Goal: Task Accomplishment & Management: Manage account settings

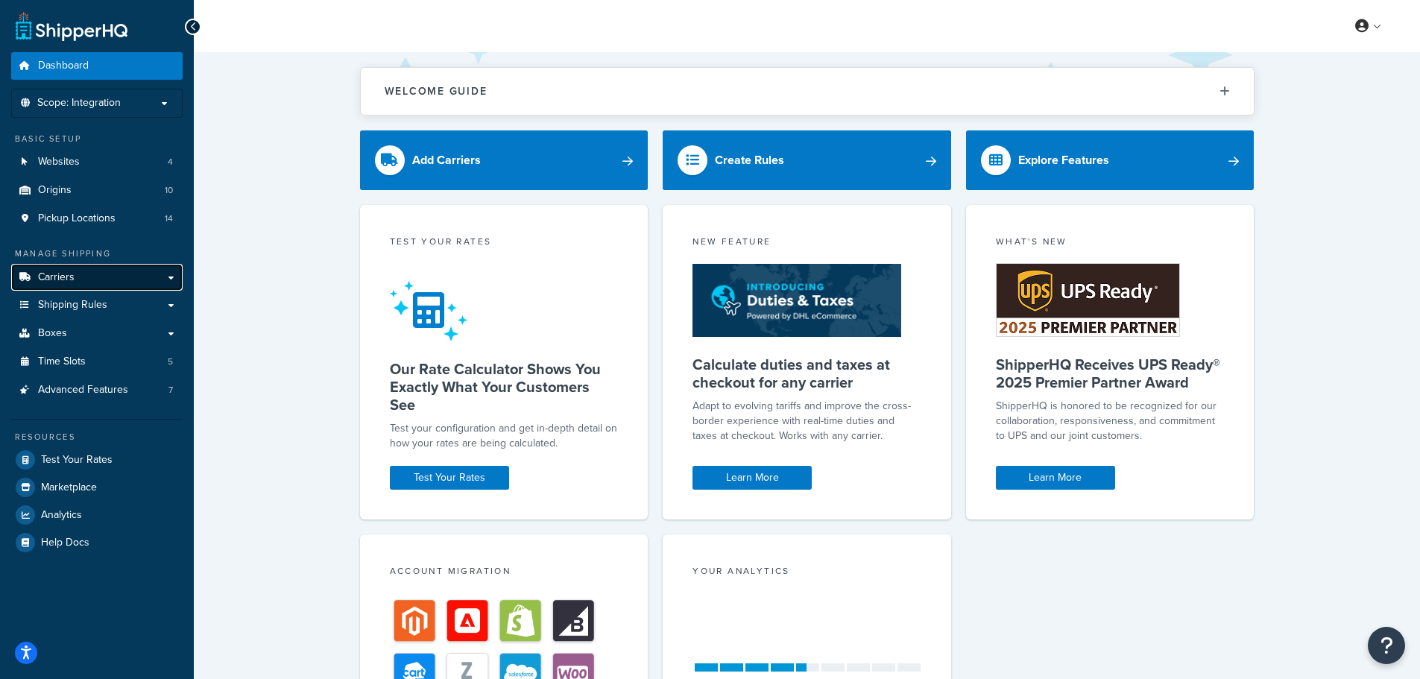
click at [57, 275] on span "Carriers" at bounding box center [56, 277] width 37 height 13
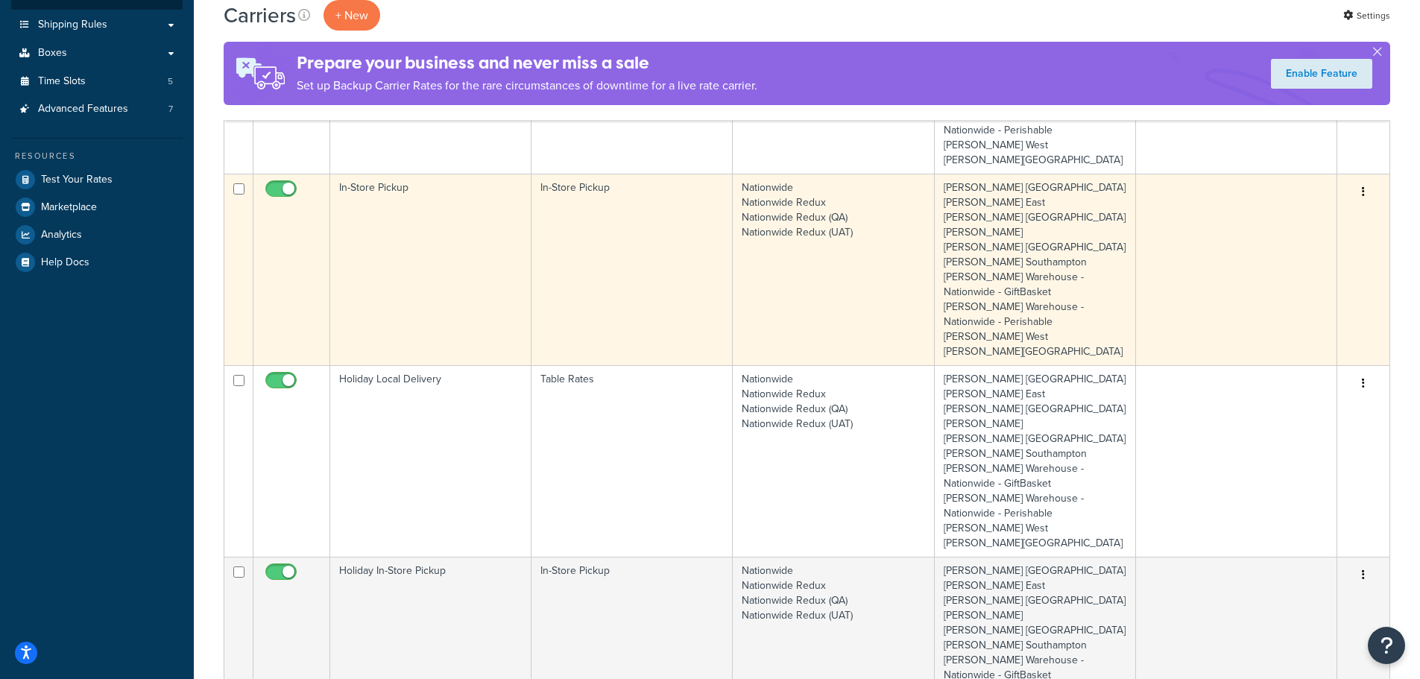
scroll to position [373, 0]
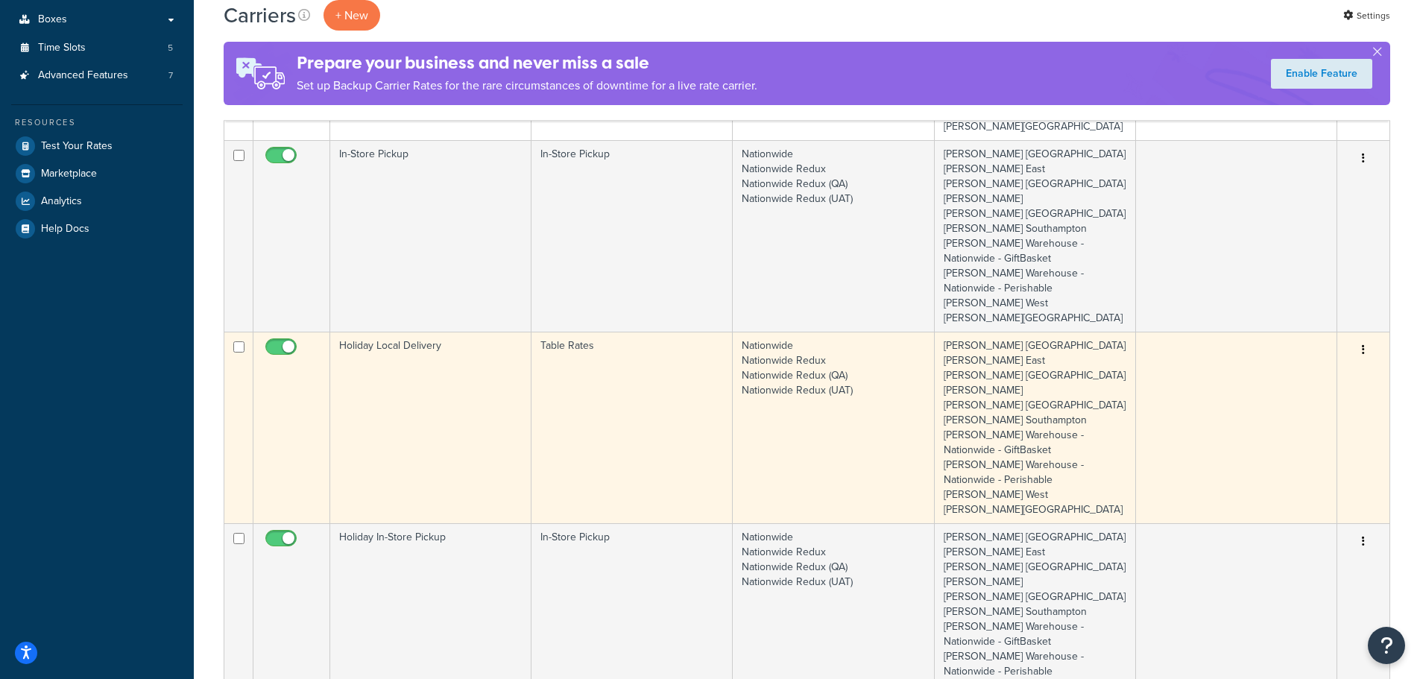
click at [441, 362] on td "Holiday Local Delivery" at bounding box center [430, 428] width 201 height 192
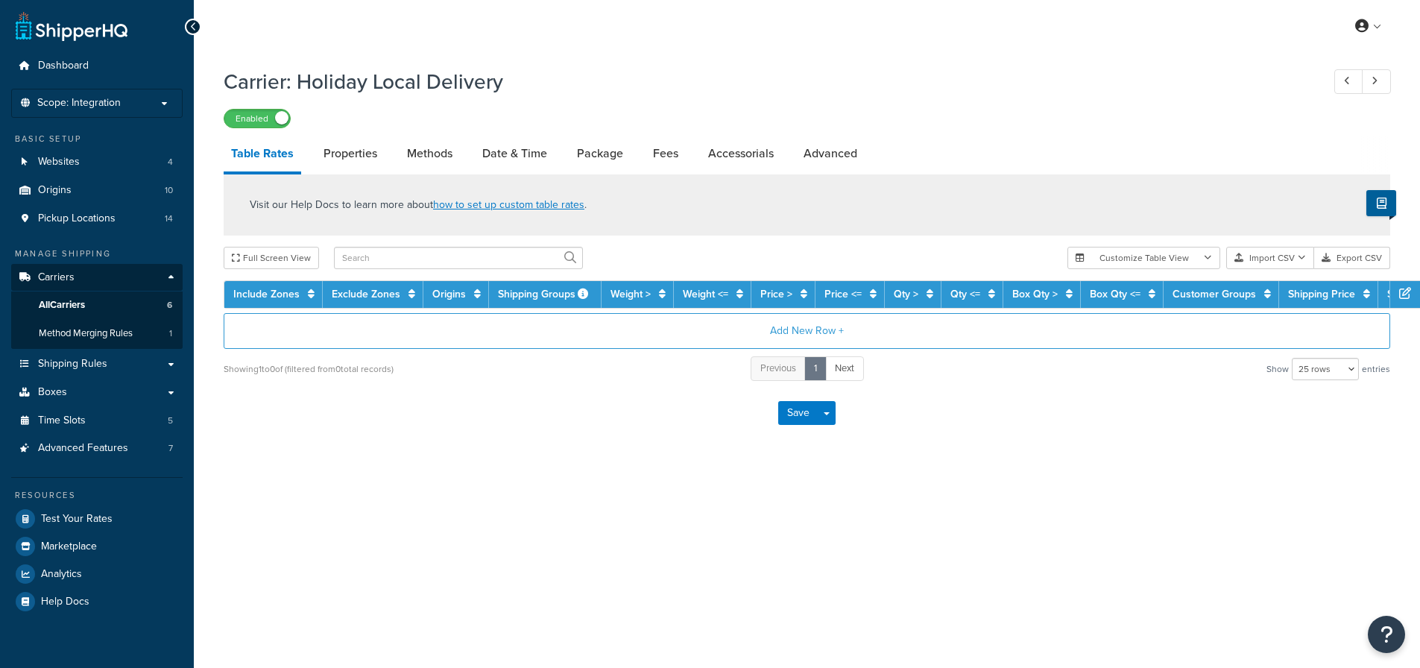
select select "25"
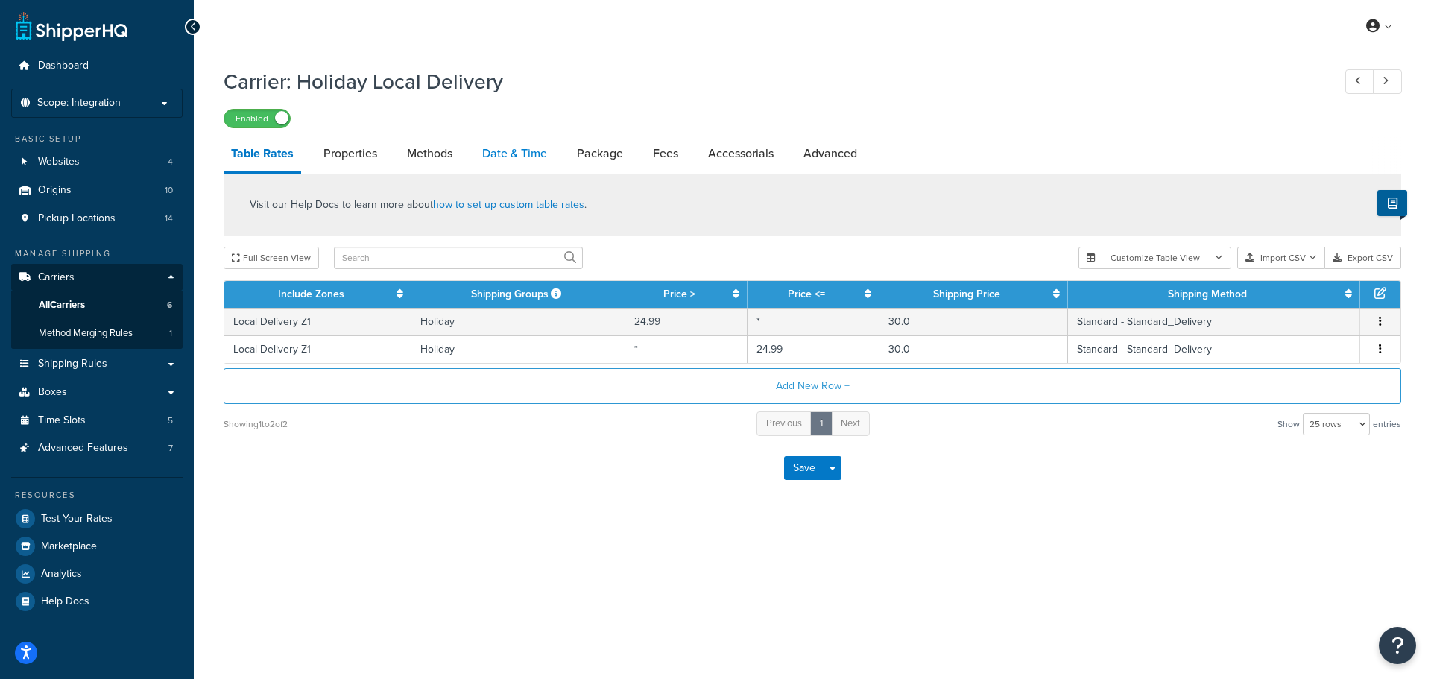
click at [522, 150] on link "Date & Time" at bounding box center [515, 154] width 80 height 36
select select "yMd"
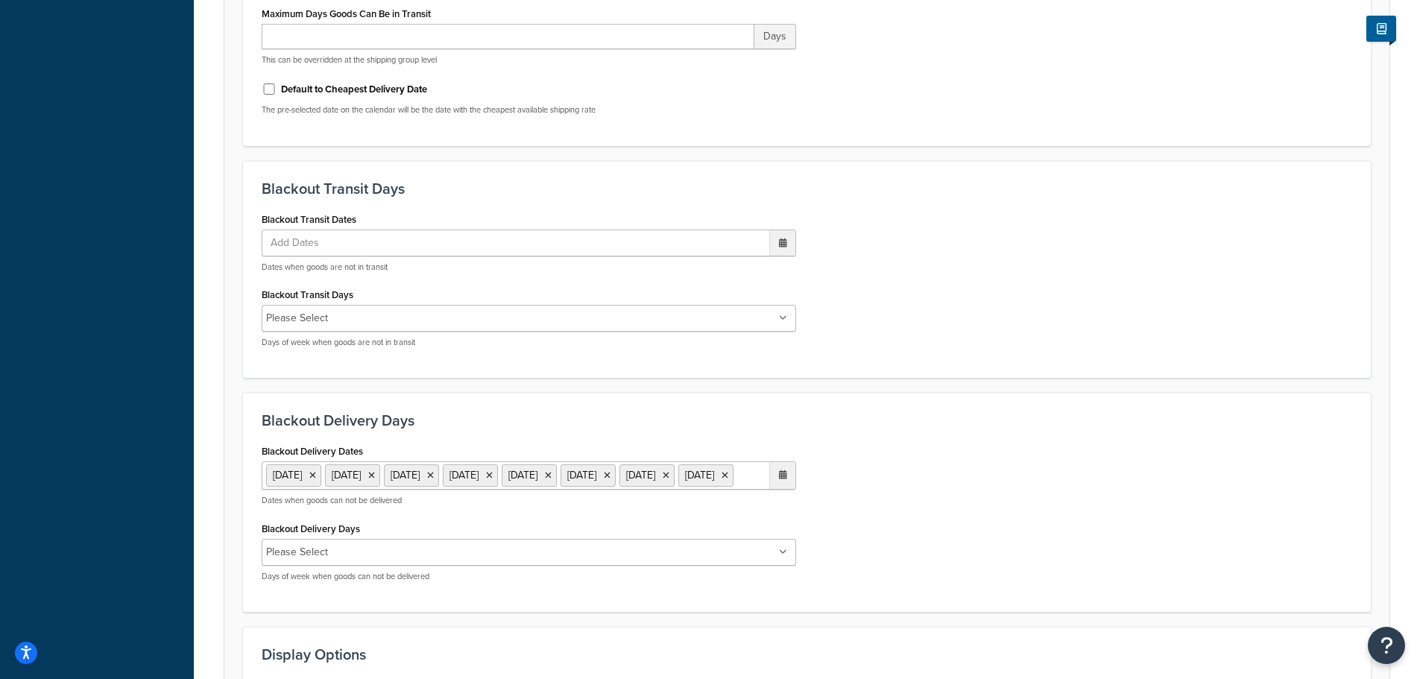
scroll to position [820, 0]
click at [722, 489] on ul "27 Aug 2025 19 Sep 2025 20 Sep 2025 26 Sep 2025 27 Sep 2025 28 Sep 2025 29 Sep …" at bounding box center [529, 475] width 535 height 28
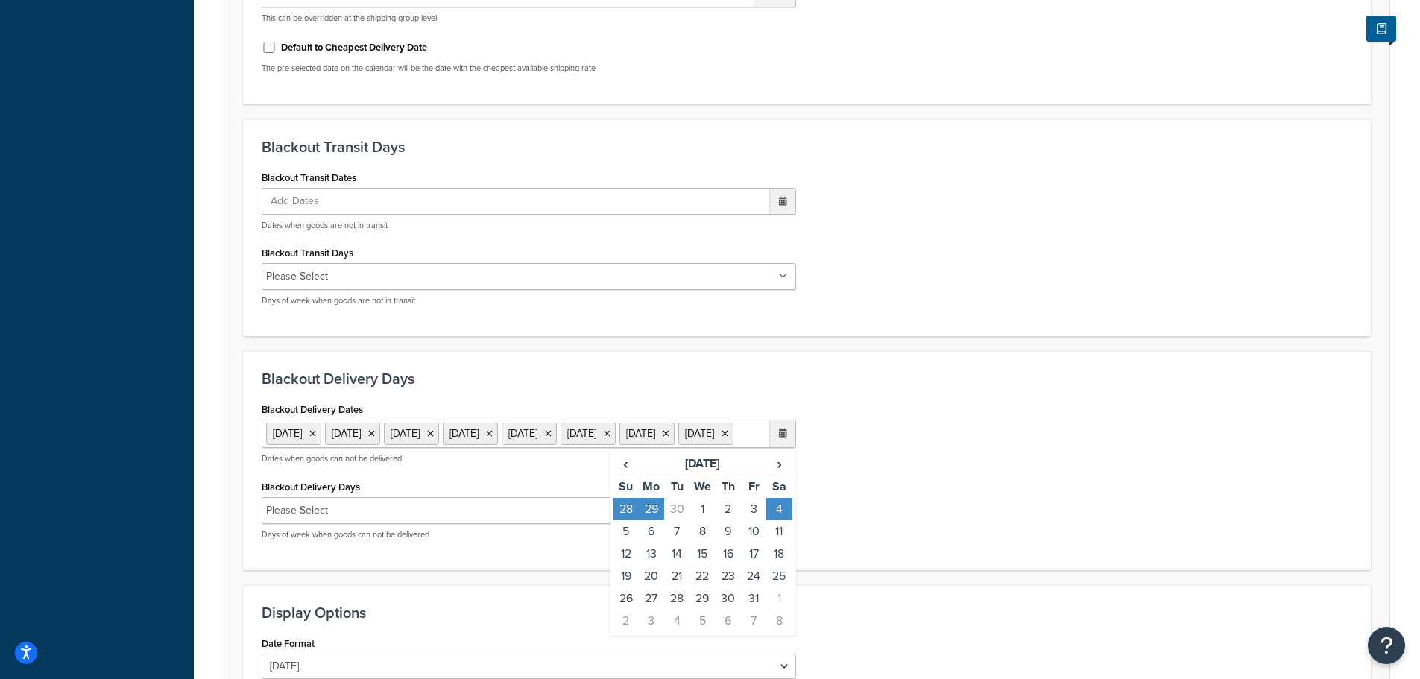
scroll to position [895, 0]
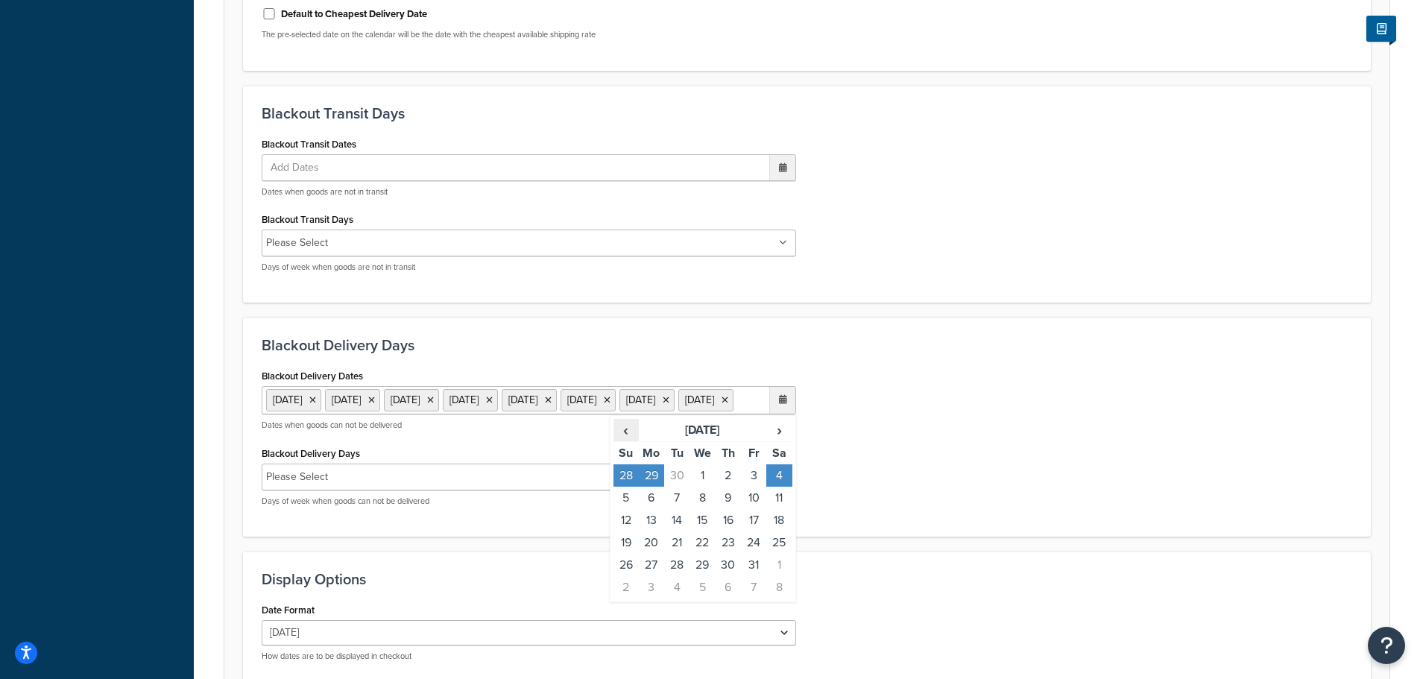
click at [623, 441] on span "‹" at bounding box center [626, 430] width 24 height 21
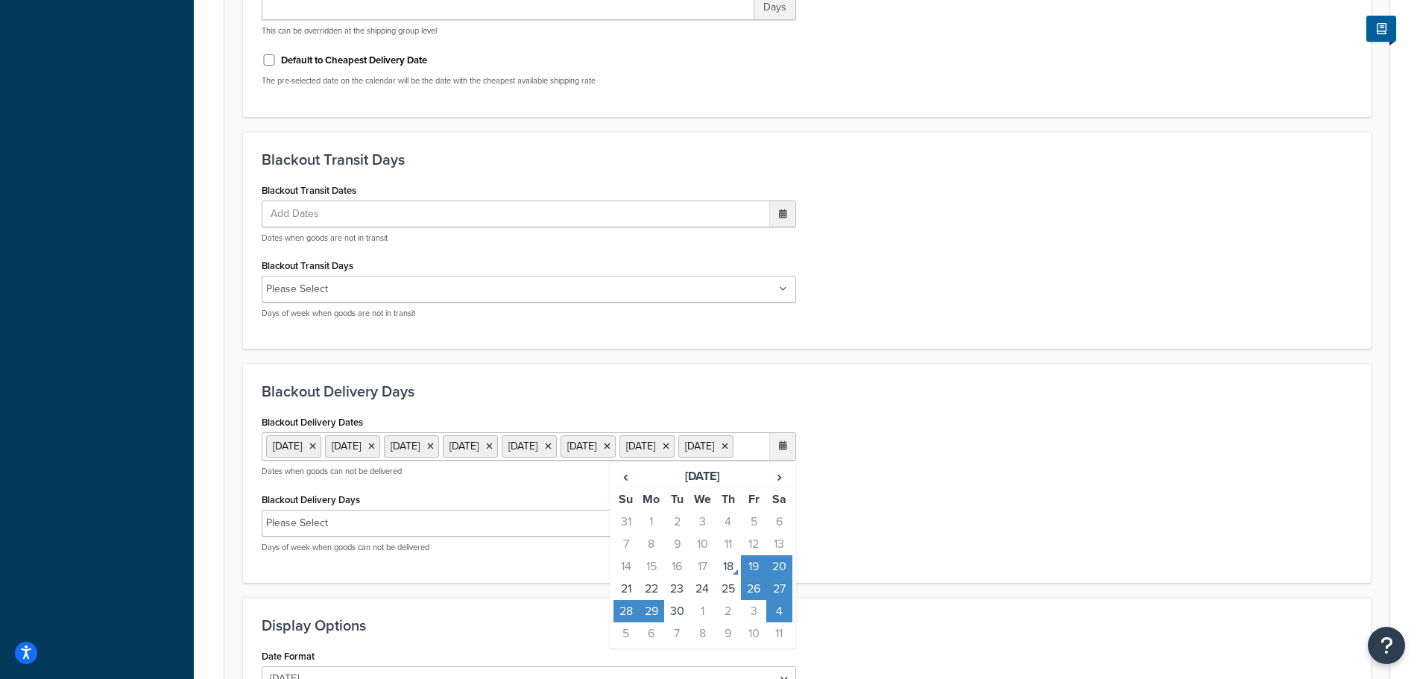
scroll to position [848, 0]
click at [974, 265] on div "Blackout Transit Dates Add Dates ‹ September 2025 › Su Mo Tu We Th Fr Sa 31 1 2…" at bounding box center [807, 255] width 1113 height 151
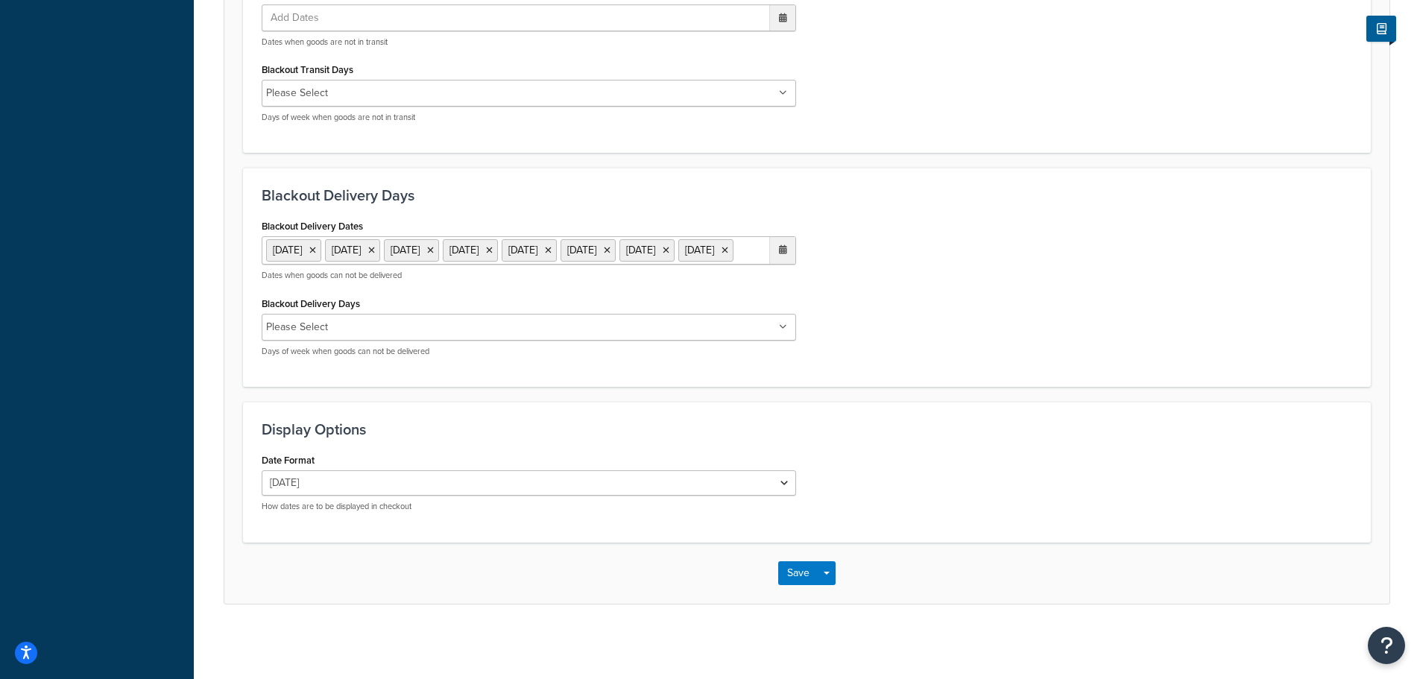
scroll to position [1071, 0]
click at [659, 262] on ul "27 Aug 2025 19 Sep 2025 20 Sep 2025 26 Sep 2025 27 Sep 2025 28 Sep 2025 29 Sep …" at bounding box center [529, 250] width 535 height 28
click at [628, 391] on td "21" at bounding box center [626, 393] width 25 height 22
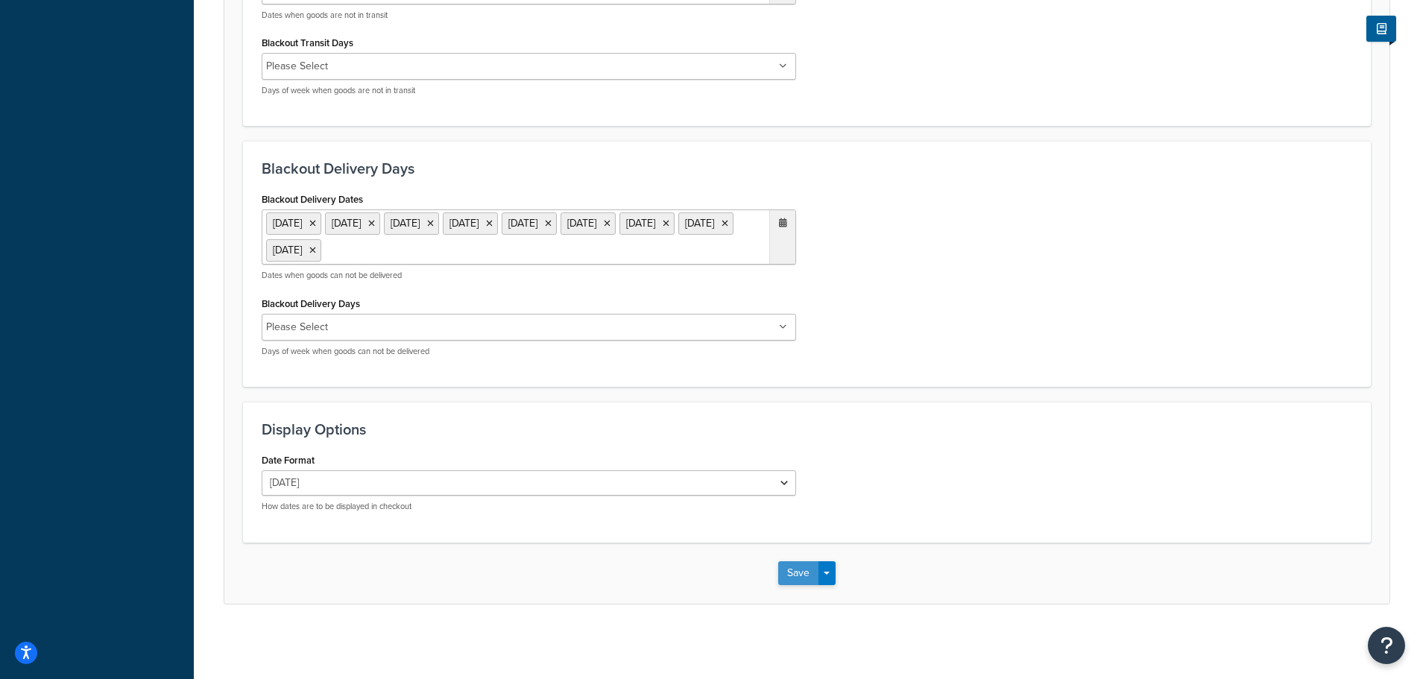
click at [794, 577] on button "Save" at bounding box center [798, 573] width 40 height 24
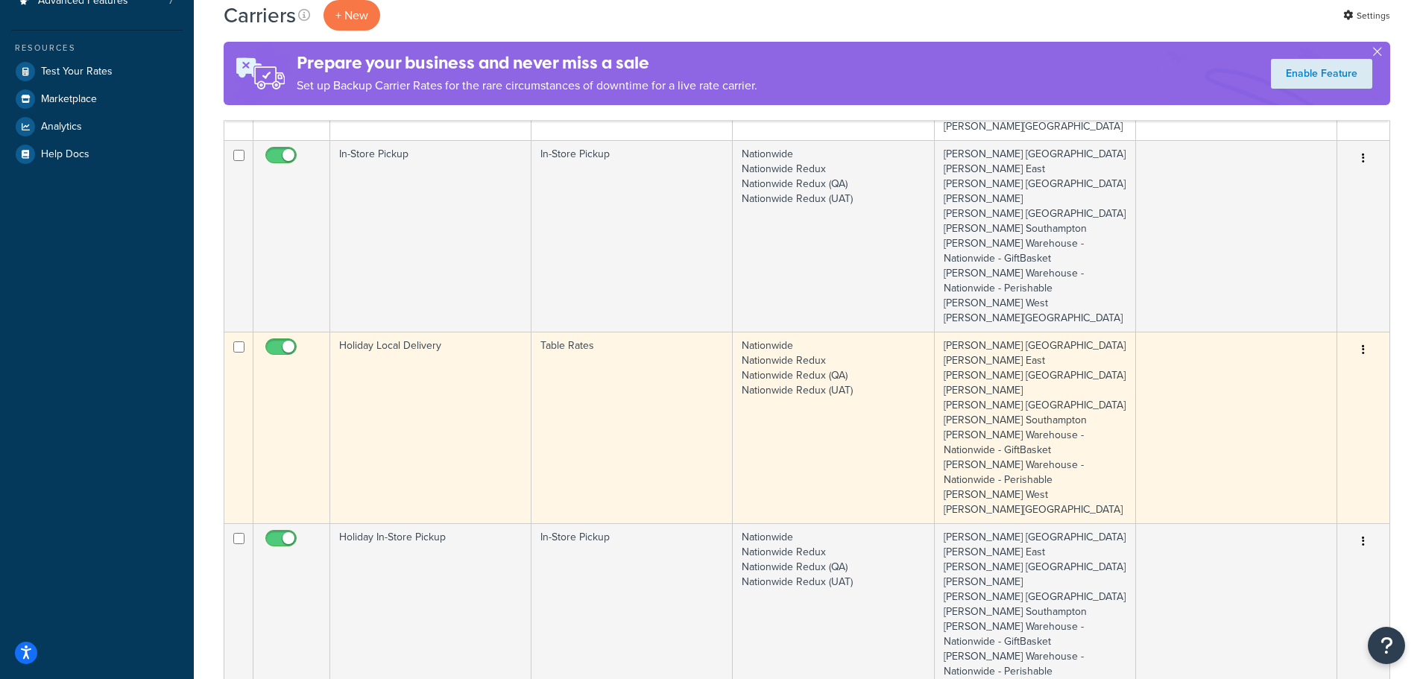
scroll to position [522, 0]
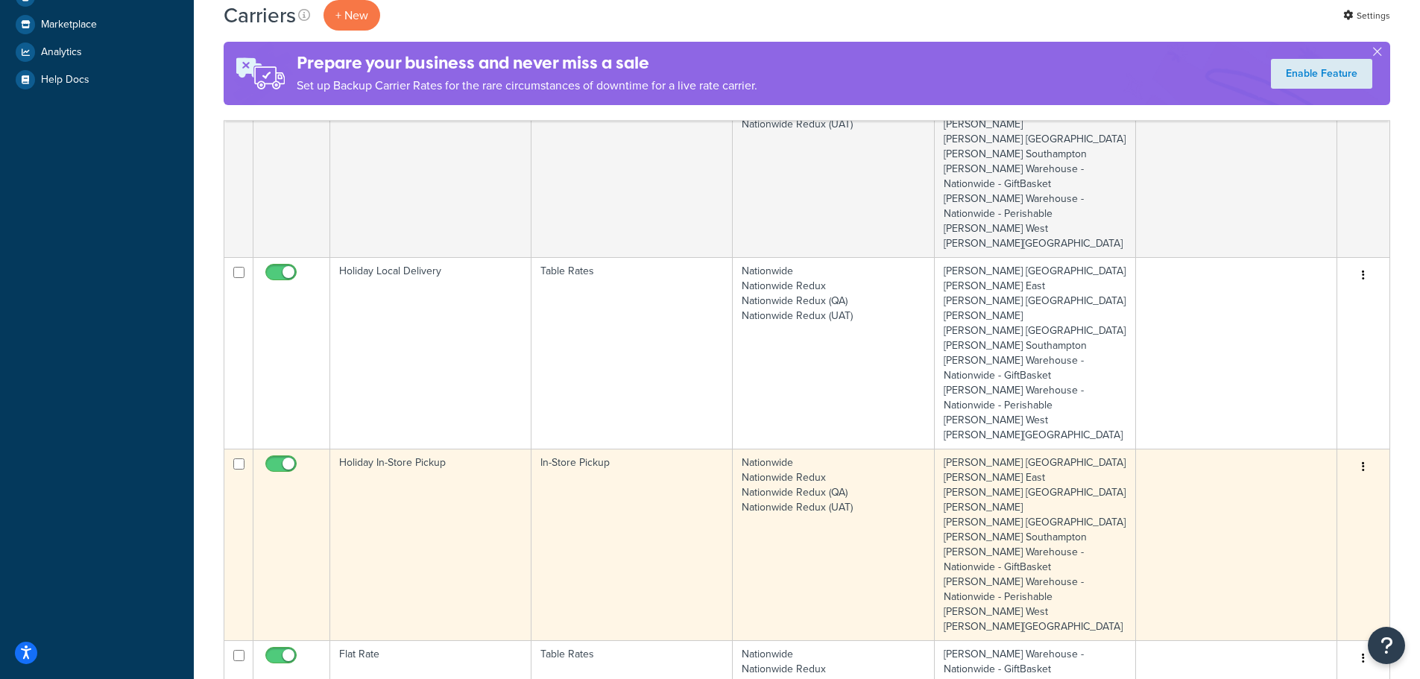
click at [409, 449] on td "Holiday In-Store Pickup" at bounding box center [430, 545] width 201 height 192
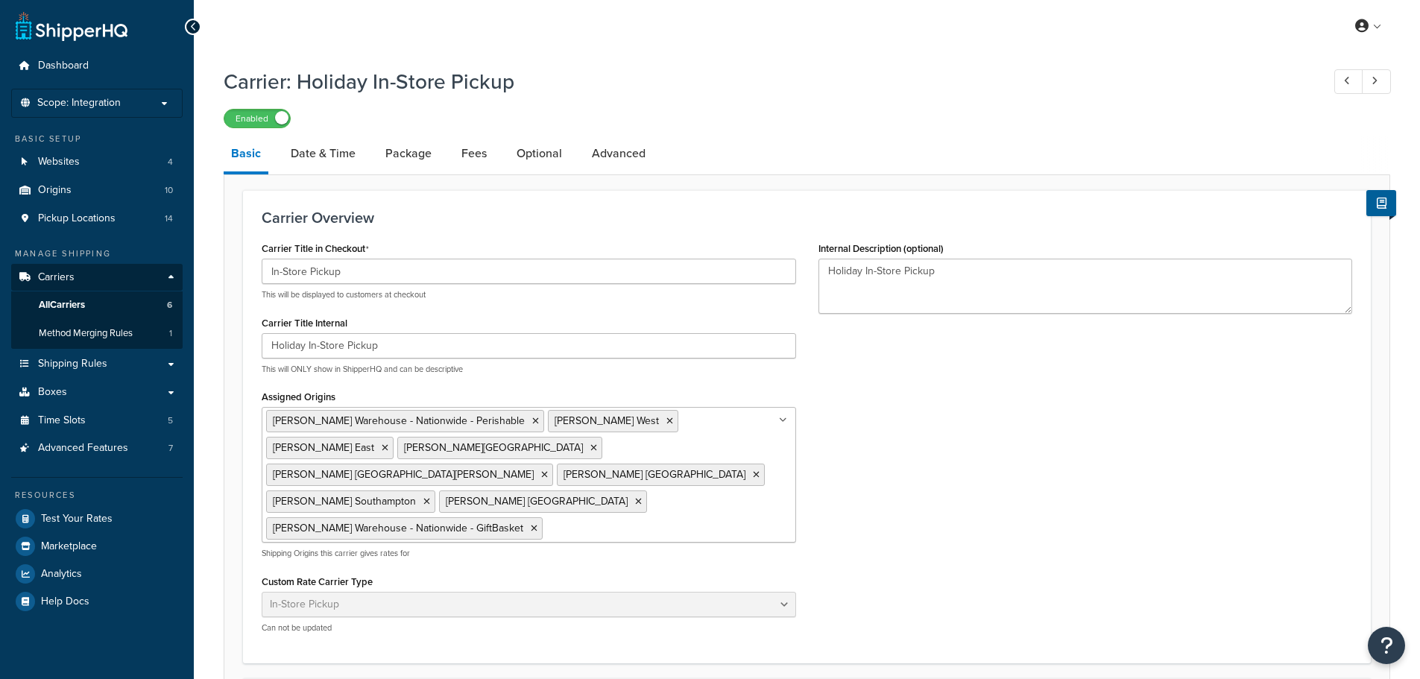
select select "pickup"
click at [351, 152] on link "Date & Time" at bounding box center [323, 154] width 80 height 36
select select "calendar"
select select "yMd"
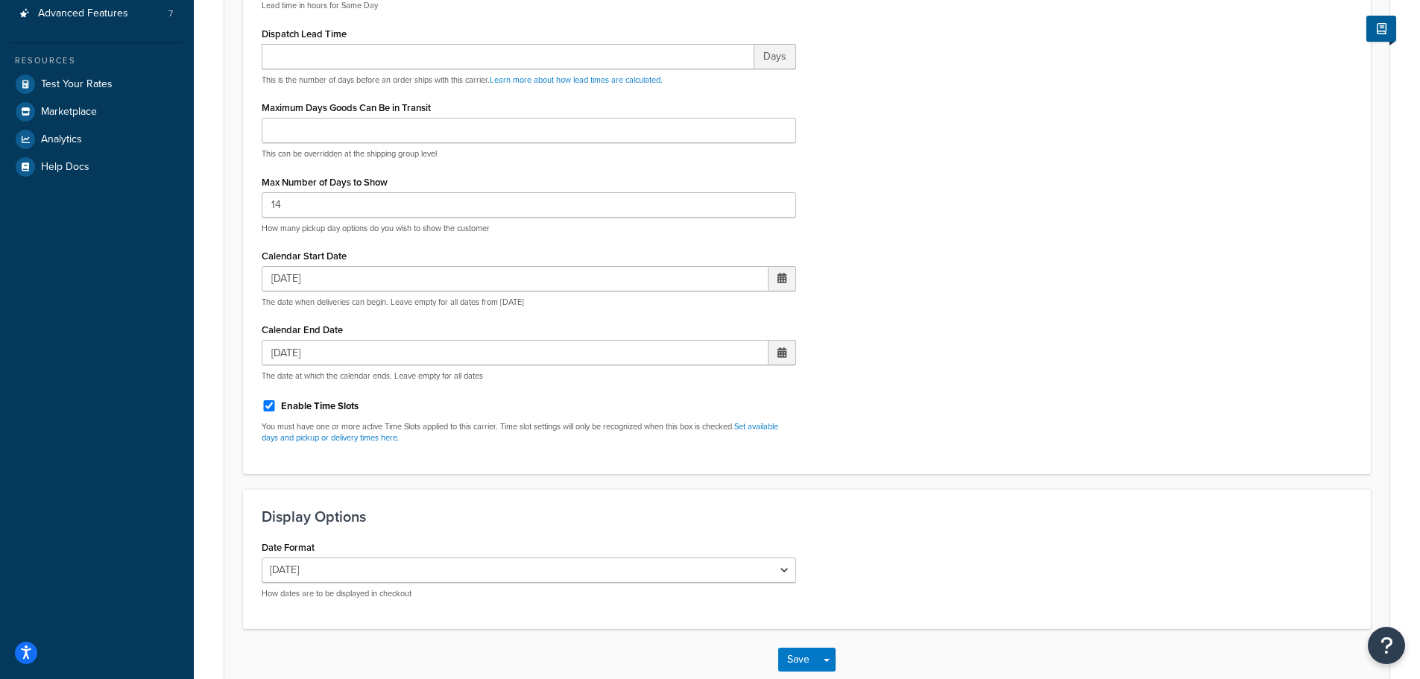
scroll to position [521, 0]
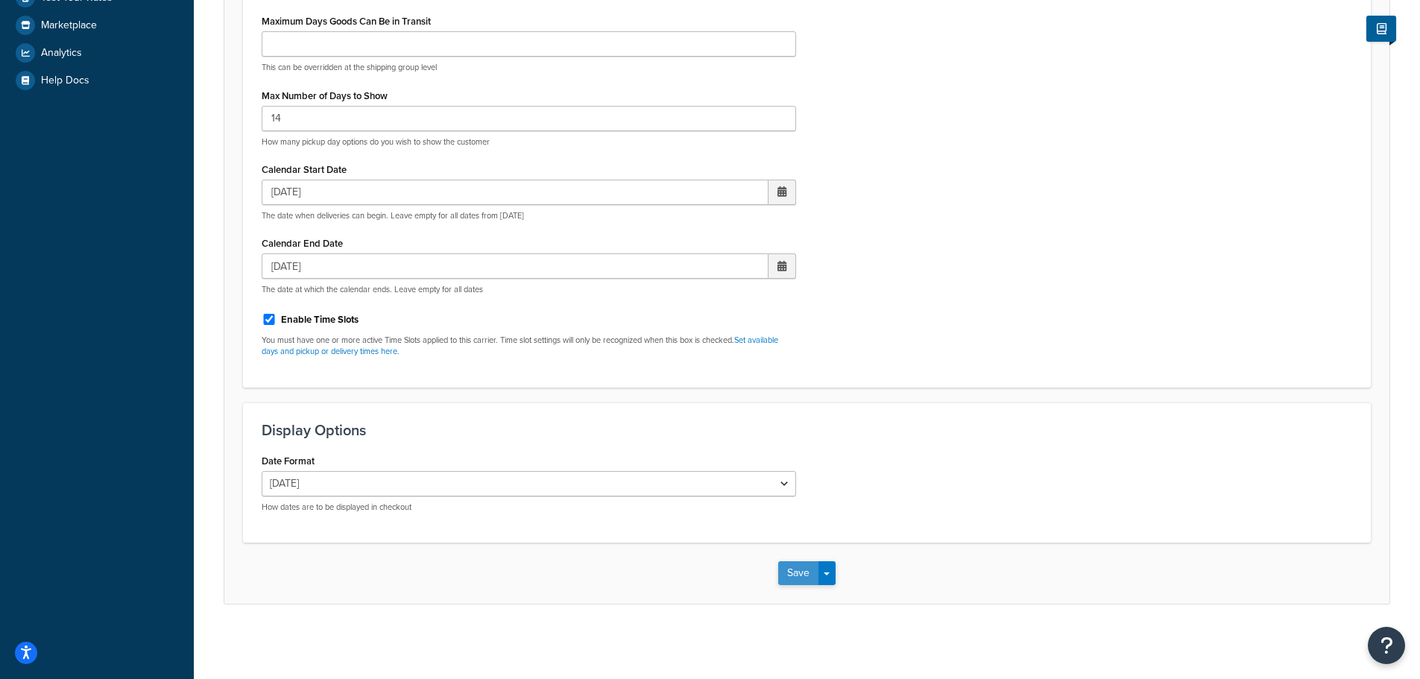
click at [799, 576] on button "Save" at bounding box center [798, 573] width 40 height 24
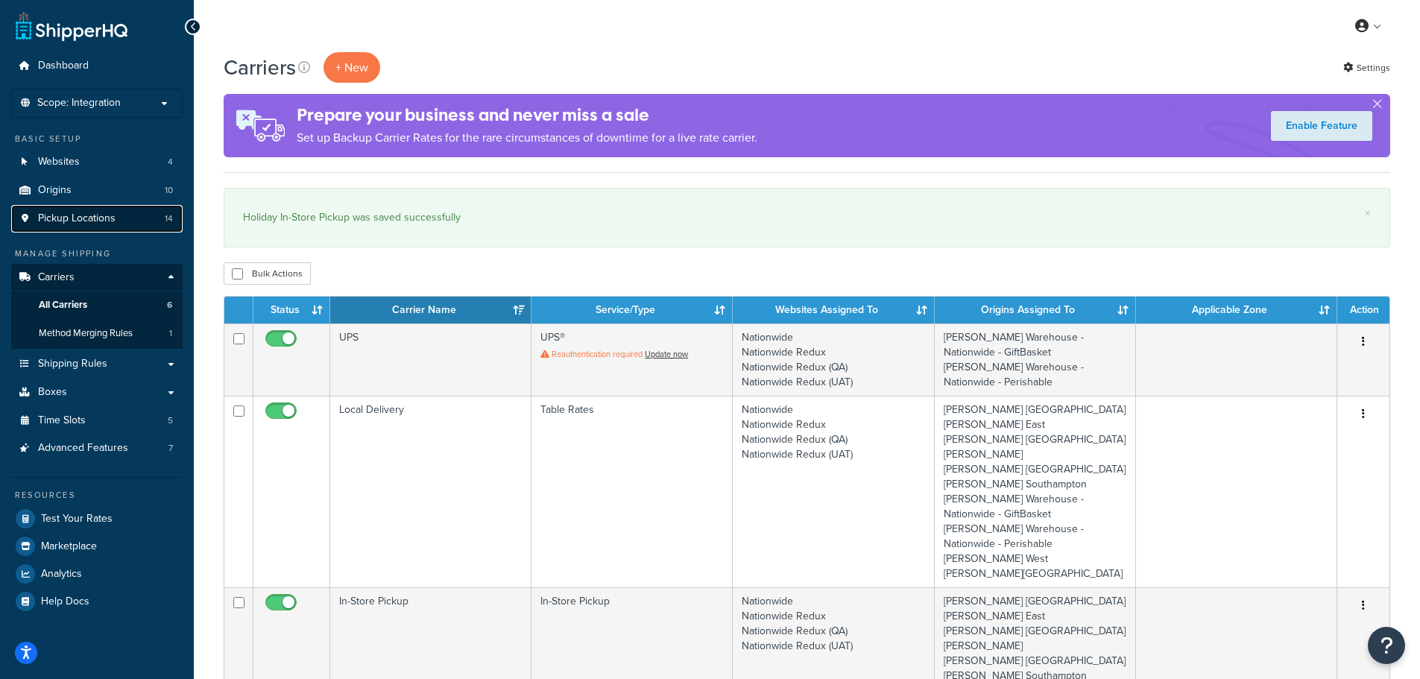
click at [81, 219] on span "Pickup Locations" at bounding box center [77, 218] width 78 height 13
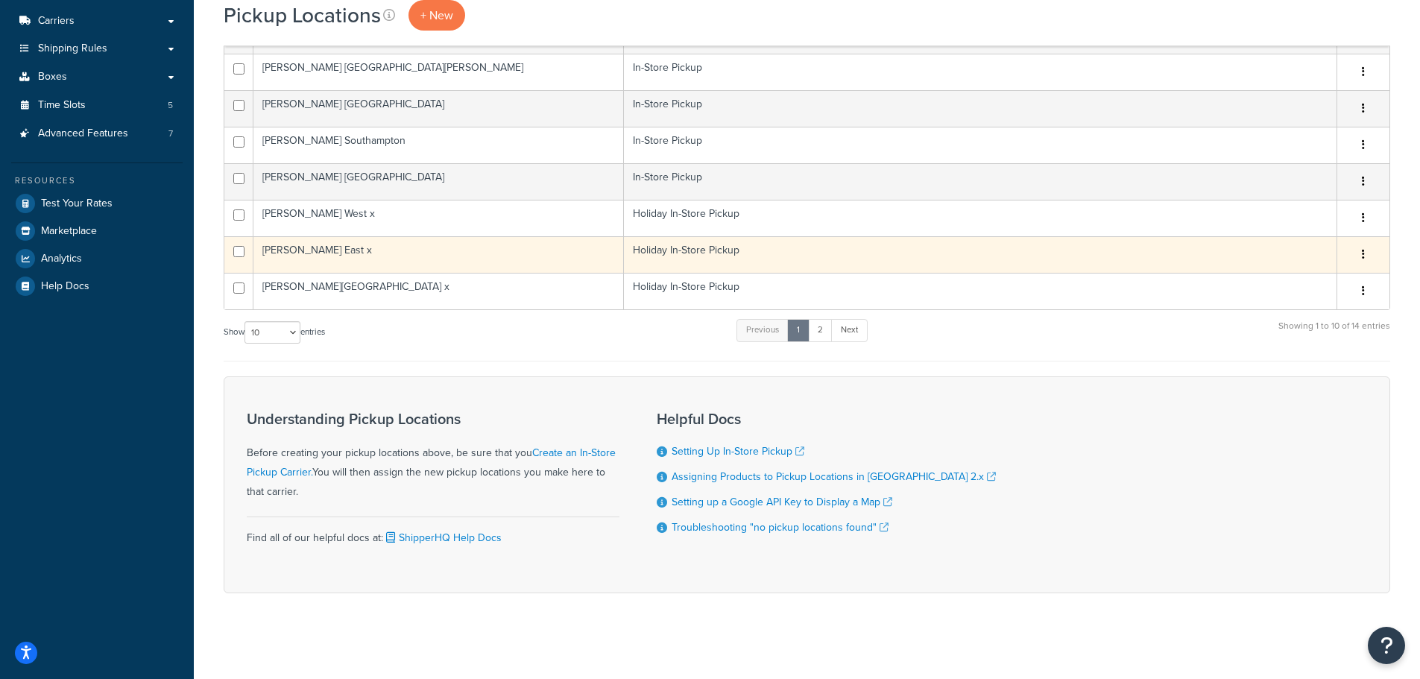
scroll to position [260, 0]
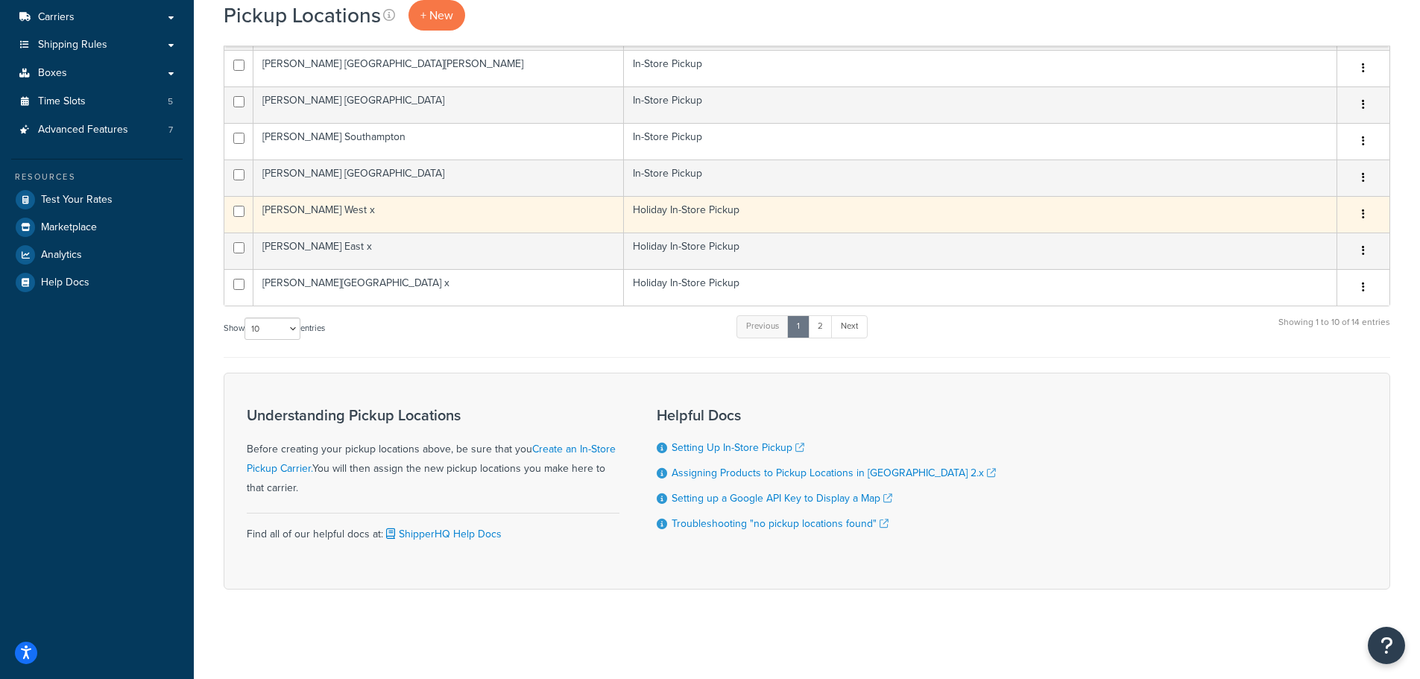
click at [345, 214] on td "[PERSON_NAME] West x" at bounding box center [438, 214] width 371 height 37
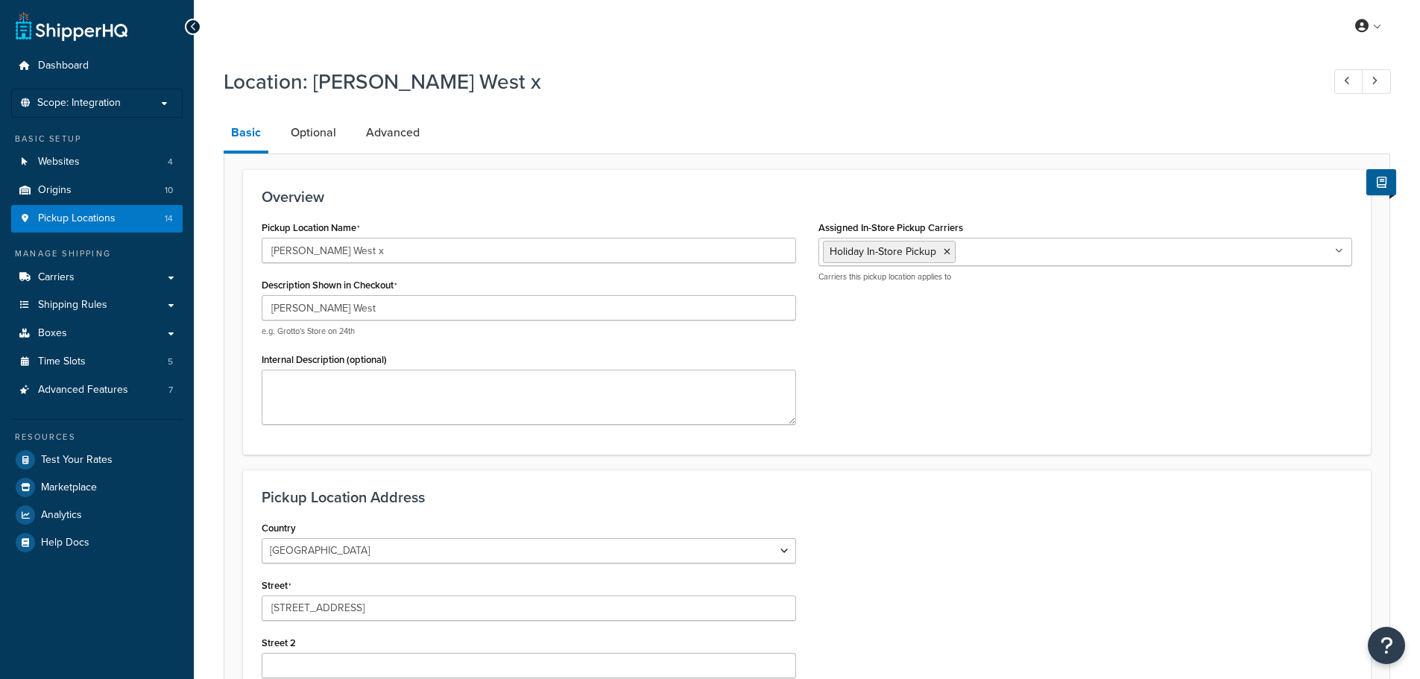
select select "32"
click at [310, 130] on link "Optional" at bounding box center [313, 133] width 60 height 36
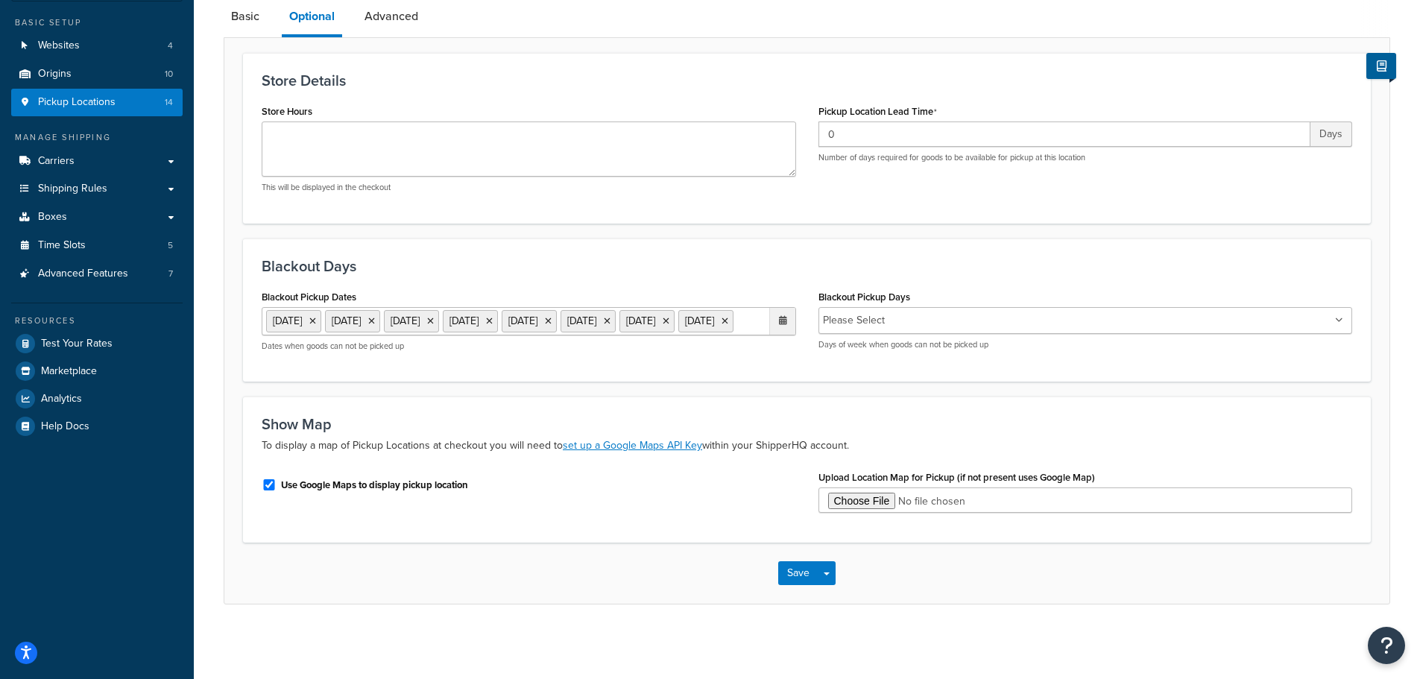
scroll to position [143, 0]
click at [621, 330] on ul "[DATE] [DATE] [DATE] [DATE] [DATE] [DATE] [DATE] [DATE]" at bounding box center [529, 321] width 535 height 28
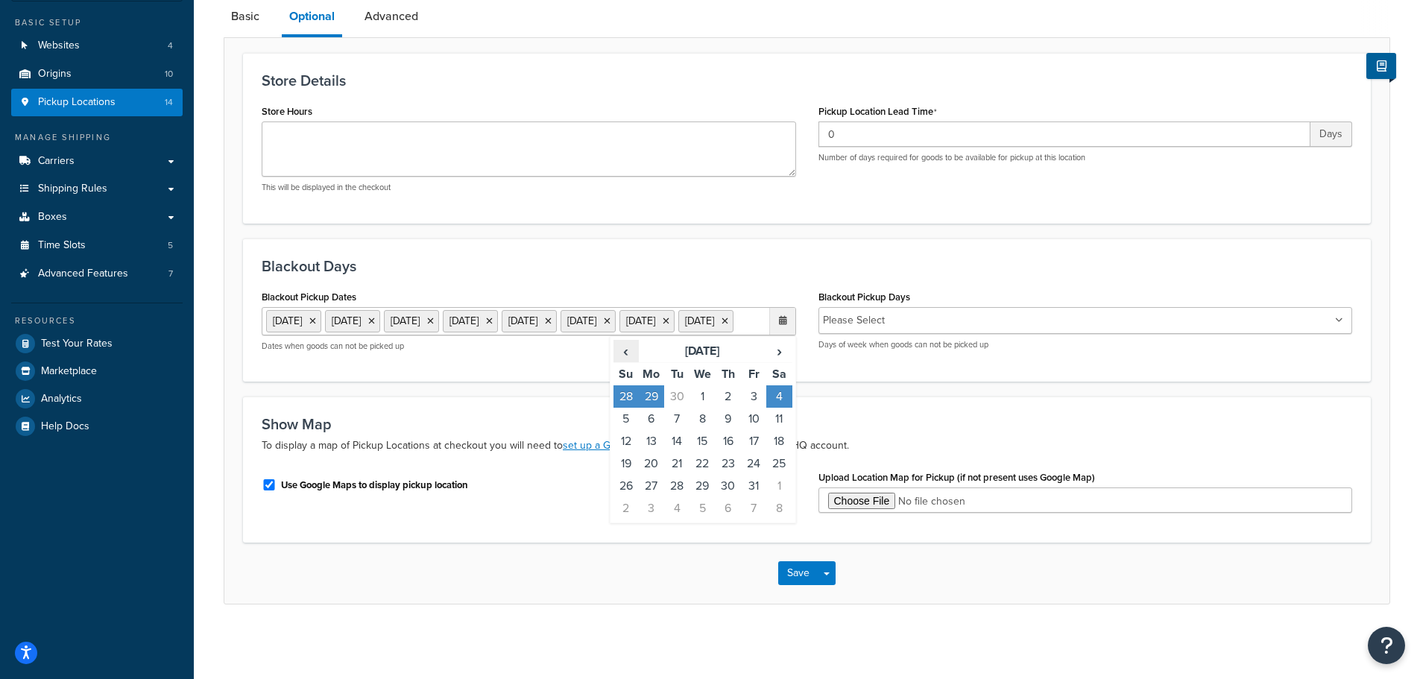
click at [624, 353] on span "‹" at bounding box center [626, 351] width 24 height 21
click at [627, 464] on td "21" at bounding box center [626, 464] width 25 height 22
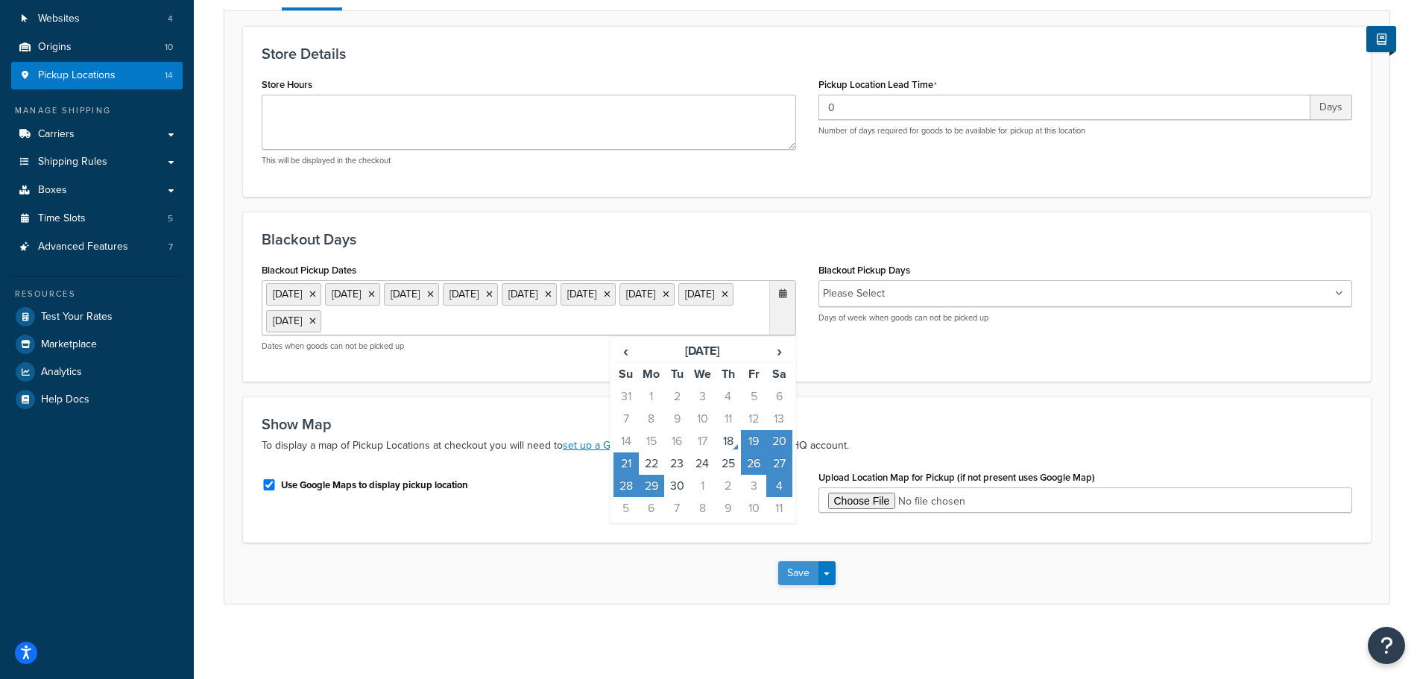
click at [790, 582] on button "Save" at bounding box center [798, 573] width 40 height 24
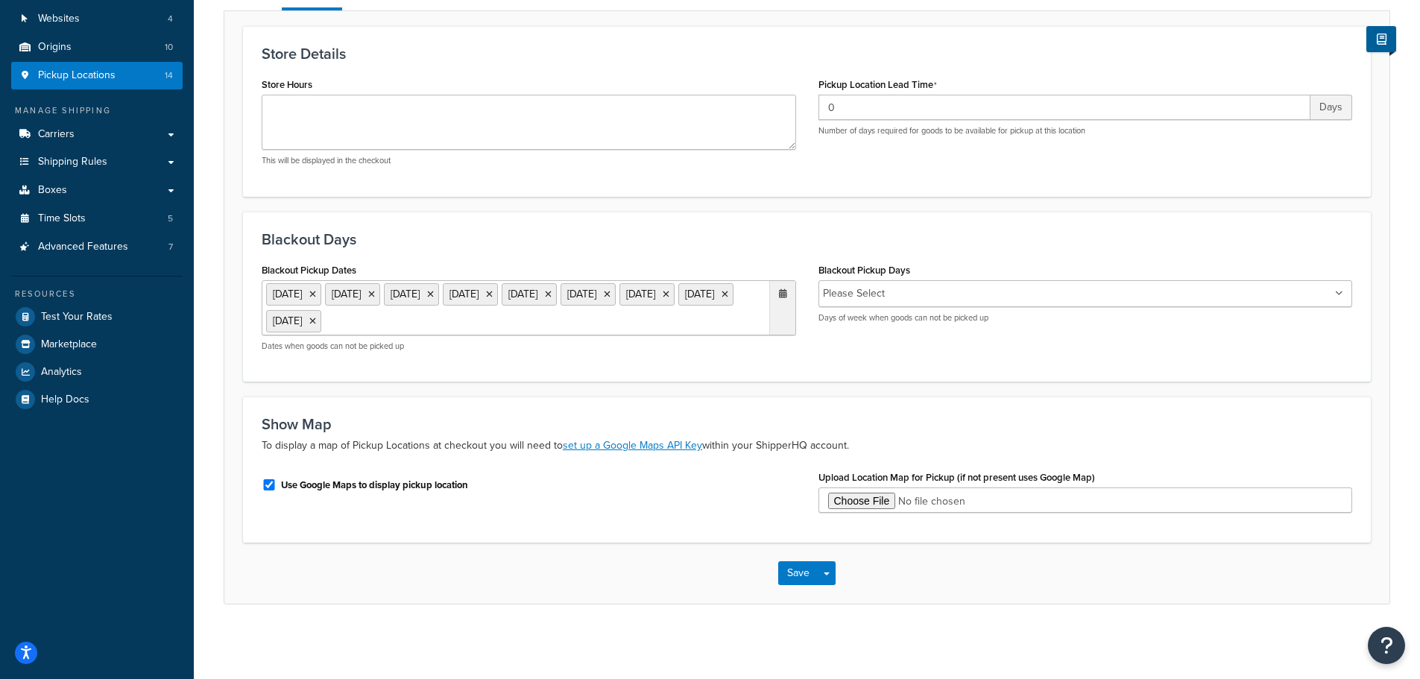
scroll to position [0, 0]
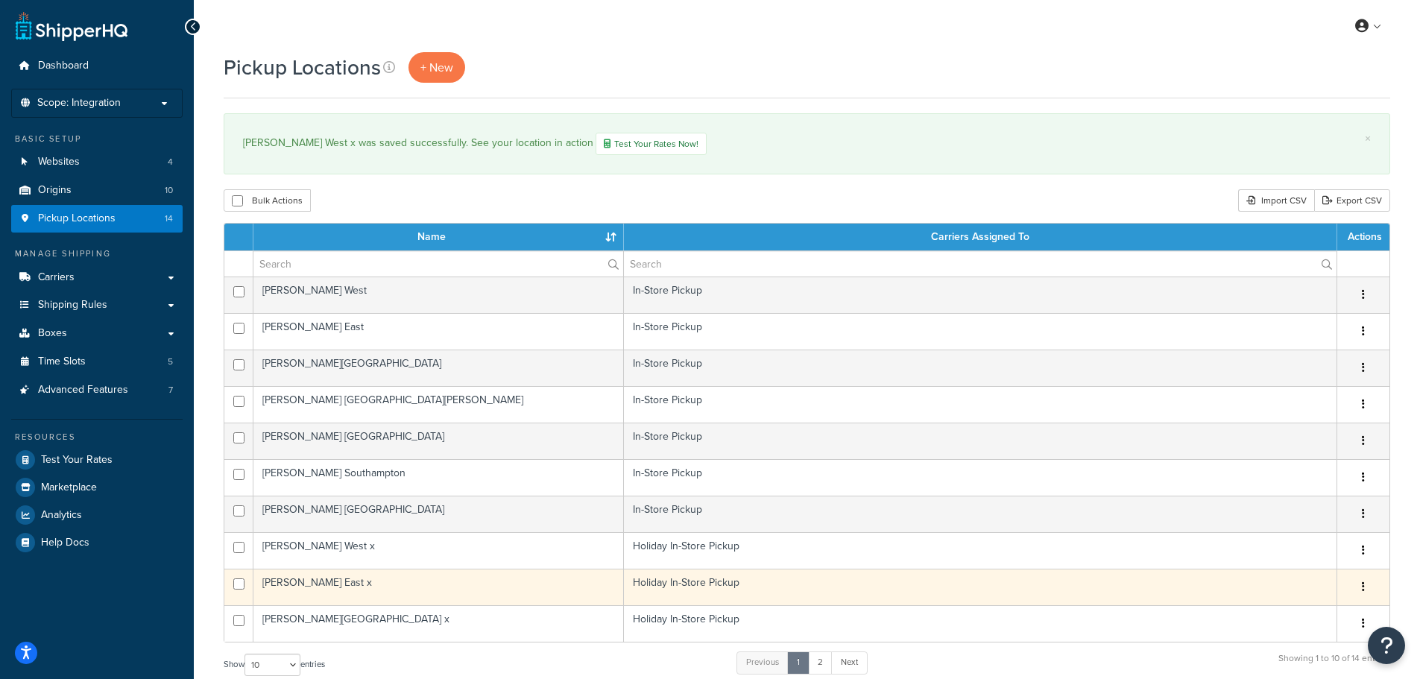
click at [334, 584] on td "[PERSON_NAME] East x" at bounding box center [438, 587] width 371 height 37
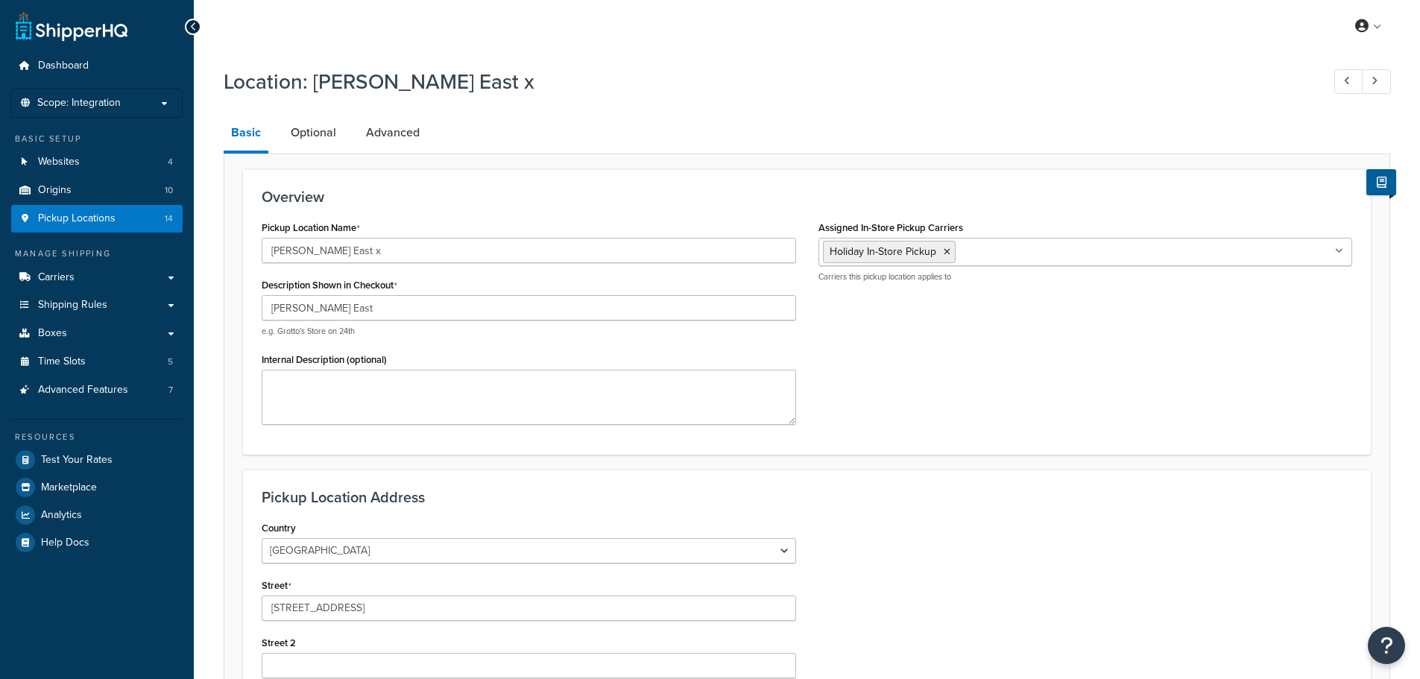
select select "32"
click at [299, 125] on link "Optional" at bounding box center [313, 133] width 60 height 36
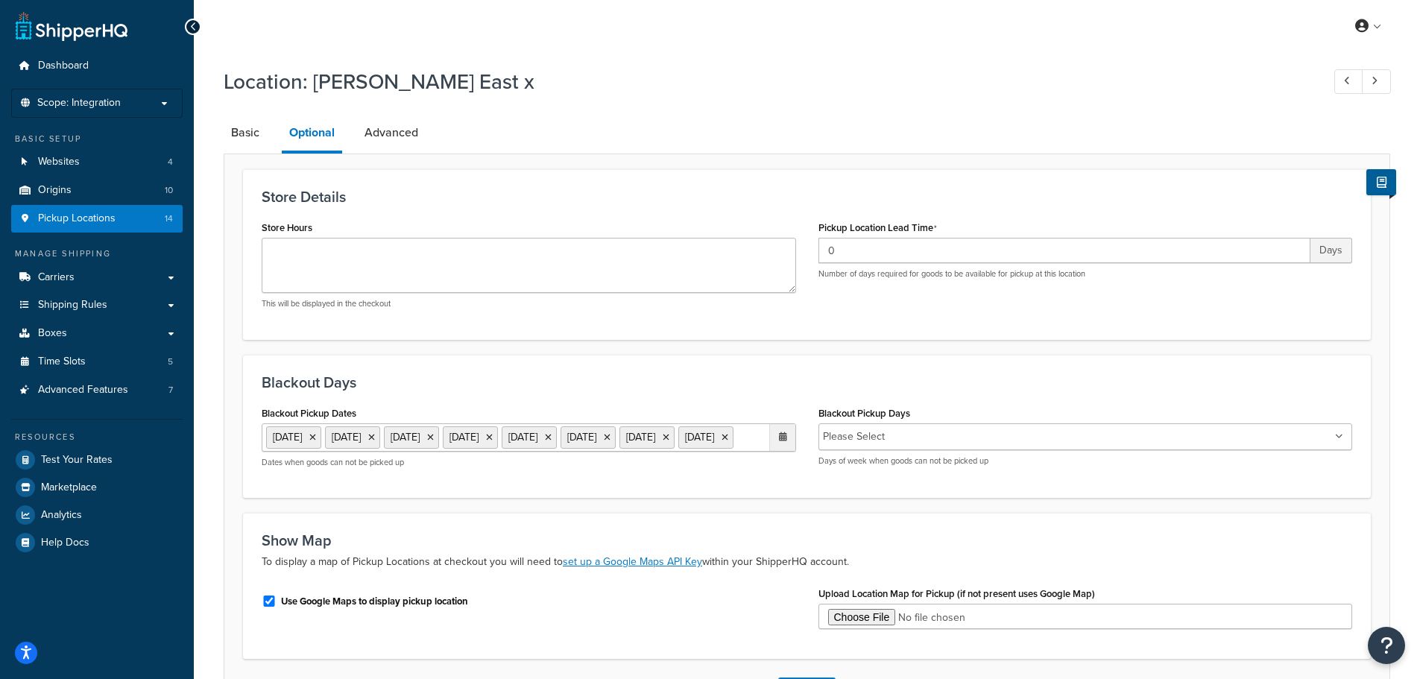
click at [570, 452] on ul "[DATE] [DATE] [DATE] [DATE] [DATE] [DATE] [DATE] [DATE]" at bounding box center [529, 437] width 535 height 28
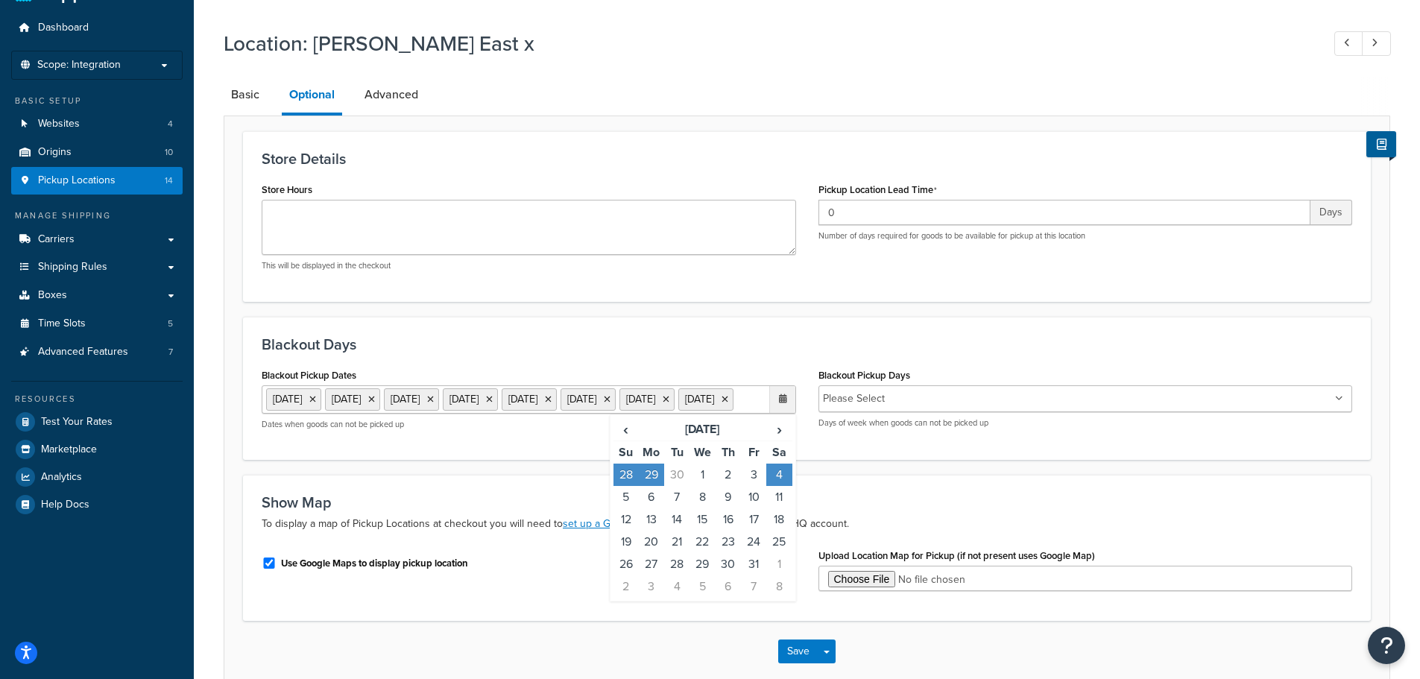
scroll to position [75, 0]
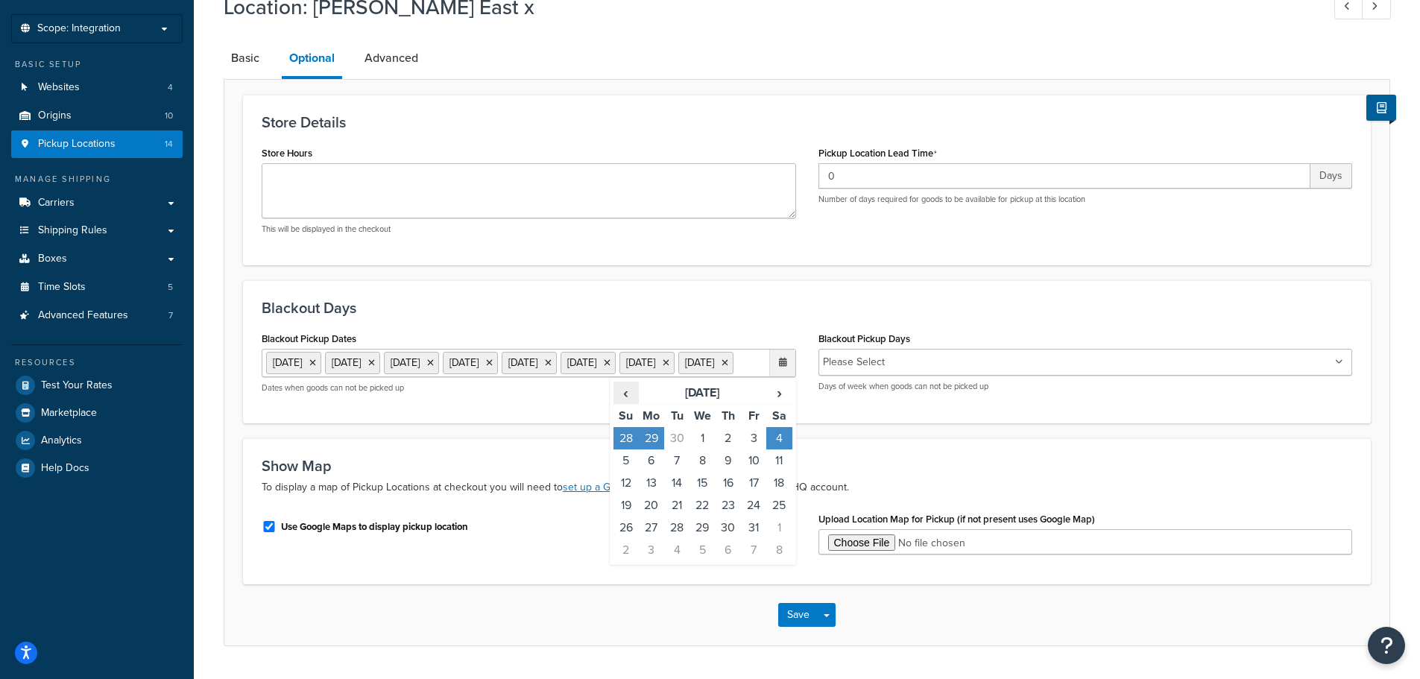
click at [623, 403] on span "‹" at bounding box center [626, 392] width 24 height 21
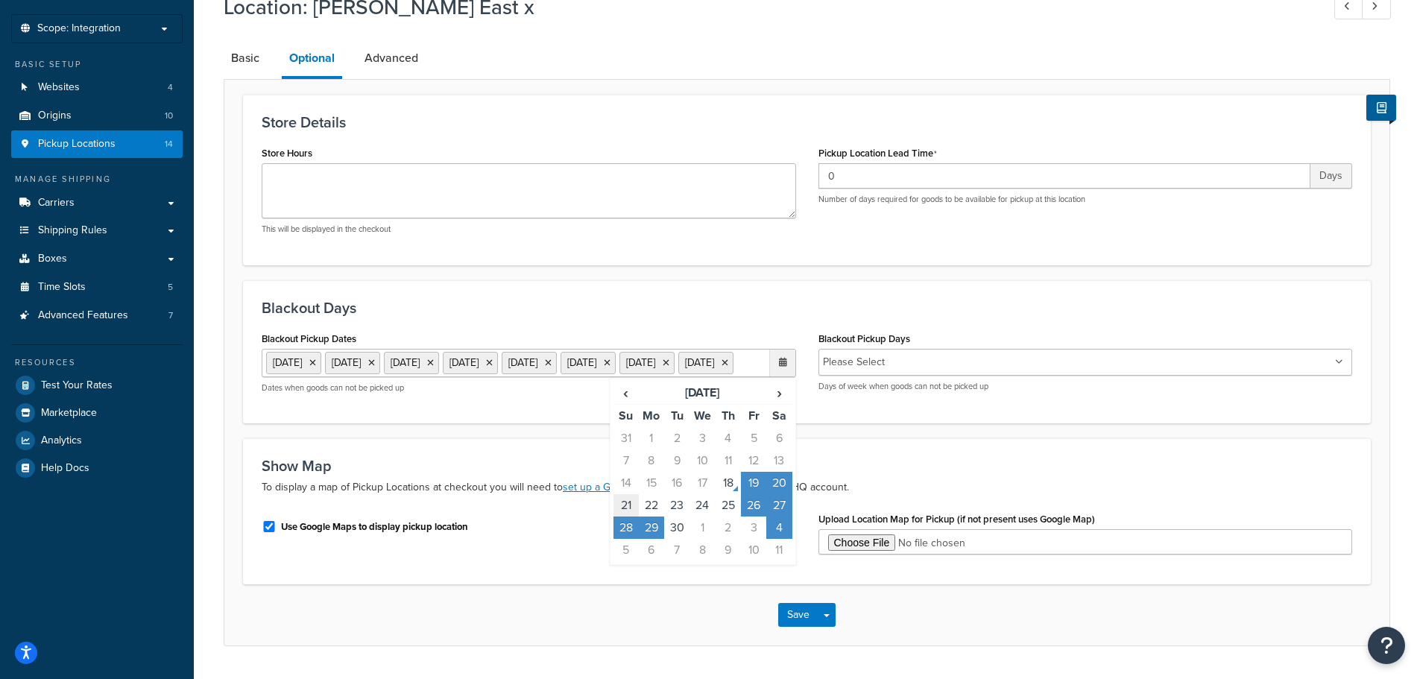
click at [634, 517] on td "21" at bounding box center [626, 505] width 25 height 22
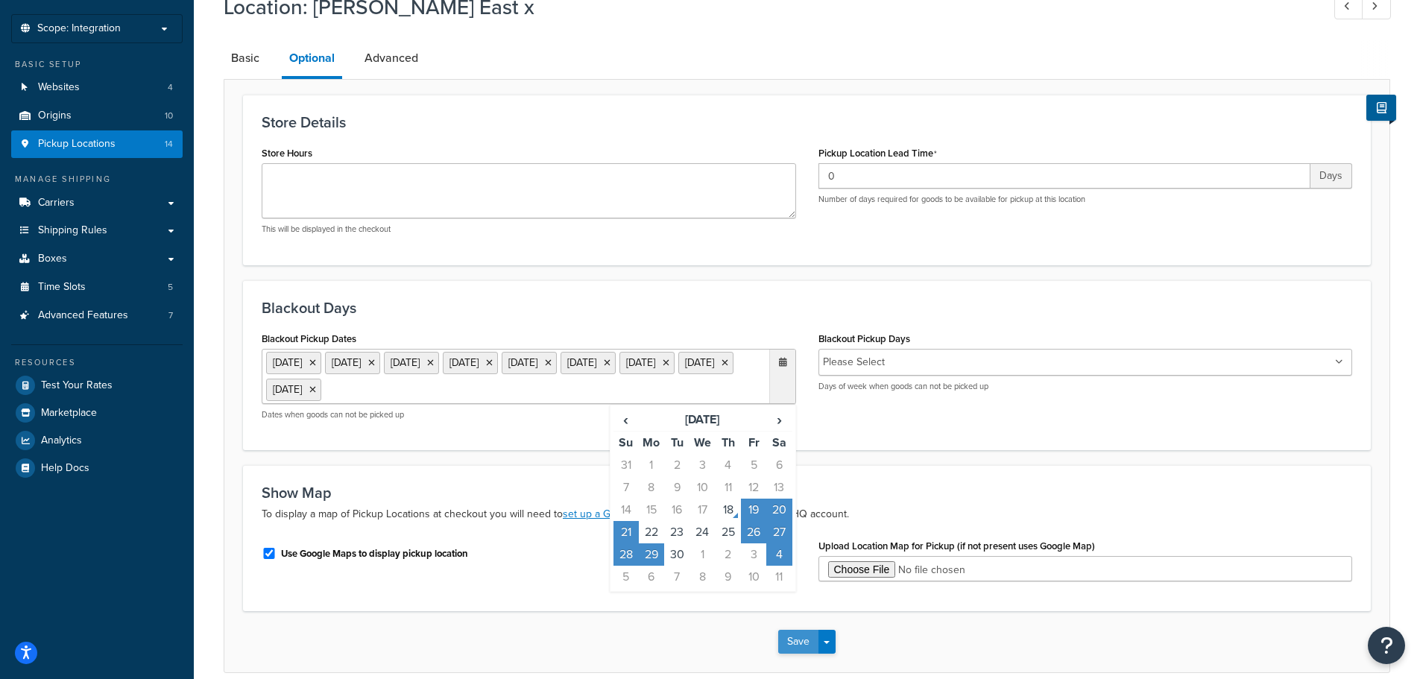
click at [795, 649] on button "Save" at bounding box center [798, 642] width 40 height 24
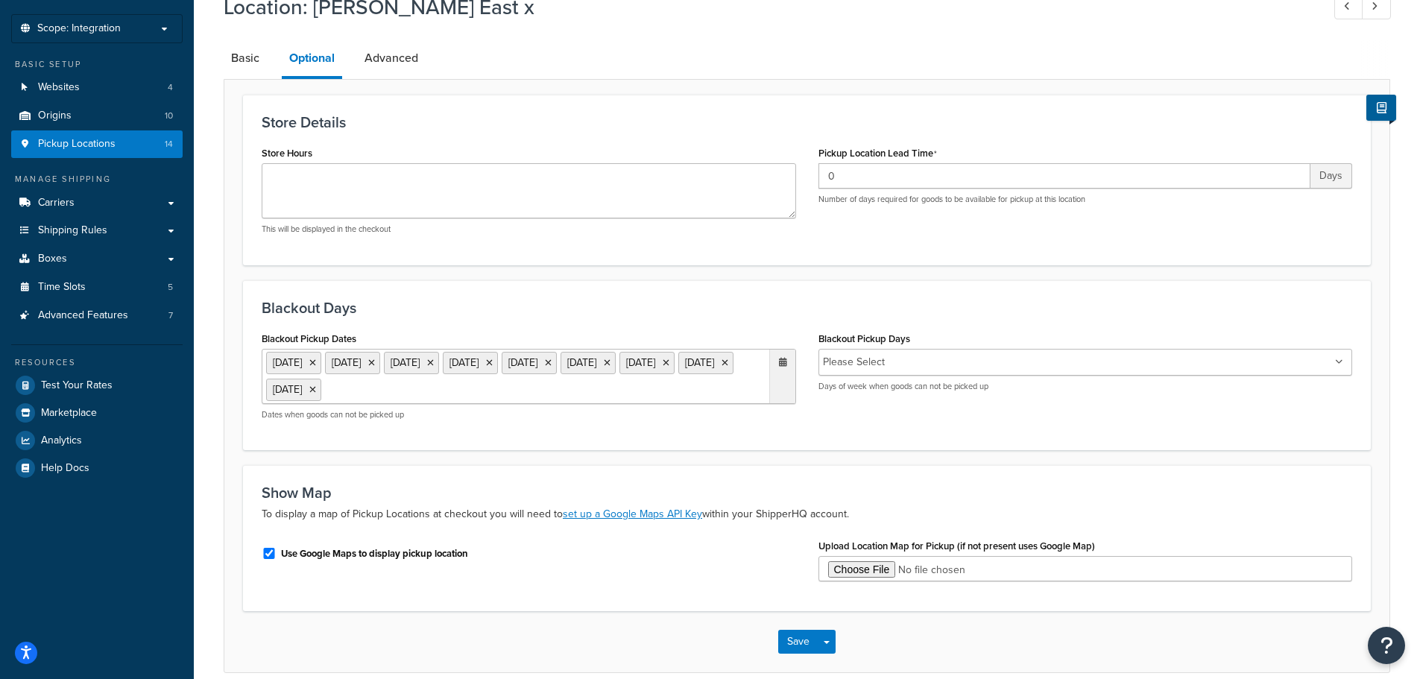
scroll to position [0, 0]
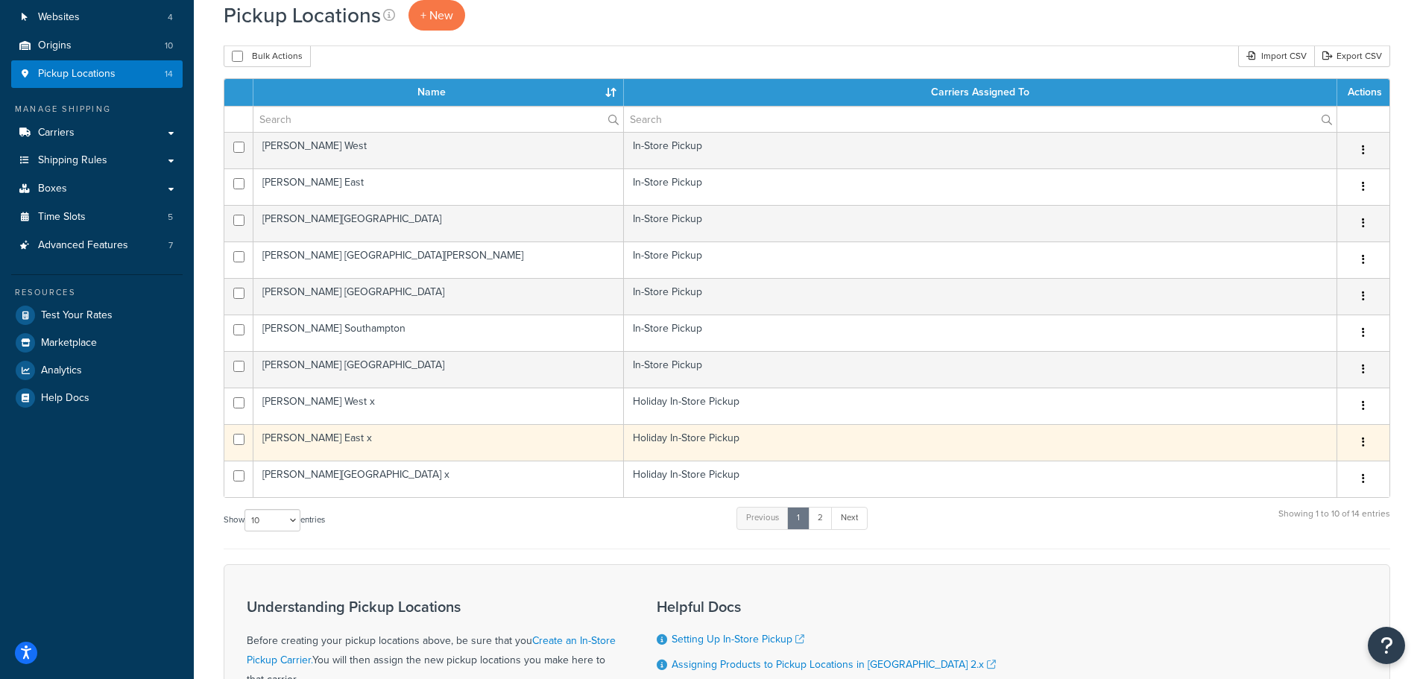
scroll to position [149, 0]
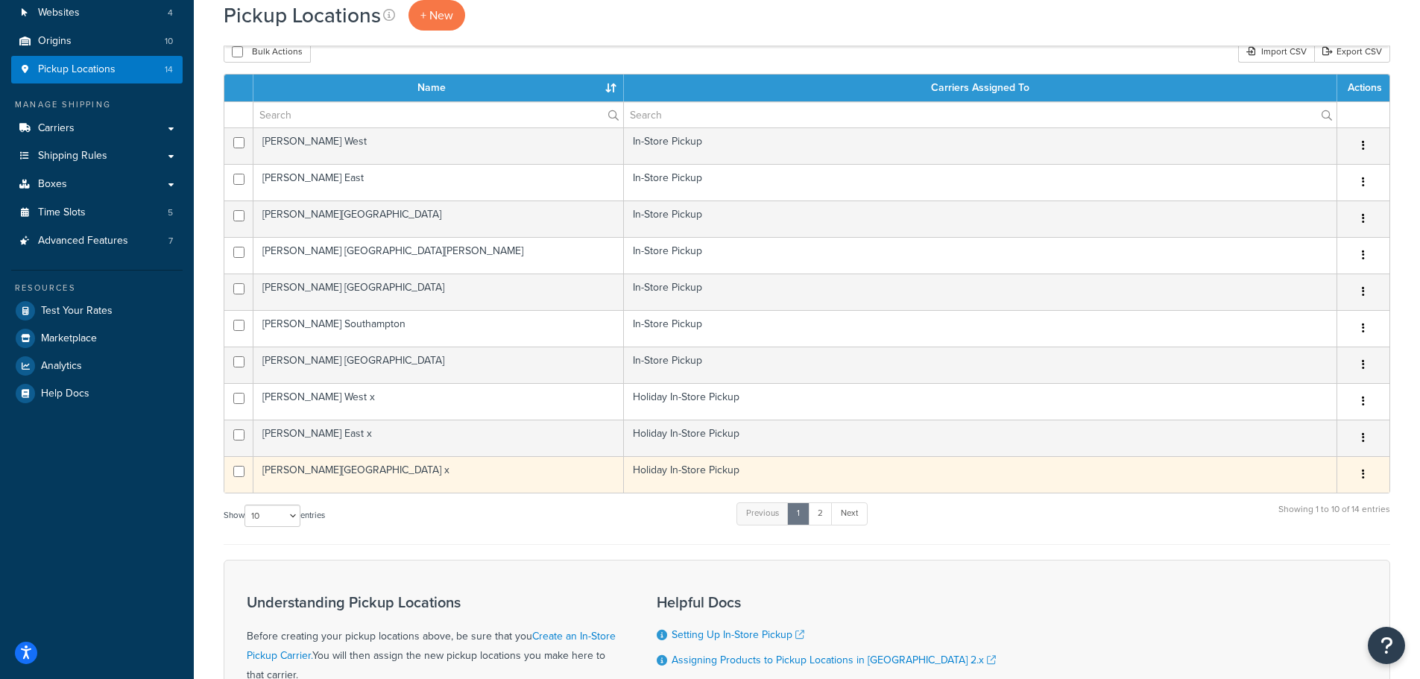
click at [347, 467] on td "[PERSON_NAME][GEOGRAPHIC_DATA] x" at bounding box center [438, 474] width 371 height 37
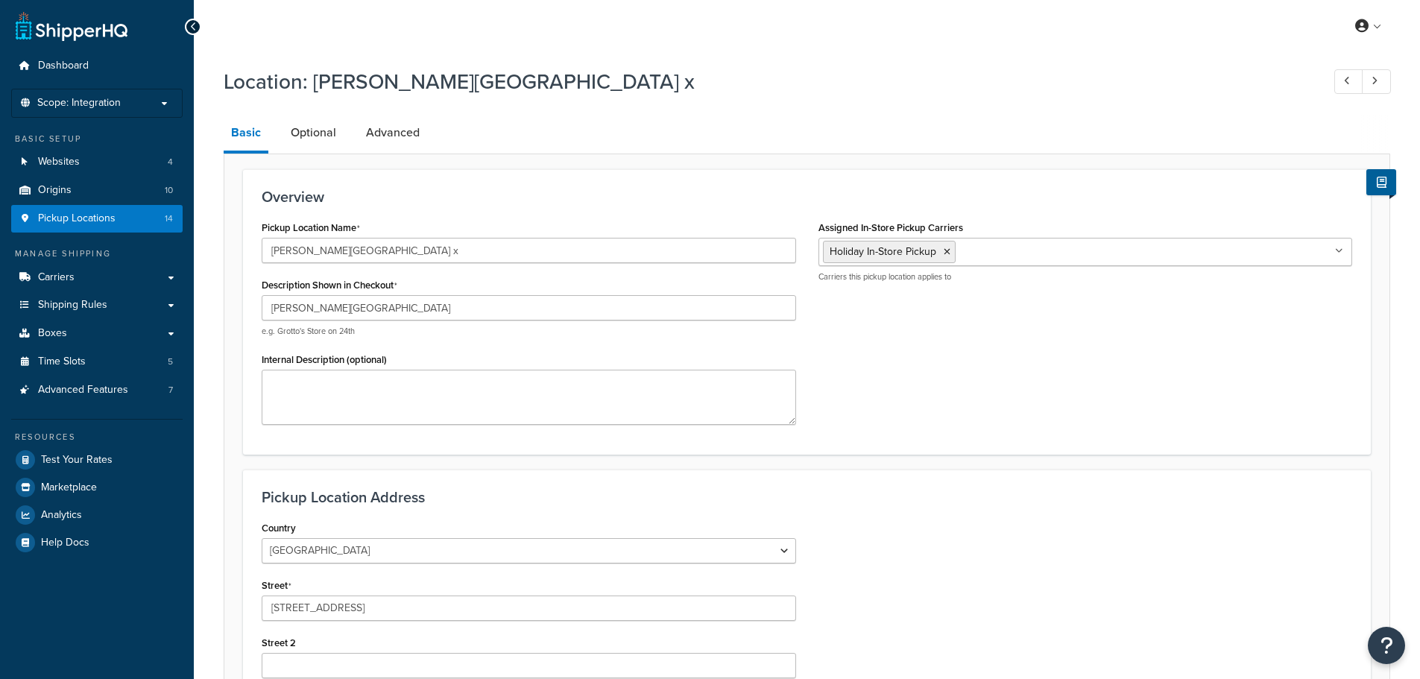
select select "32"
click at [313, 126] on link "Optional" at bounding box center [313, 133] width 60 height 36
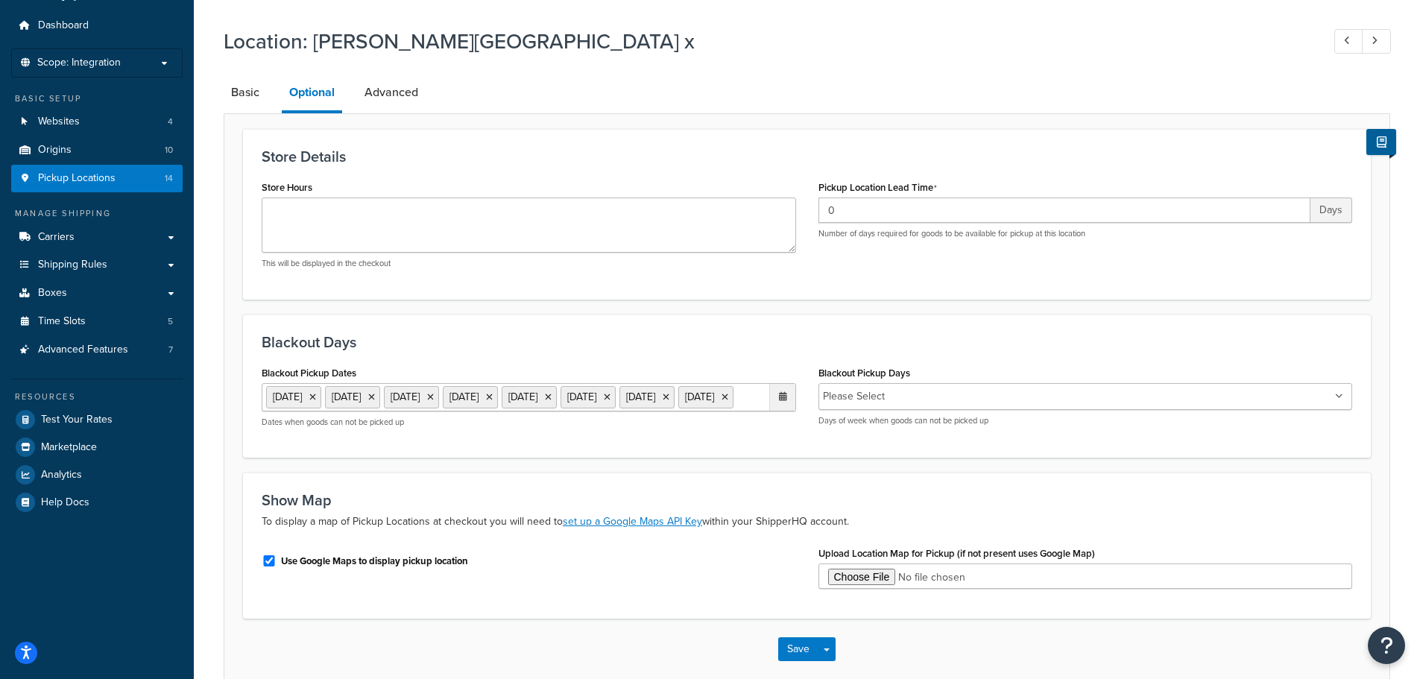
scroll to position [143, 0]
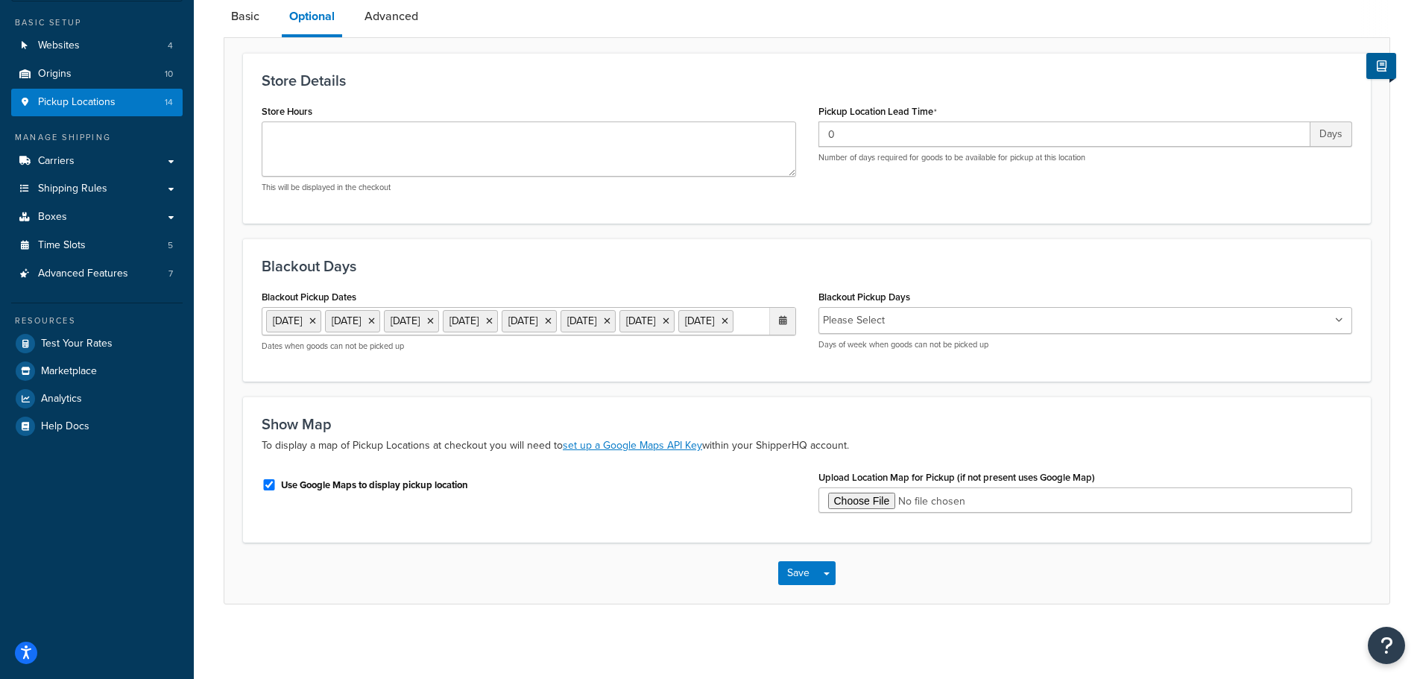
click at [552, 324] on ul "27 Aug 2025 19 Sep 2025 20 Sep 2025 26 Sep 2025 27 Sep 2025 28 Sep 2025 29 Sep …" at bounding box center [529, 321] width 535 height 28
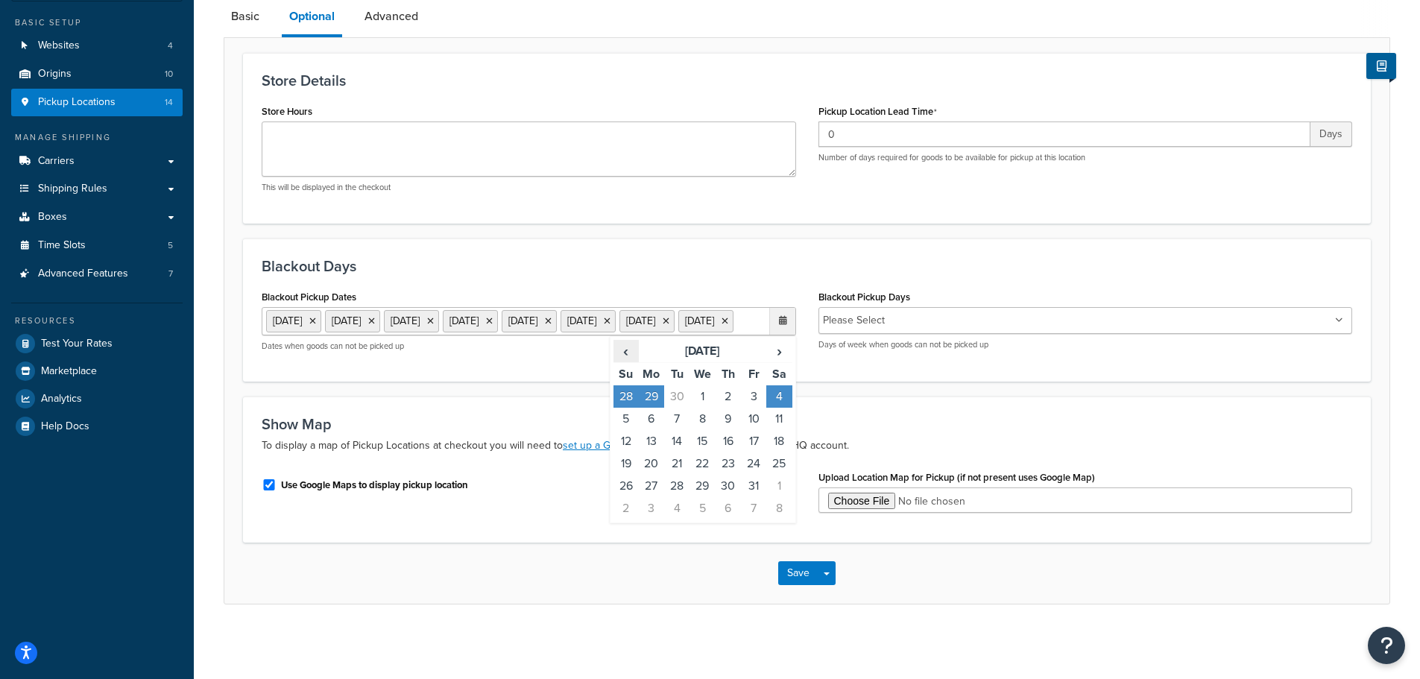
click at [629, 346] on span "‹" at bounding box center [626, 351] width 24 height 21
click at [629, 464] on td "21" at bounding box center [626, 464] width 25 height 22
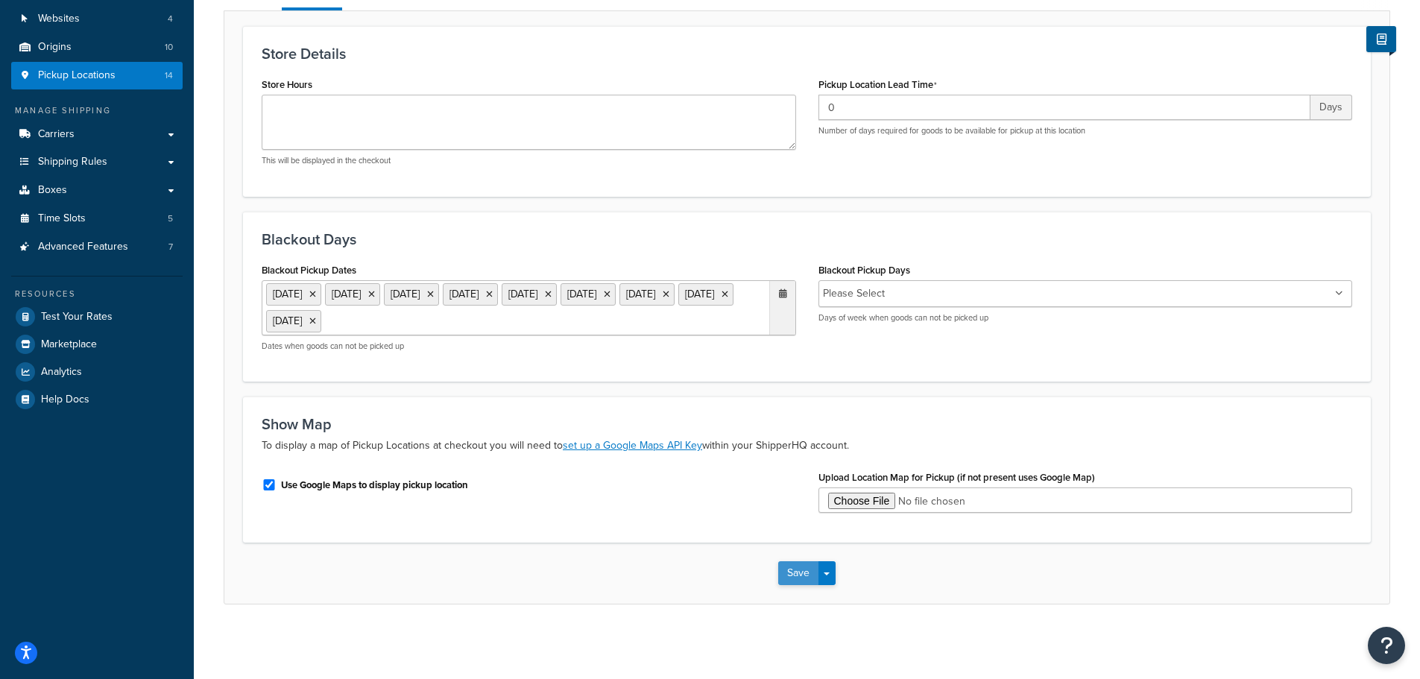
click at [801, 570] on button "Save" at bounding box center [798, 573] width 40 height 24
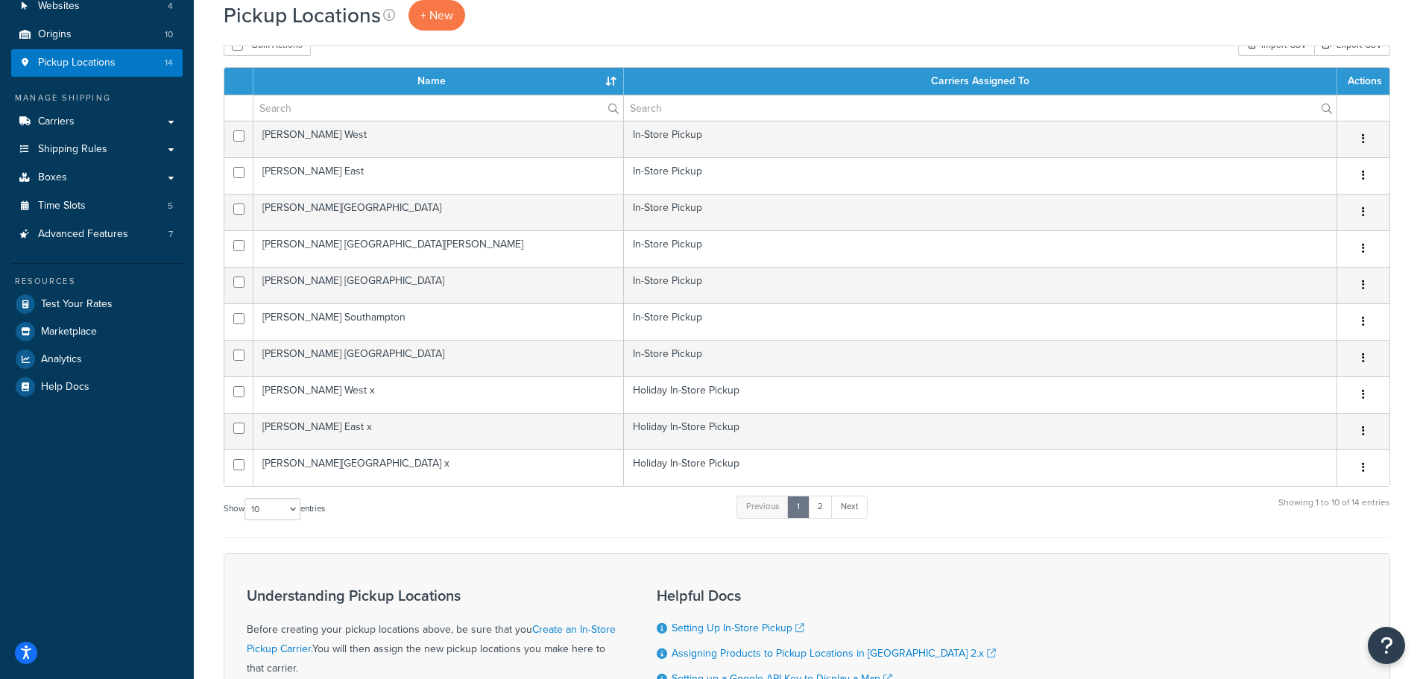
scroll to position [224, 0]
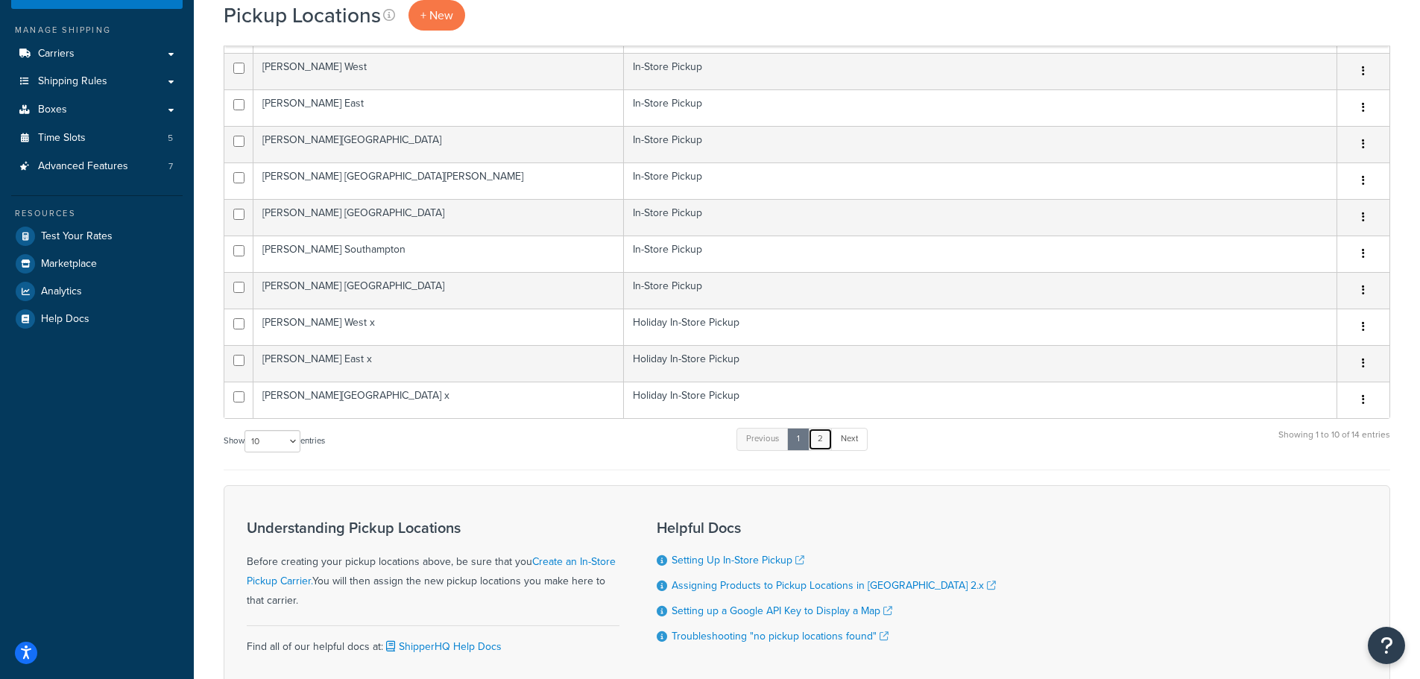
click at [830, 441] on link "2" at bounding box center [820, 439] width 25 height 22
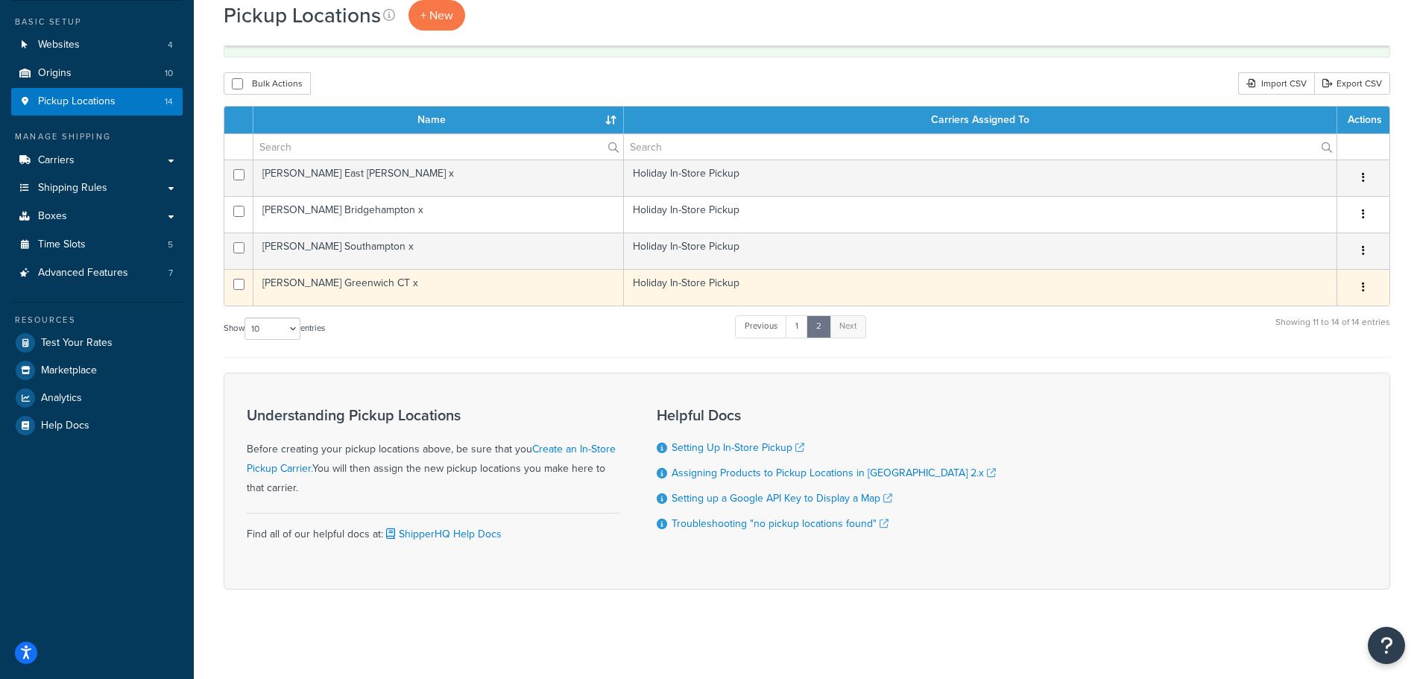
scroll to position [117, 0]
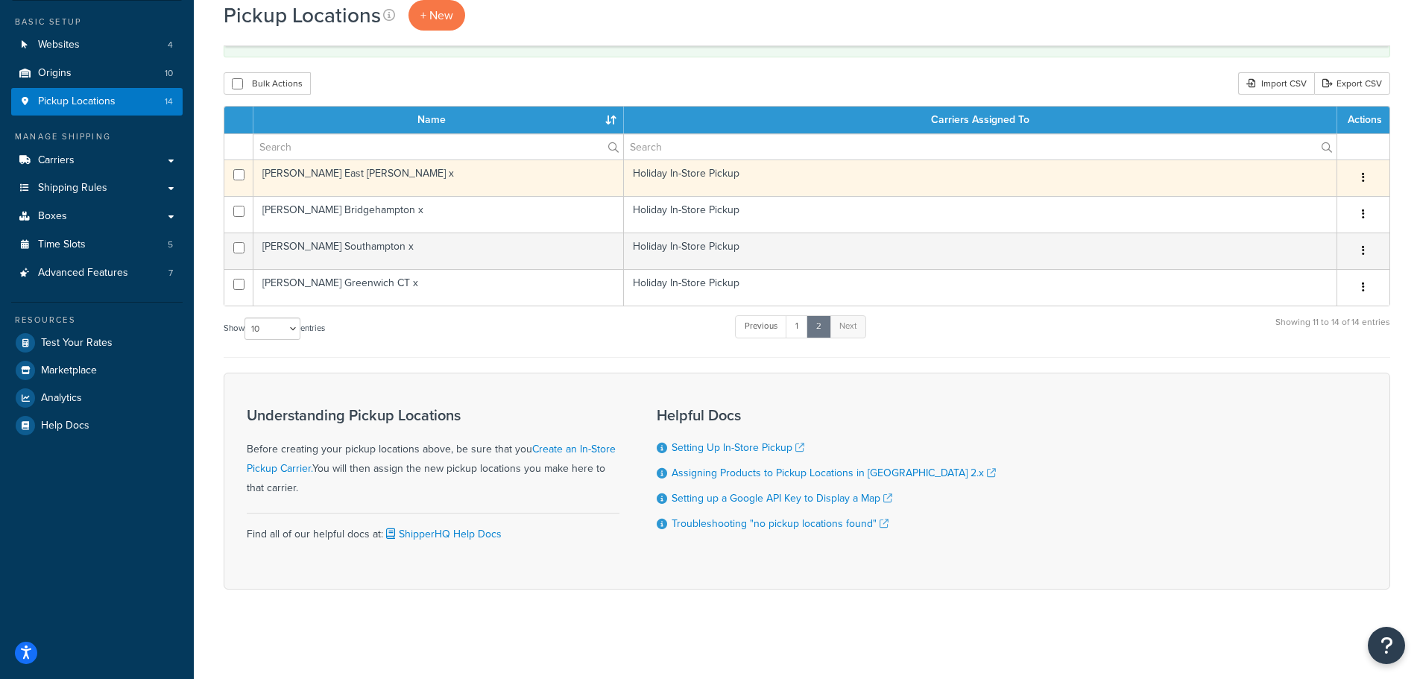
click at [351, 184] on td "[PERSON_NAME] East [PERSON_NAME] x" at bounding box center [438, 178] width 371 height 37
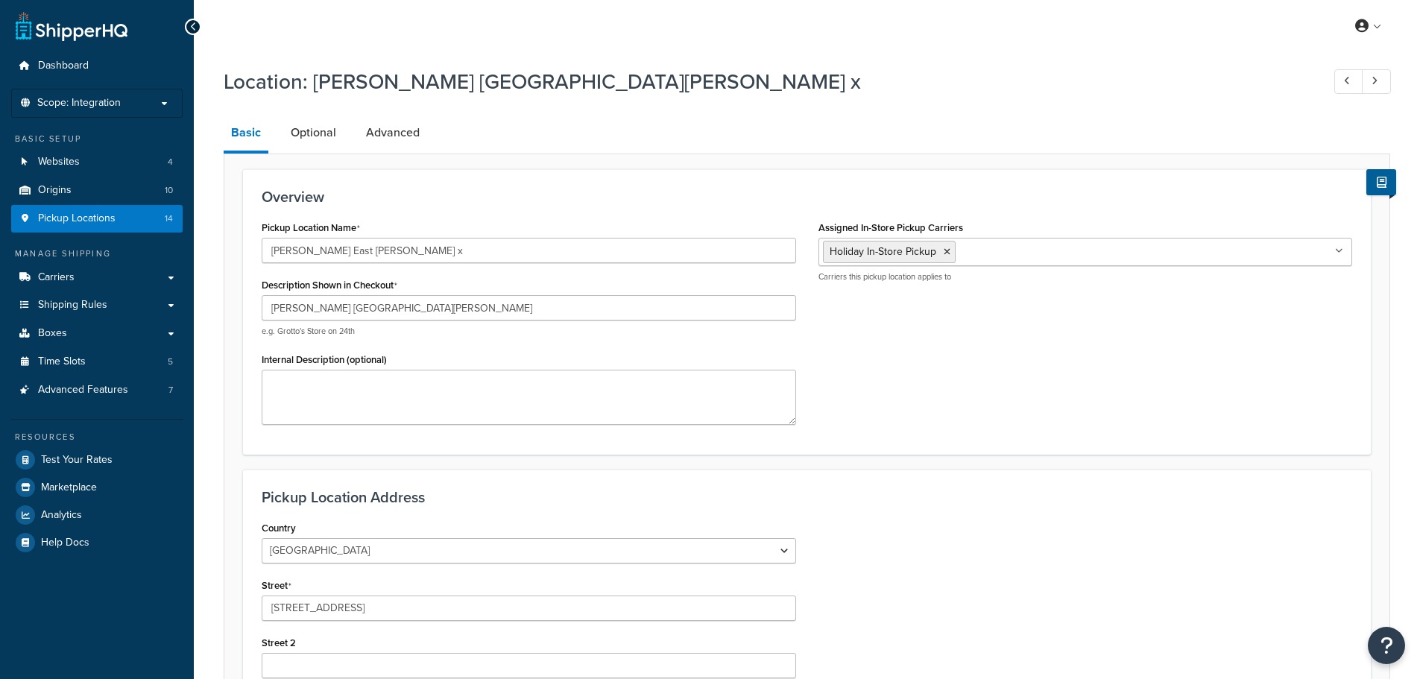
select select "32"
click at [321, 126] on link "Optional" at bounding box center [313, 133] width 60 height 36
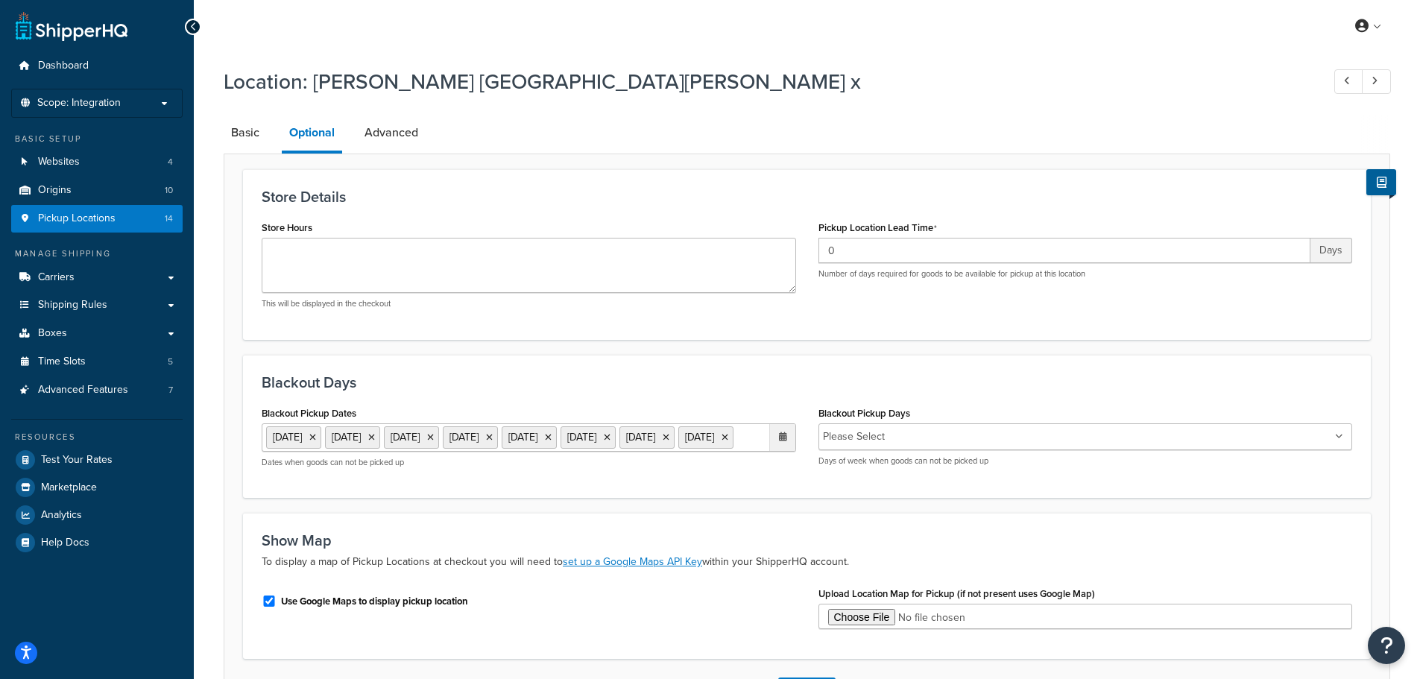
click at [586, 452] on ul "27 Aug 2025 19 Sep 2025 20 Sep 2025 26 Sep 2025 27 Sep 2025 28 Sep 2025 29 Sep …" at bounding box center [529, 437] width 535 height 28
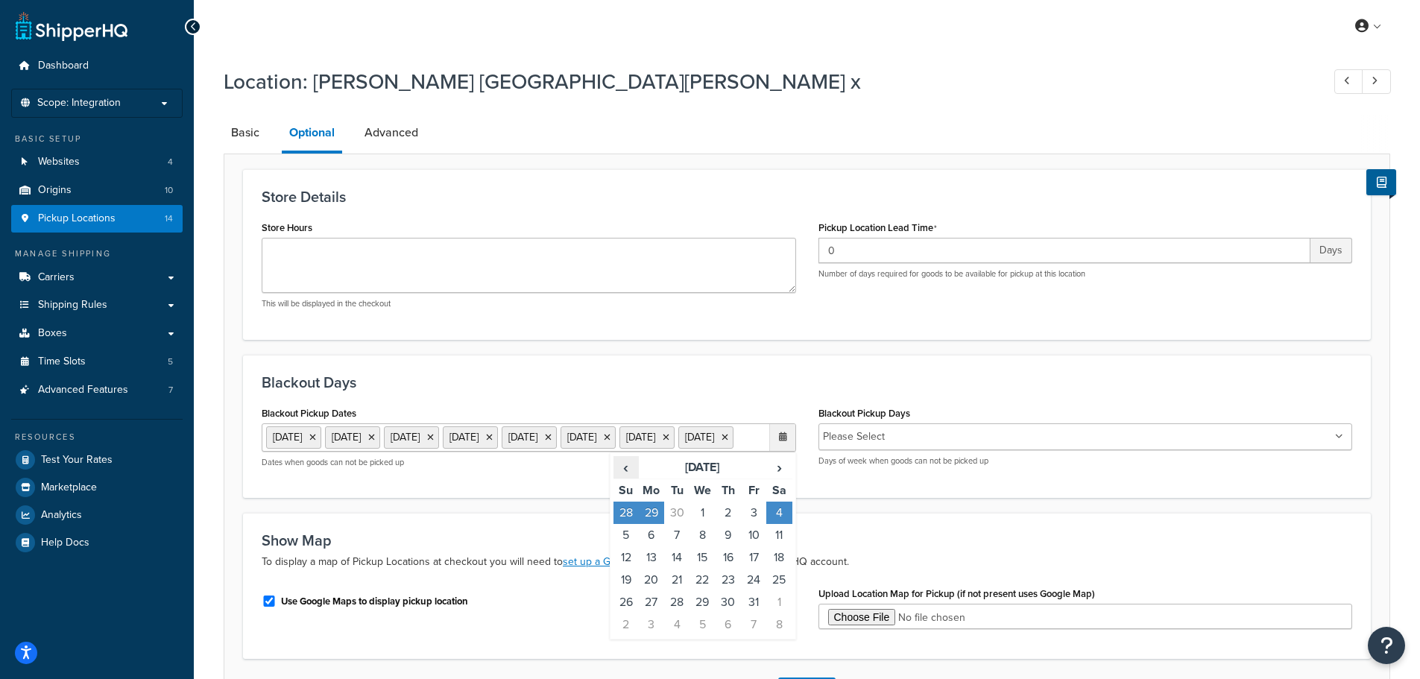
click at [629, 478] on span "‹" at bounding box center [626, 467] width 24 height 21
click at [628, 591] on td "21" at bounding box center [626, 580] width 25 height 22
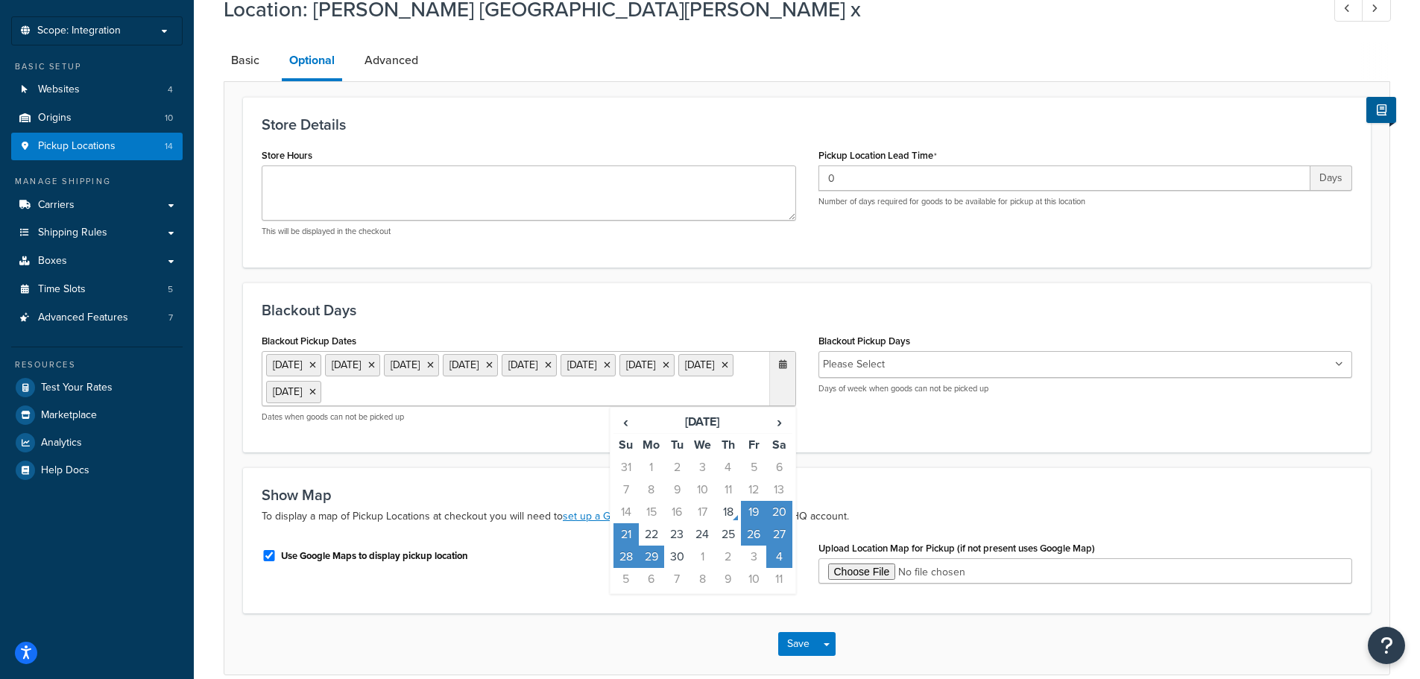
scroll to position [143, 0]
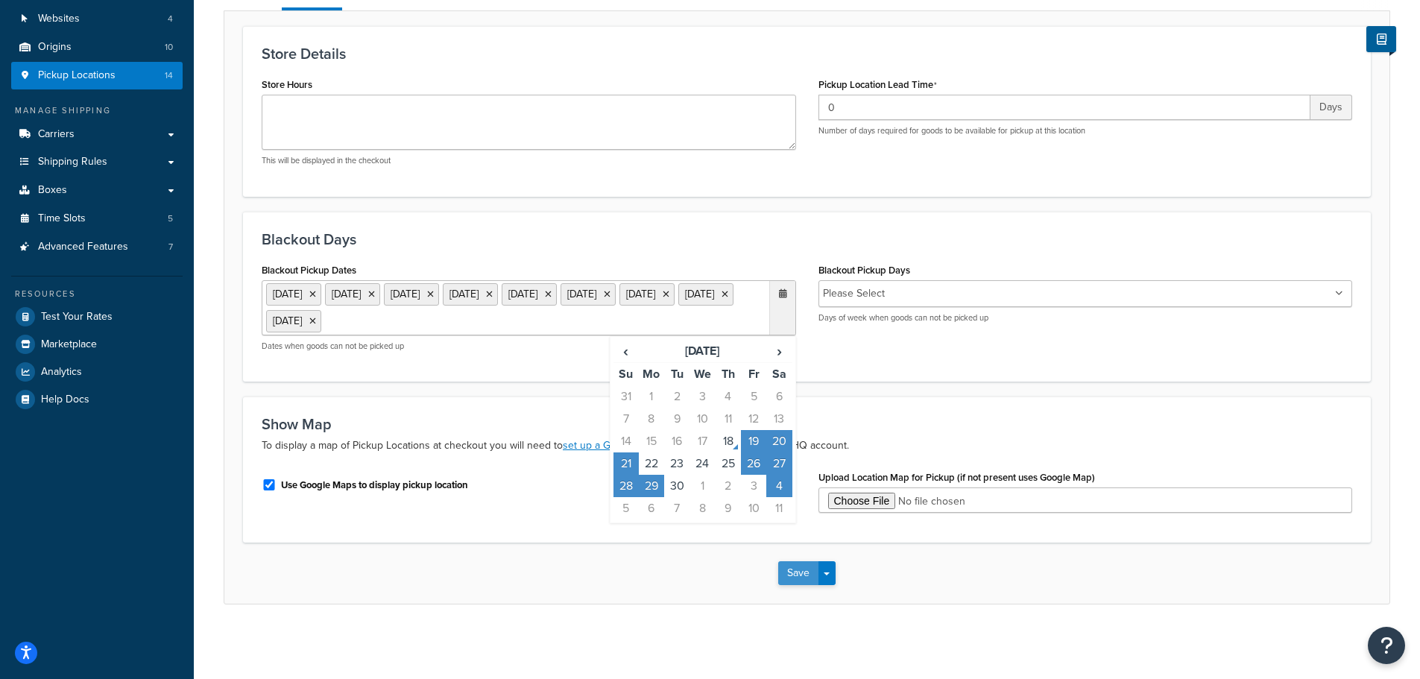
click at [788, 571] on button "Save" at bounding box center [798, 573] width 40 height 24
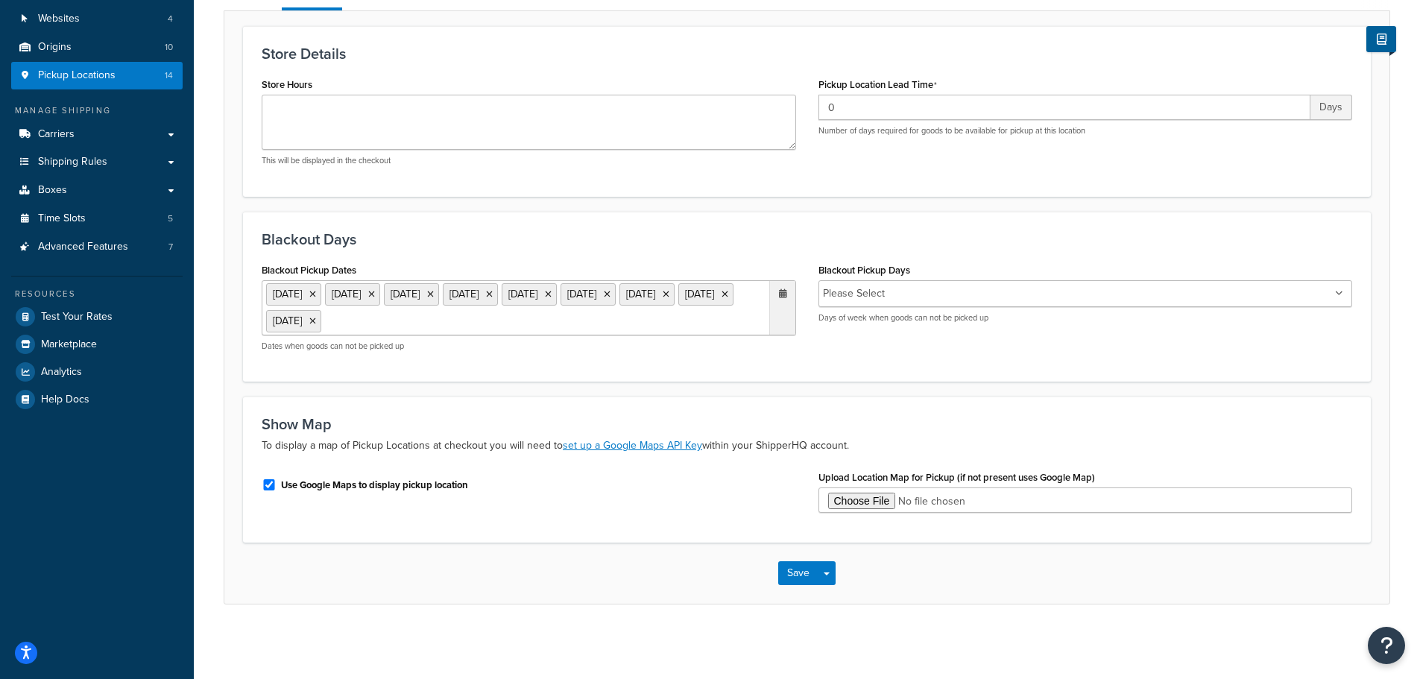
scroll to position [0, 0]
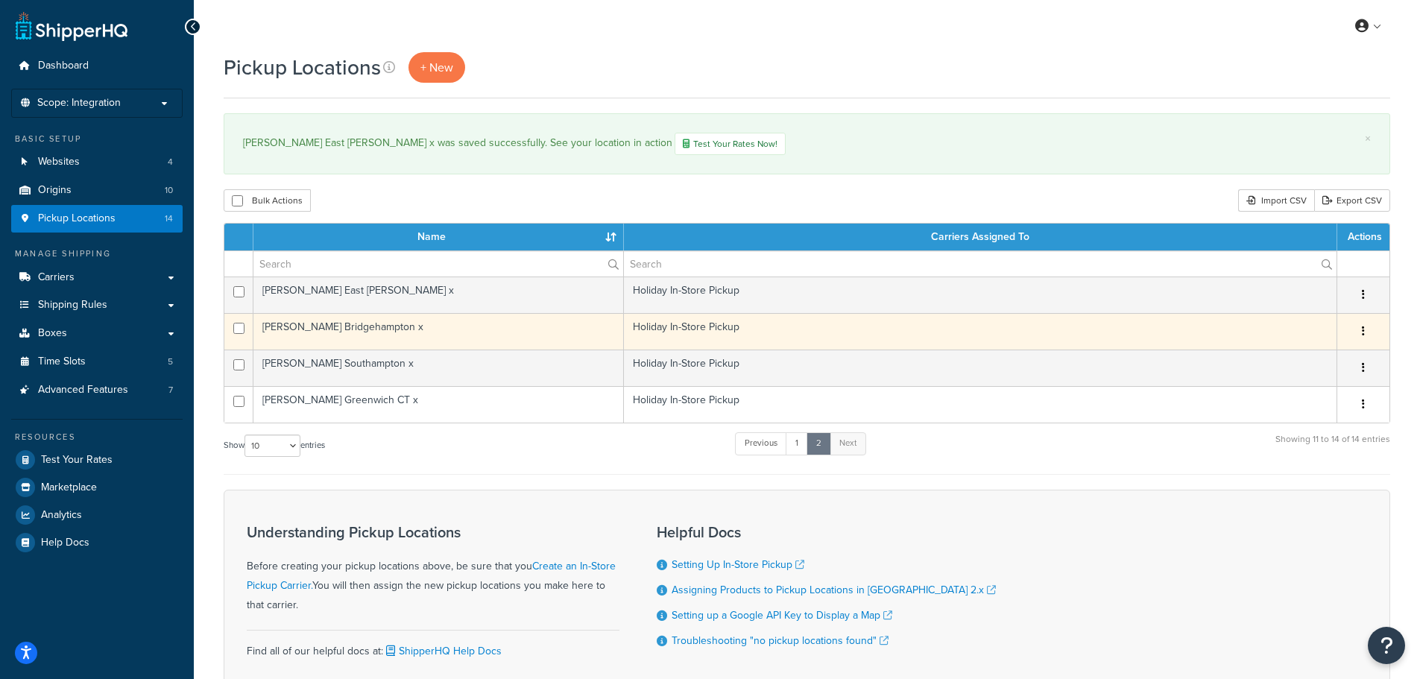
click at [326, 327] on td "[PERSON_NAME] Bridgehampton x" at bounding box center [438, 331] width 371 height 37
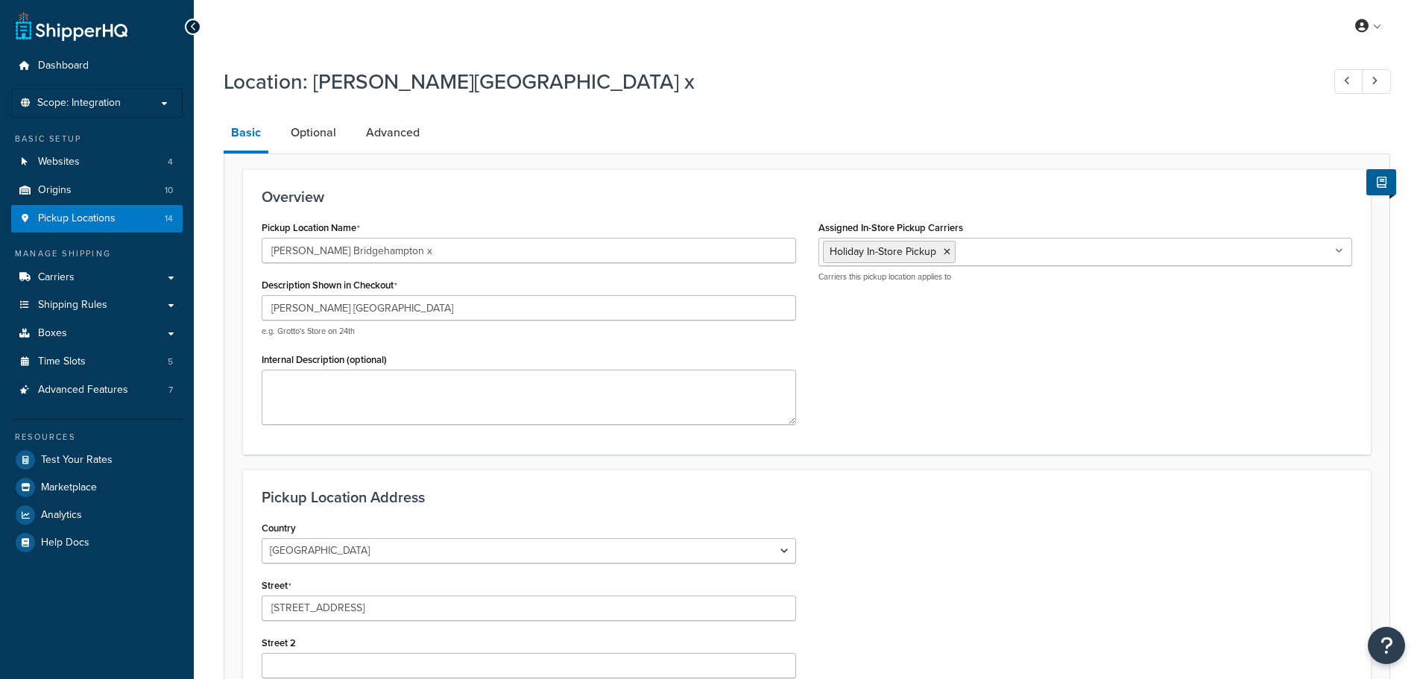
select select "32"
click at [322, 124] on link "Optional" at bounding box center [313, 133] width 60 height 36
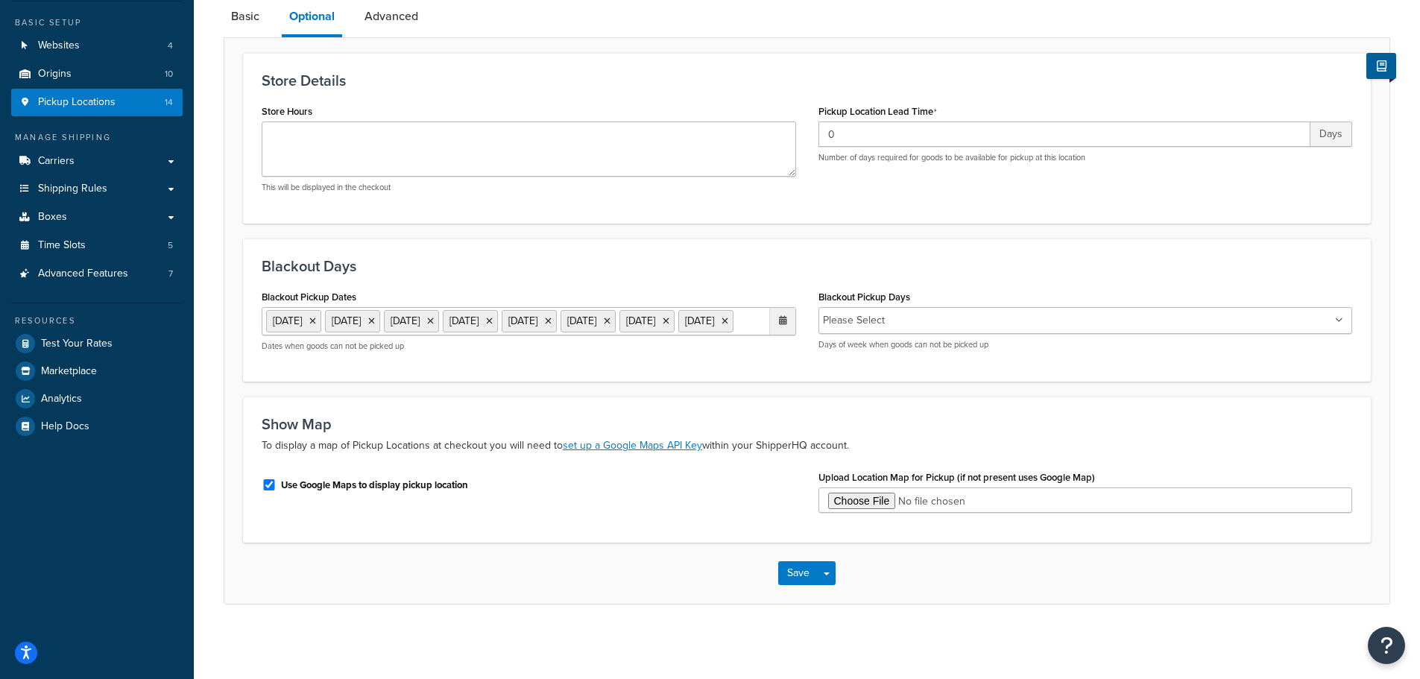
scroll to position [143, 0]
click at [576, 331] on ul "27 Aug 2025 19 Sep 2025 20 Sep 2025 26 Sep 2025 27 Sep 2025 28 Sep 2025 29 Sep …" at bounding box center [529, 321] width 535 height 28
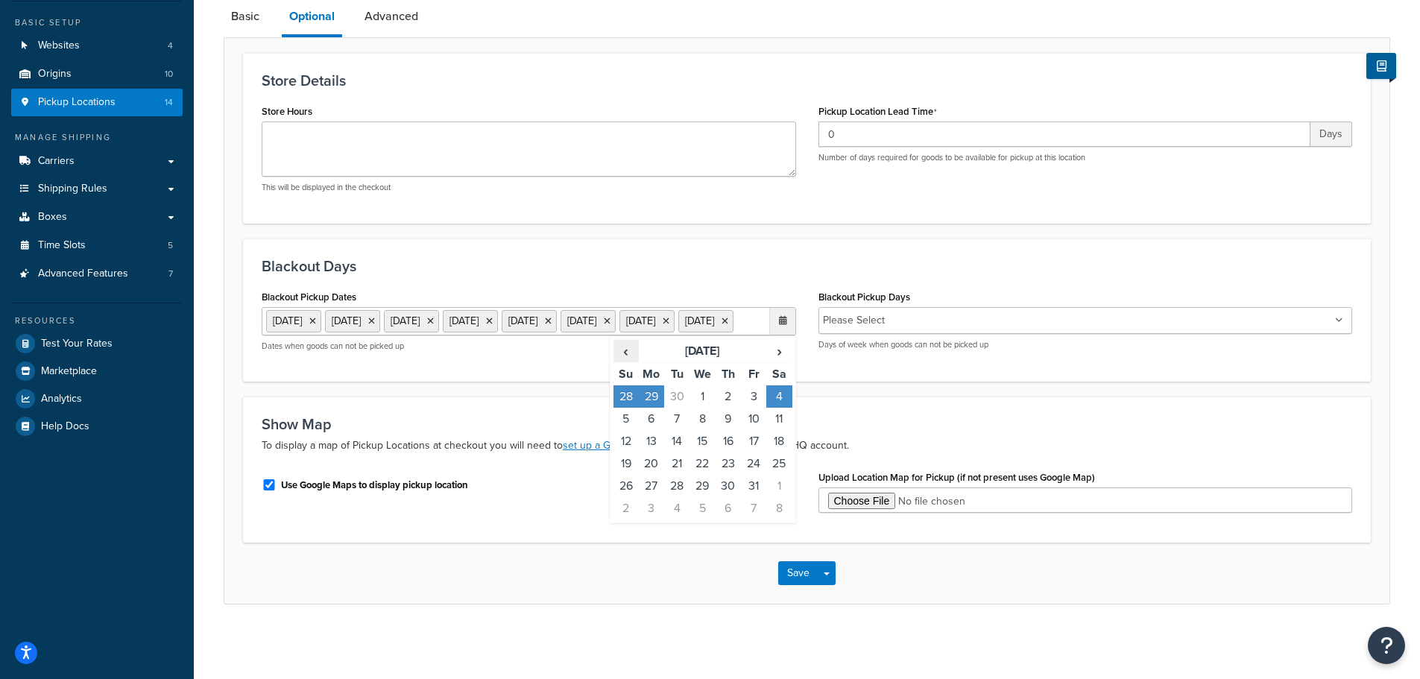
click at [630, 353] on span "‹" at bounding box center [626, 351] width 24 height 21
click at [629, 464] on td "21" at bounding box center [626, 464] width 25 height 22
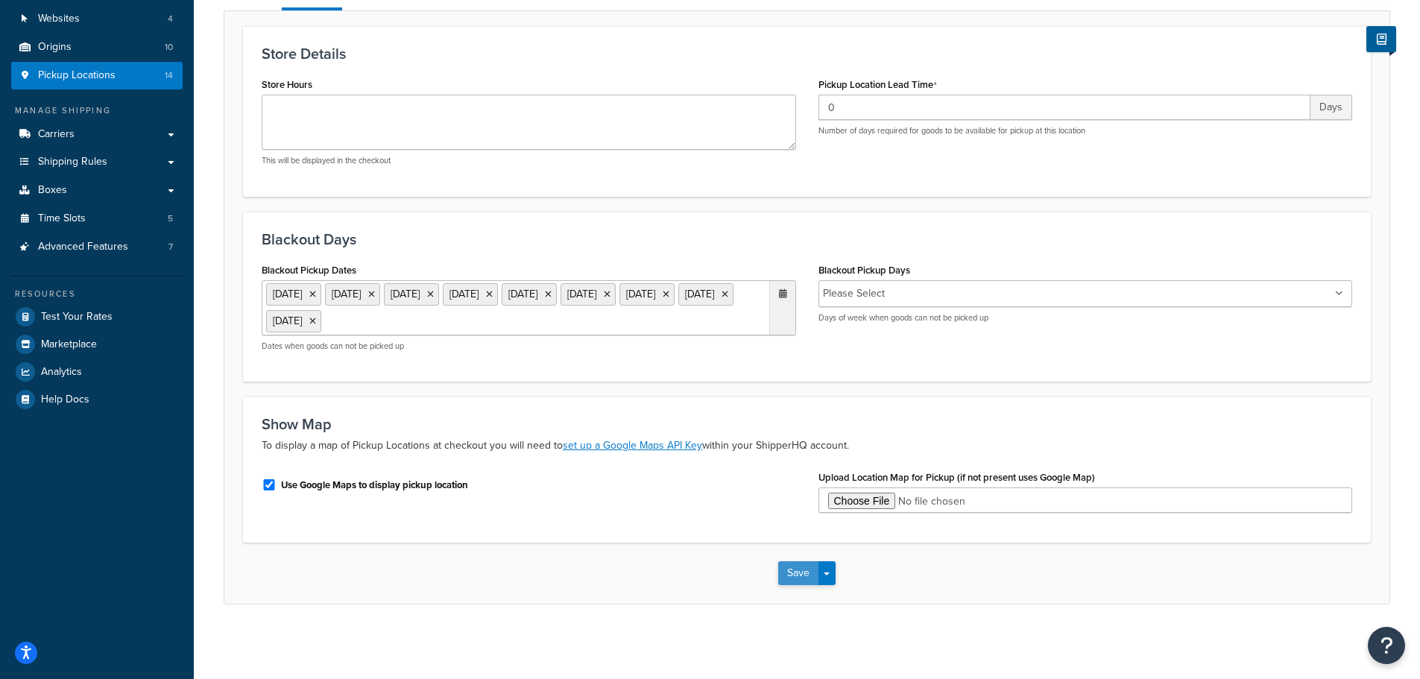
click at [793, 576] on button "Save" at bounding box center [798, 573] width 40 height 24
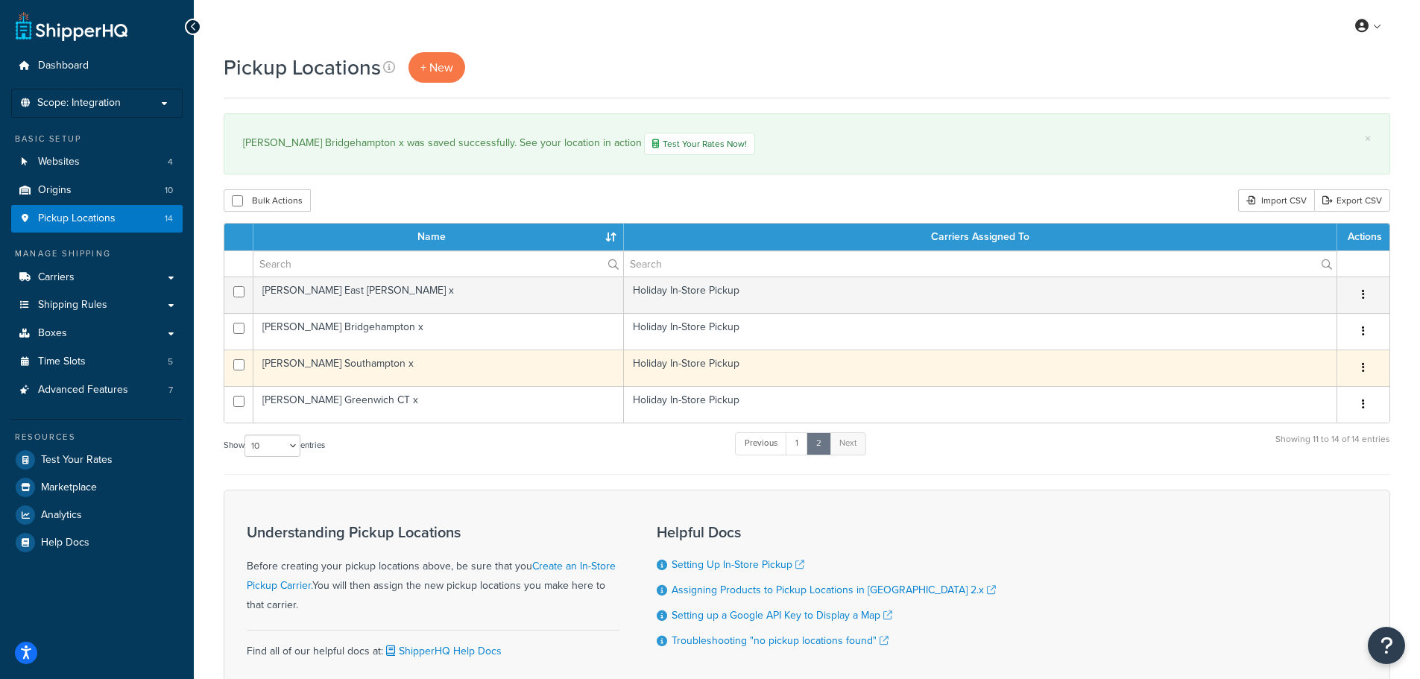
click at [347, 369] on td "[PERSON_NAME] Southampton x" at bounding box center [438, 368] width 371 height 37
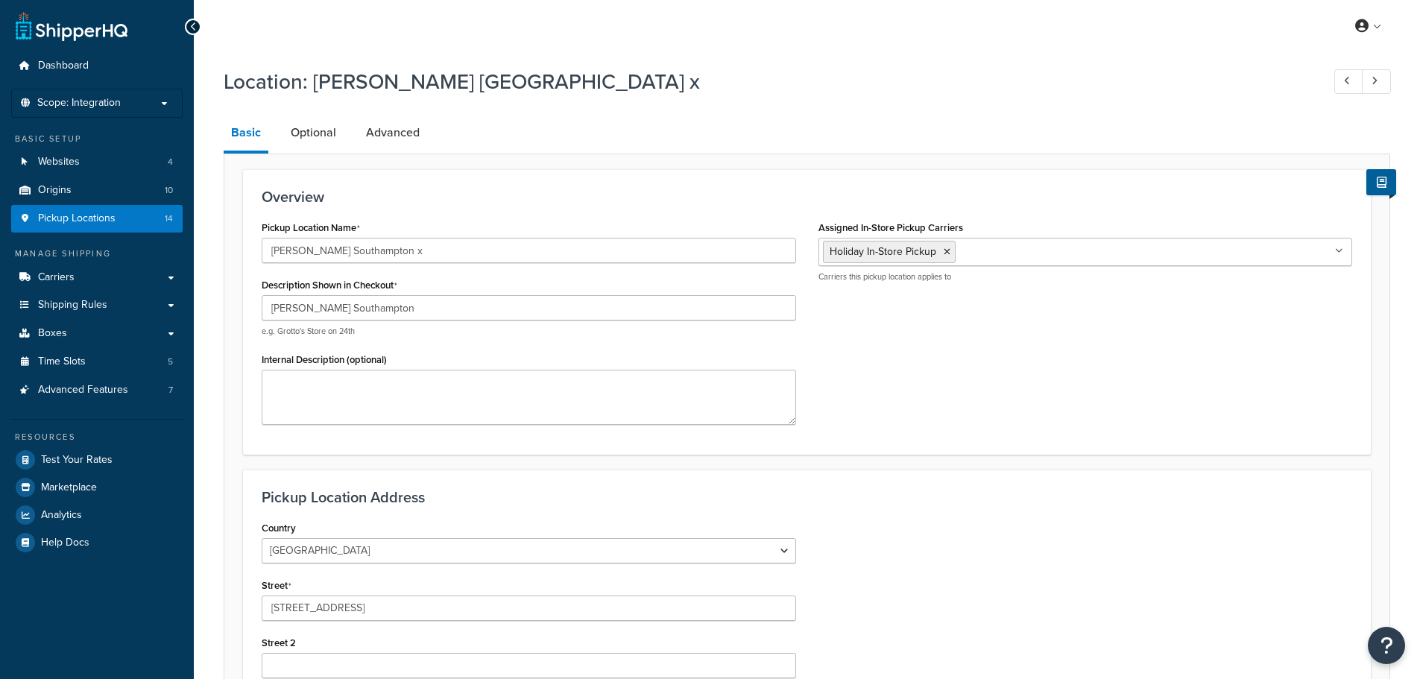
select select "32"
click at [312, 122] on link "Optional" at bounding box center [313, 133] width 60 height 36
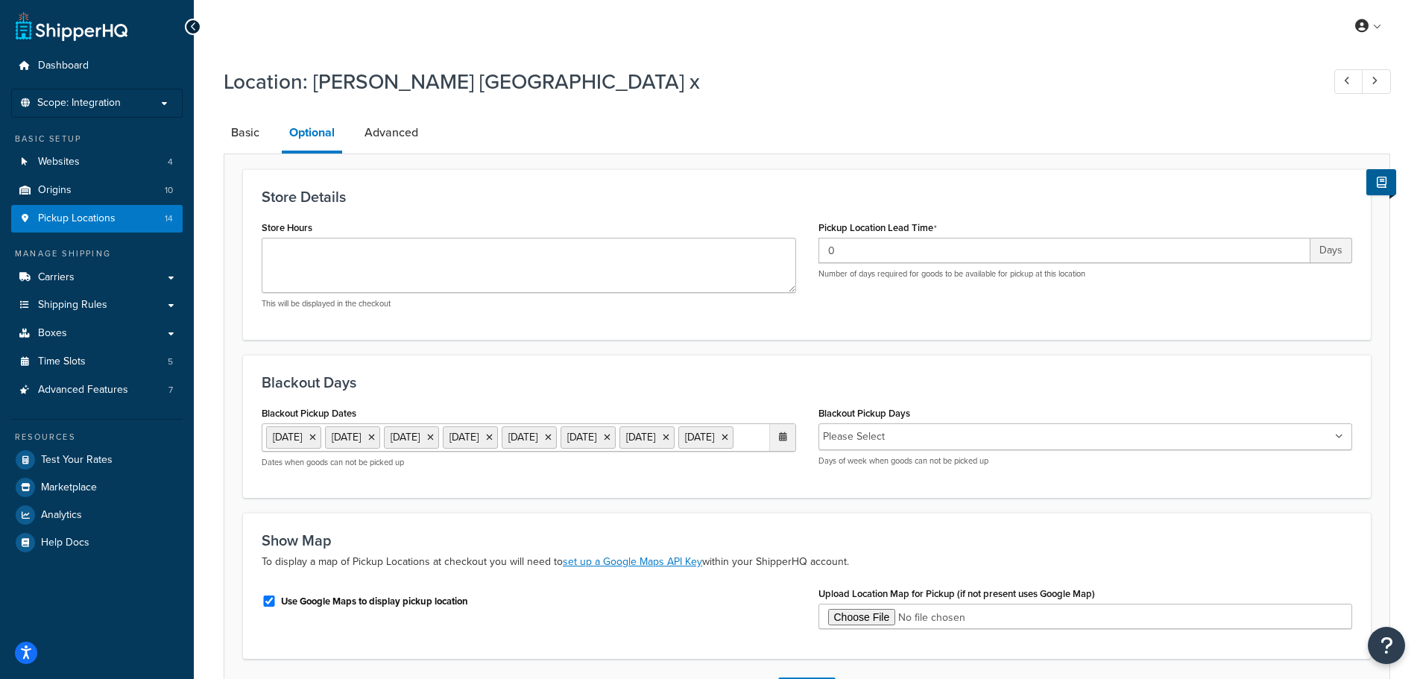
click at [544, 452] on ul "27 Aug 2025 19 Sep 2025 20 Sep 2025 26 Sep 2025 27 Sep 2025 28 Sep 2025 29 Sep …" at bounding box center [529, 437] width 535 height 28
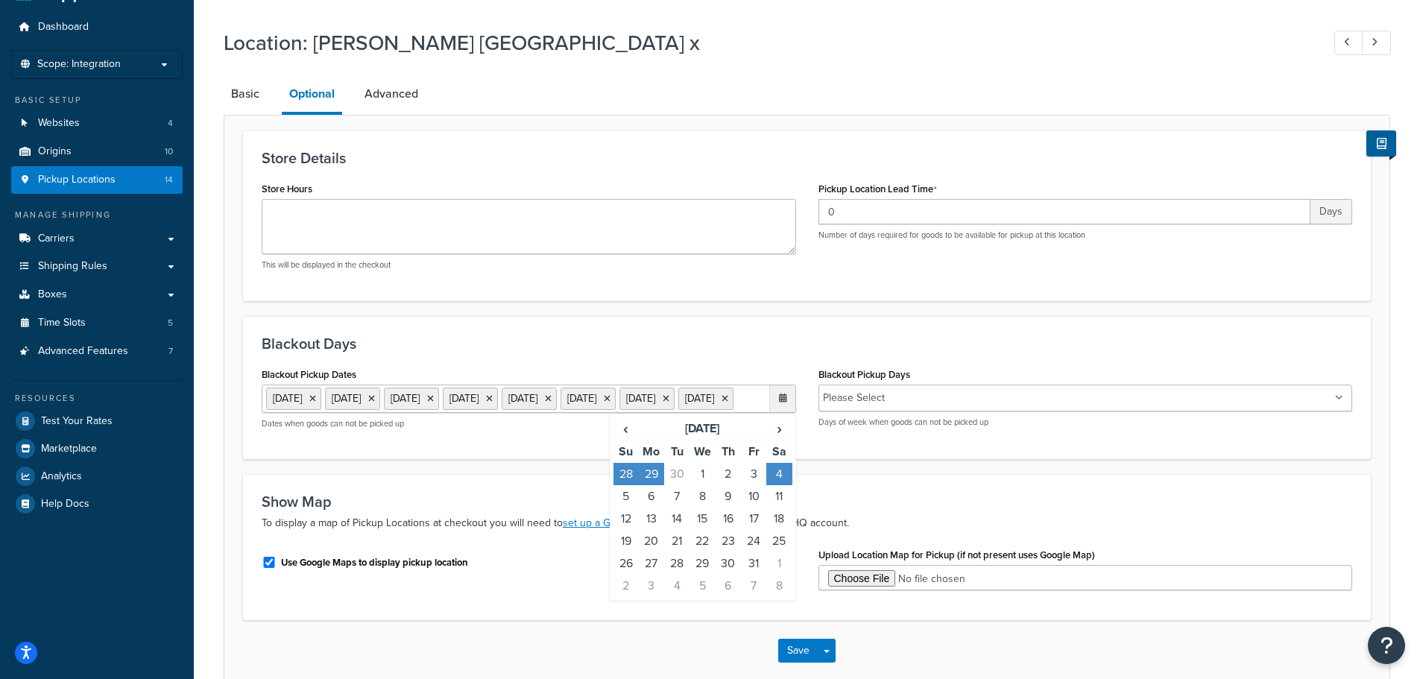
scroll to position [75, 0]
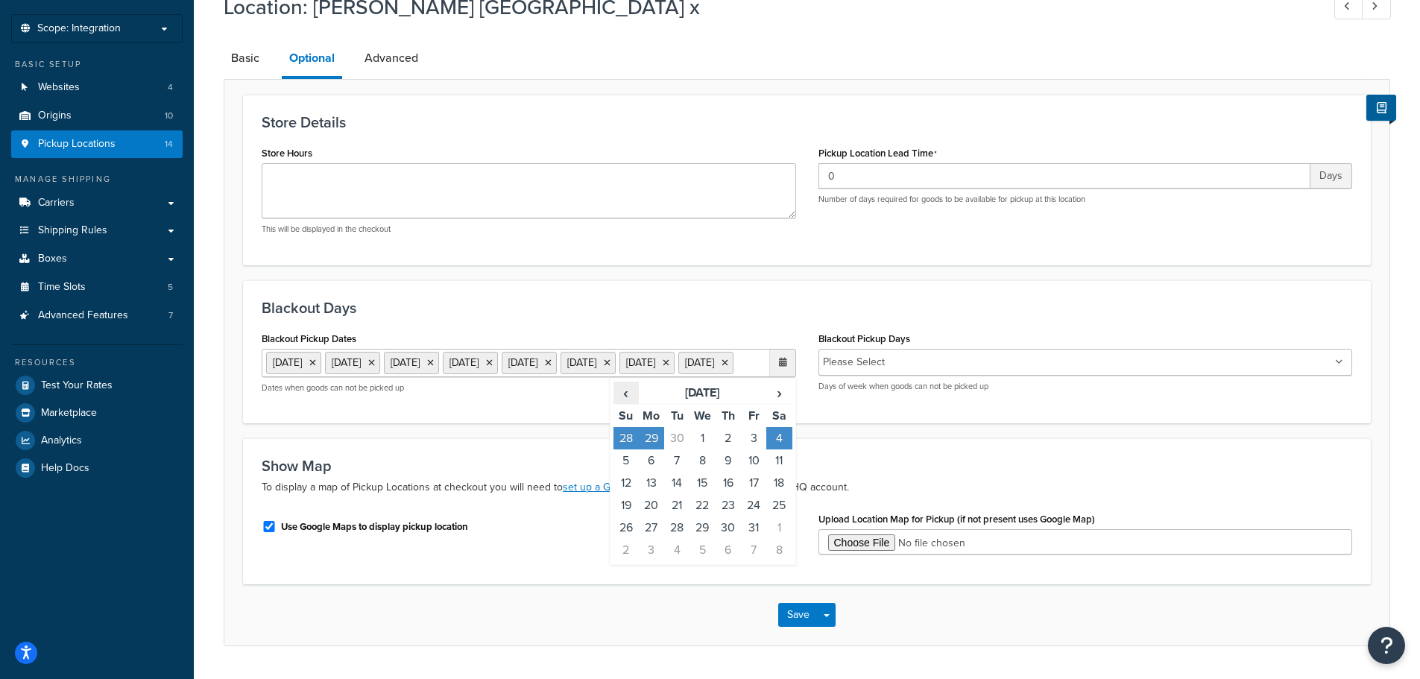
click at [637, 403] on span "‹" at bounding box center [626, 392] width 24 height 21
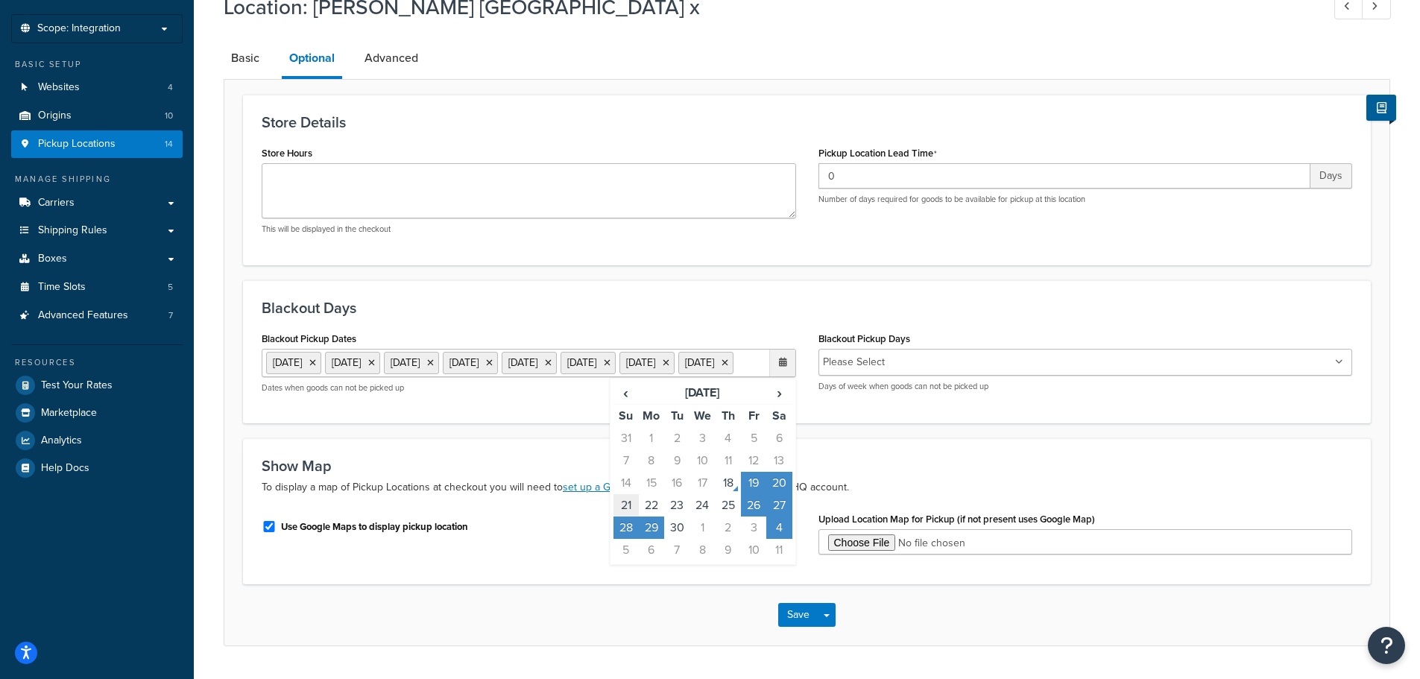
click at [630, 517] on td "21" at bounding box center [626, 505] width 25 height 22
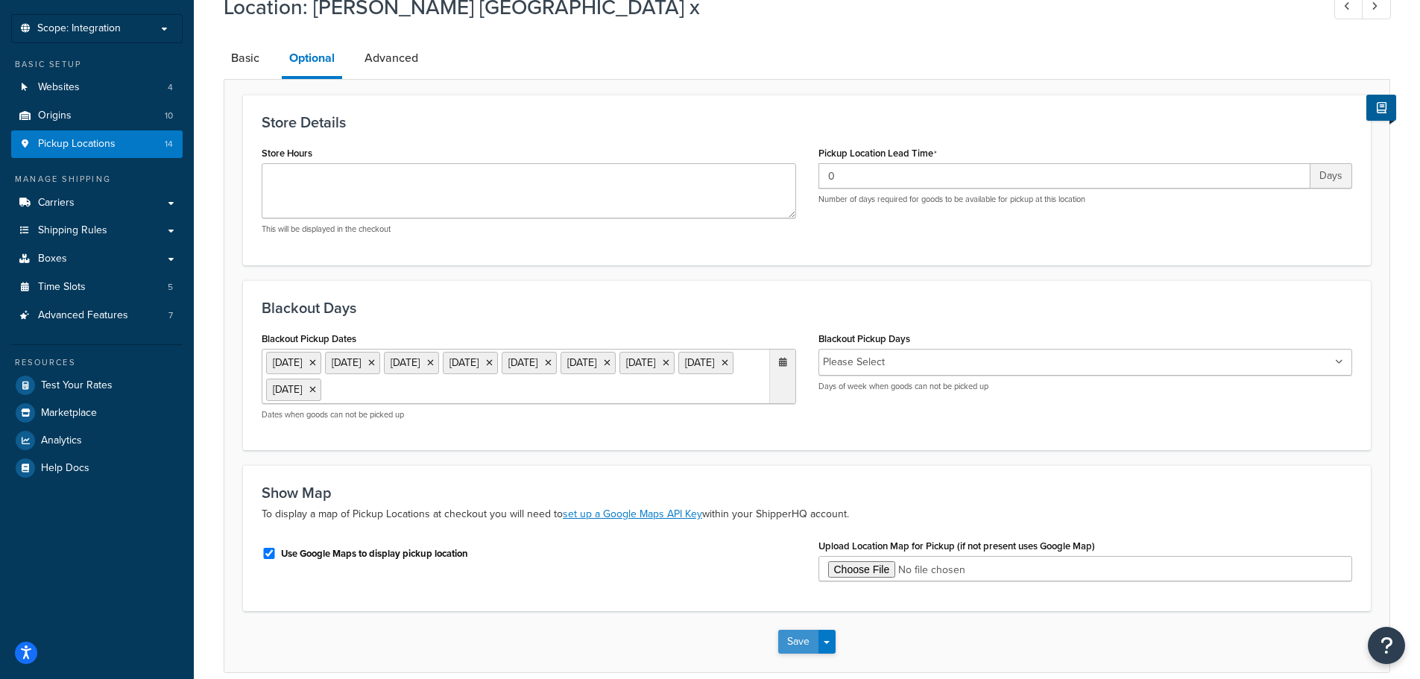
click at [797, 644] on button "Save" at bounding box center [798, 642] width 40 height 24
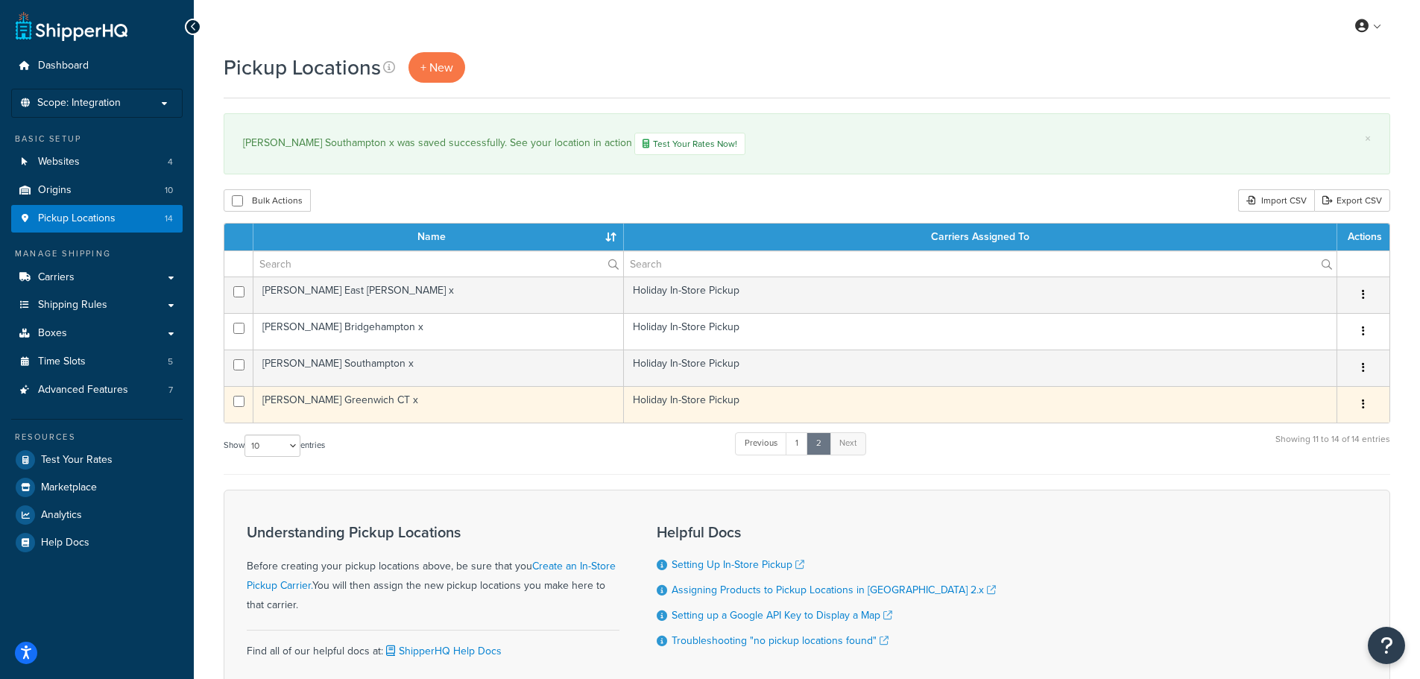
click at [344, 400] on td "[PERSON_NAME] Greenwich CT x" at bounding box center [438, 404] width 371 height 37
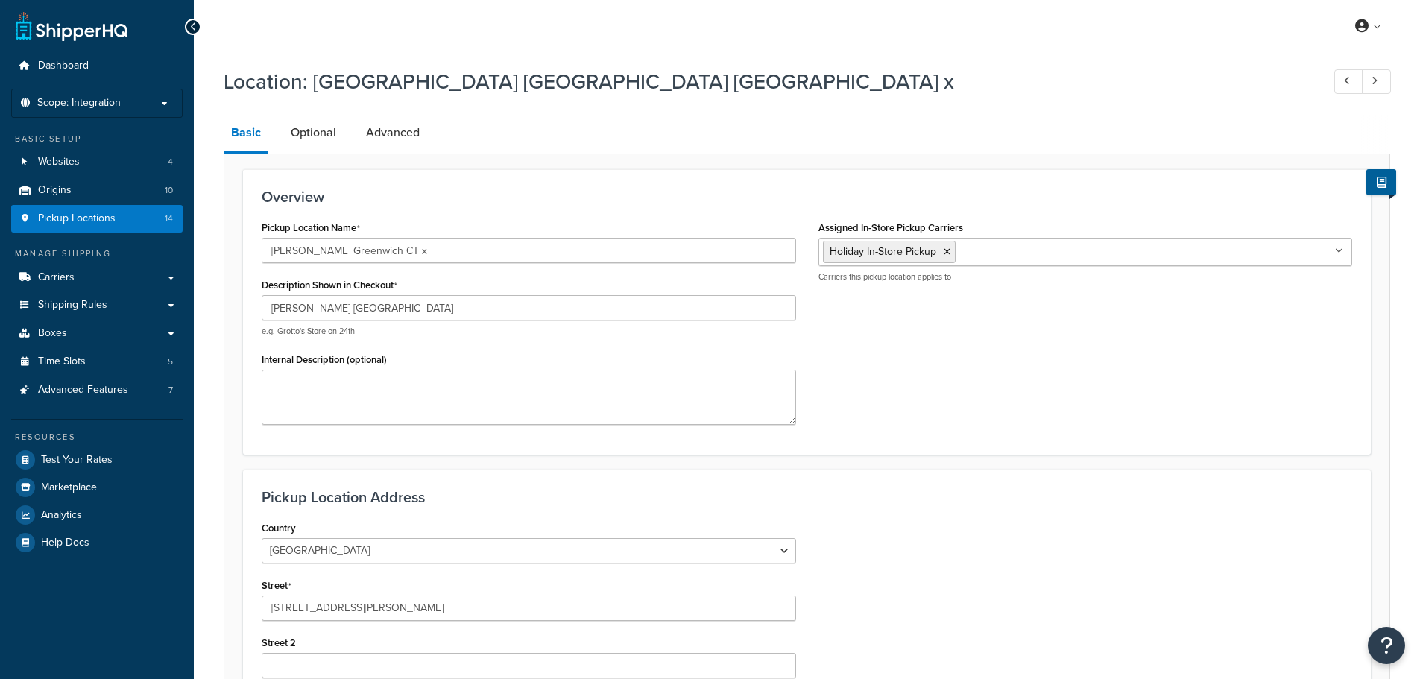
select select "7"
click at [305, 136] on link "Optional" at bounding box center [313, 133] width 60 height 36
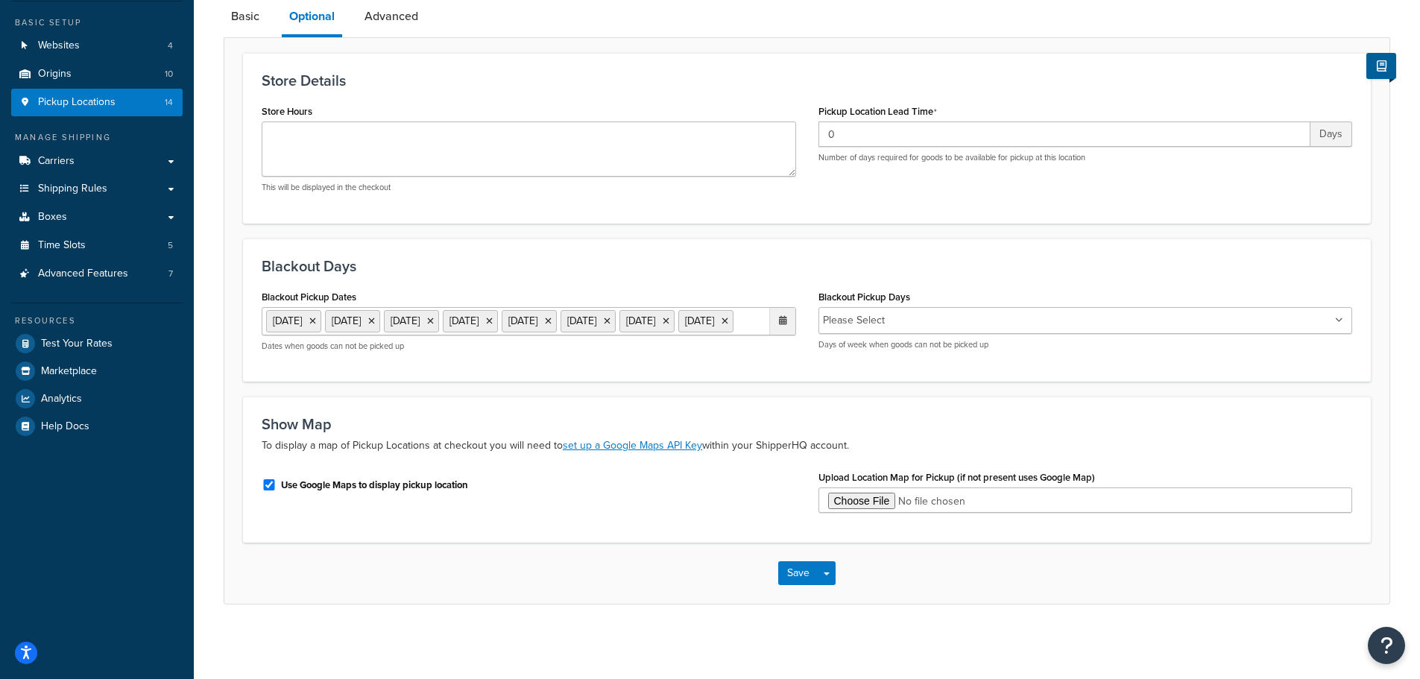
scroll to position [143, 0]
click at [553, 324] on ul "27 Aug 2025 19 Sep 2025 20 Sep 2025 26 Sep 2025 27 Sep 2025 28 Sep 2025 29 Sep …" at bounding box center [529, 321] width 535 height 28
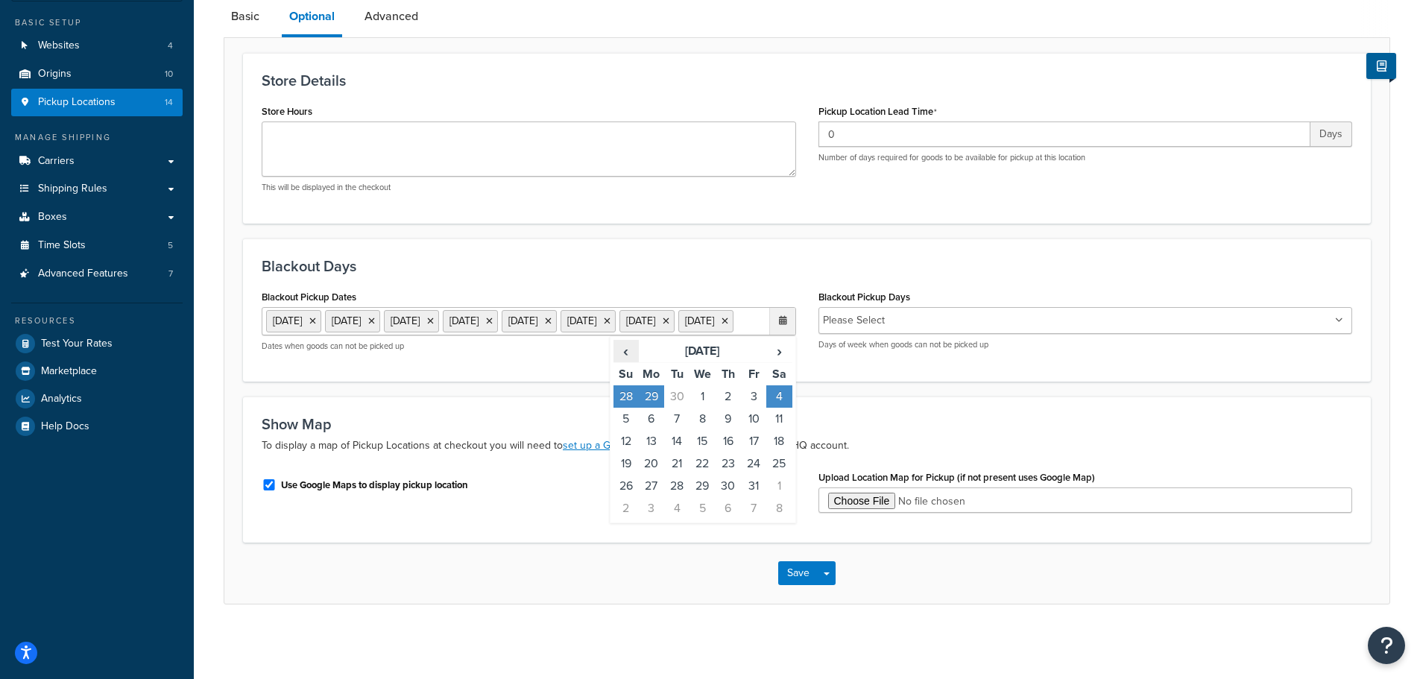
click at [627, 358] on span "‹" at bounding box center [626, 351] width 24 height 21
click at [626, 465] on td "21" at bounding box center [626, 464] width 25 height 22
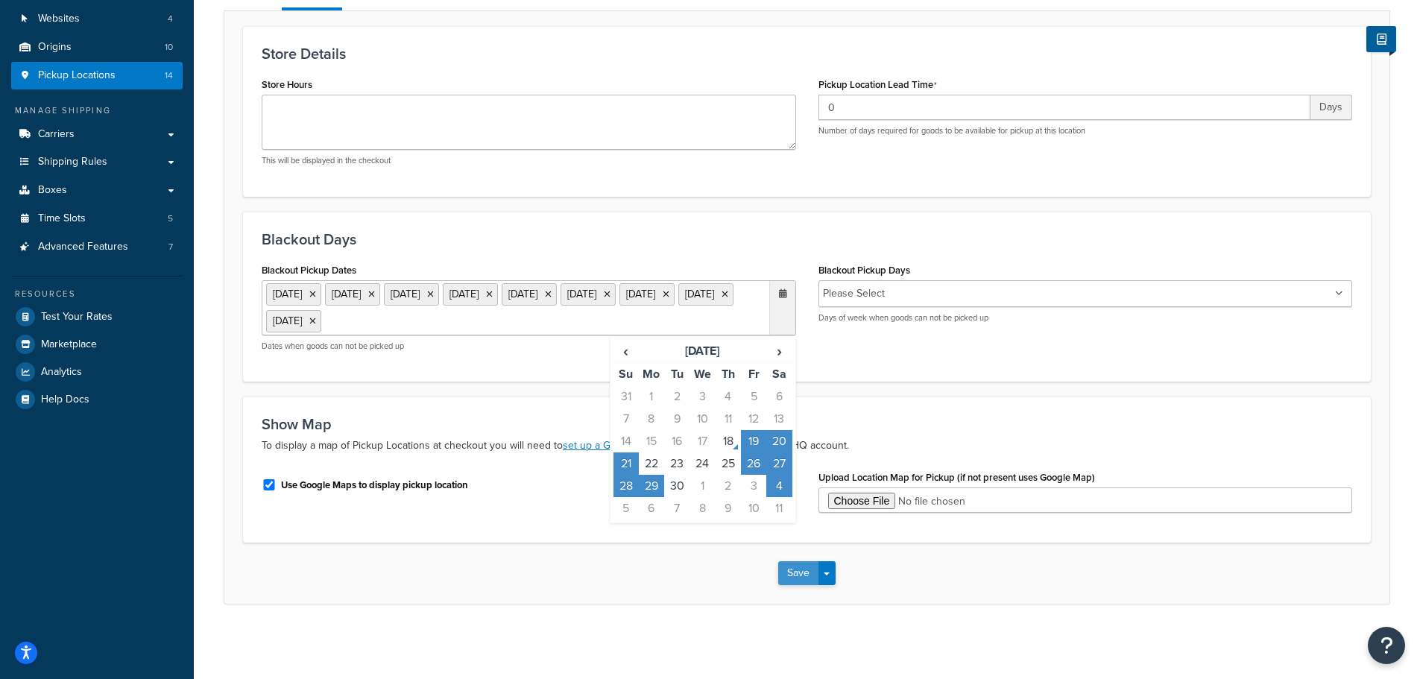
click at [793, 568] on button "Save" at bounding box center [798, 573] width 40 height 24
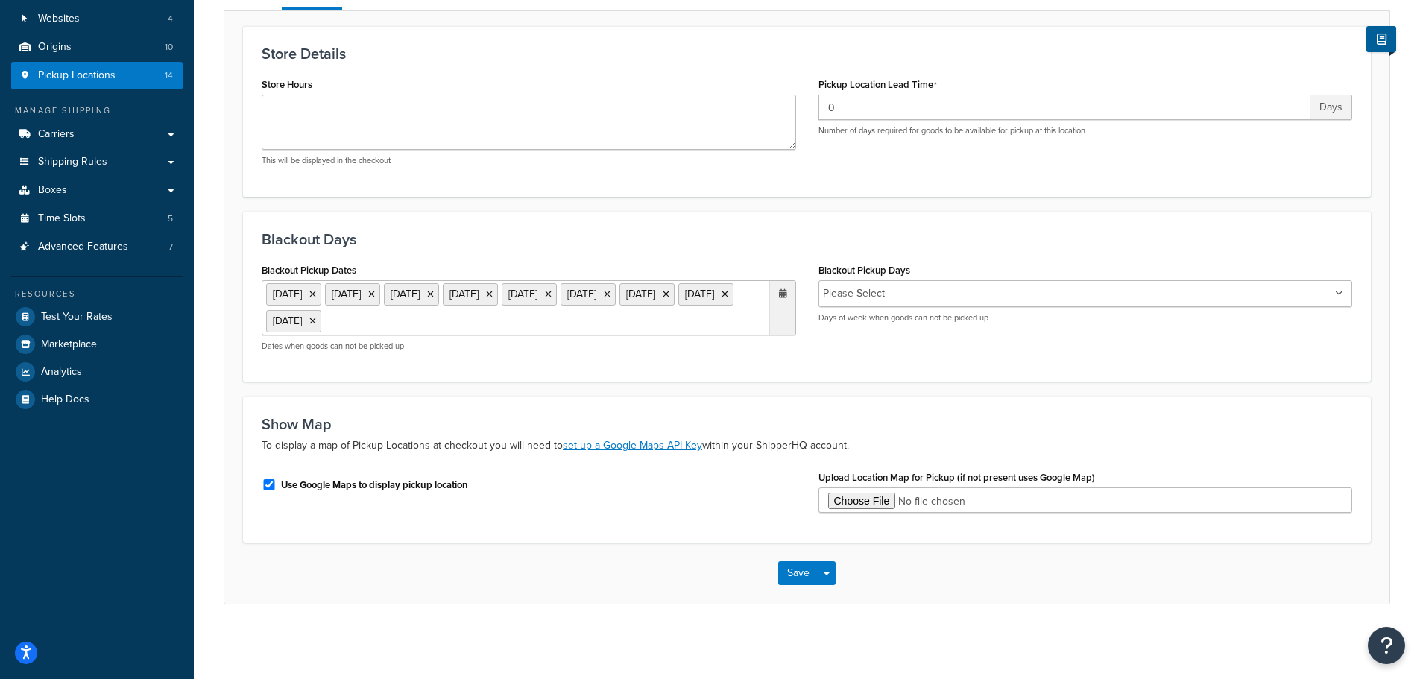
scroll to position [0, 0]
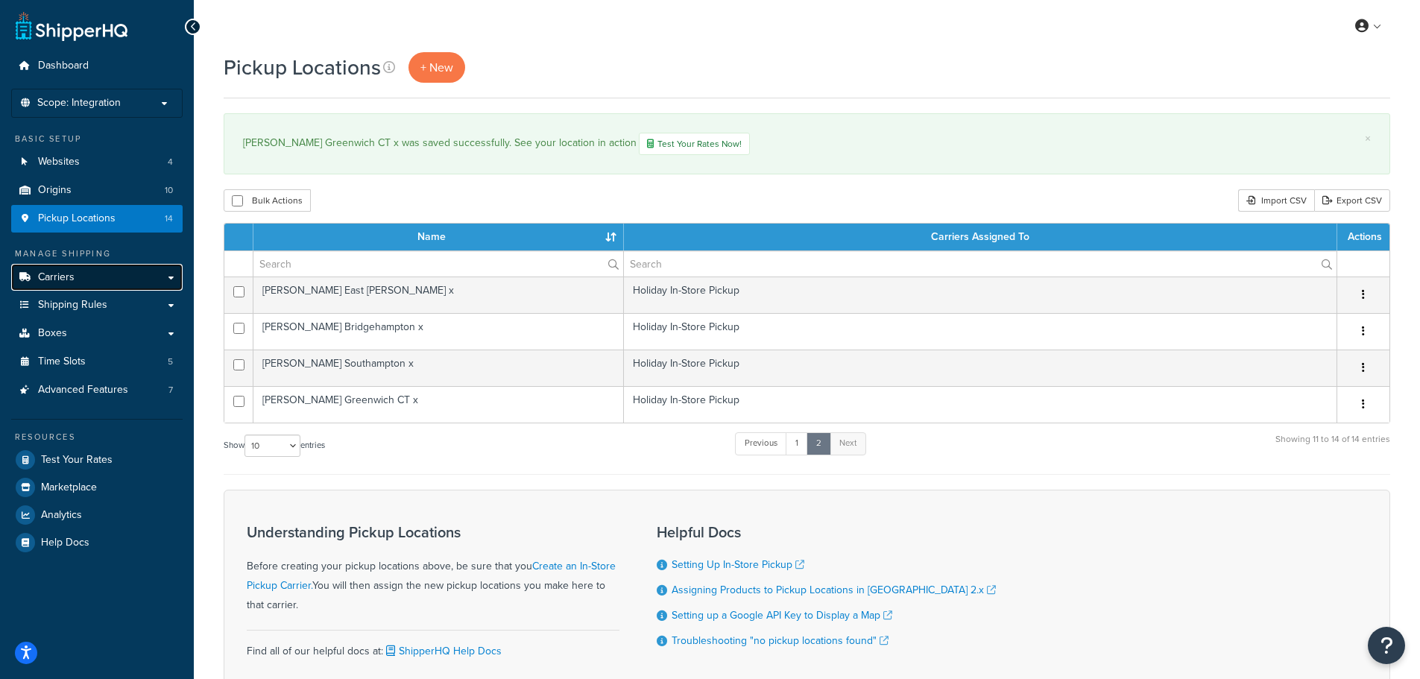
click at [49, 279] on span "Carriers" at bounding box center [56, 277] width 37 height 13
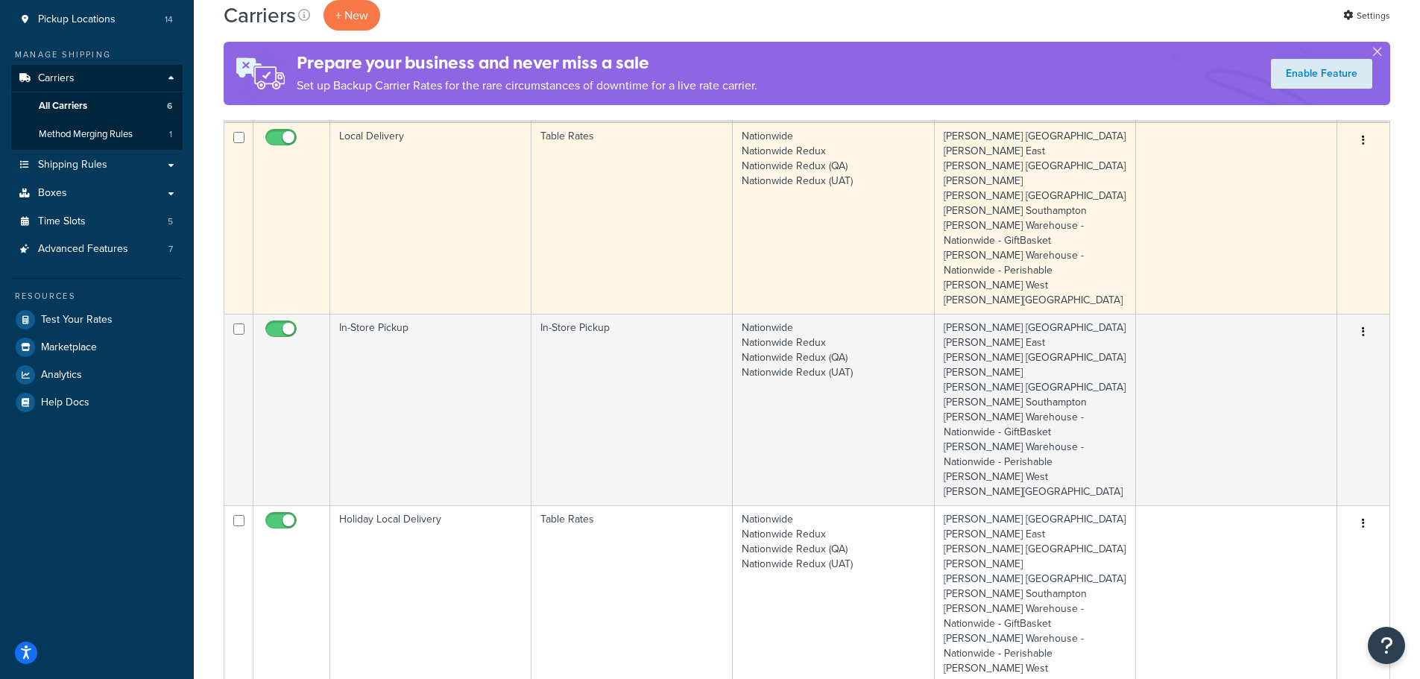
scroll to position [298, 0]
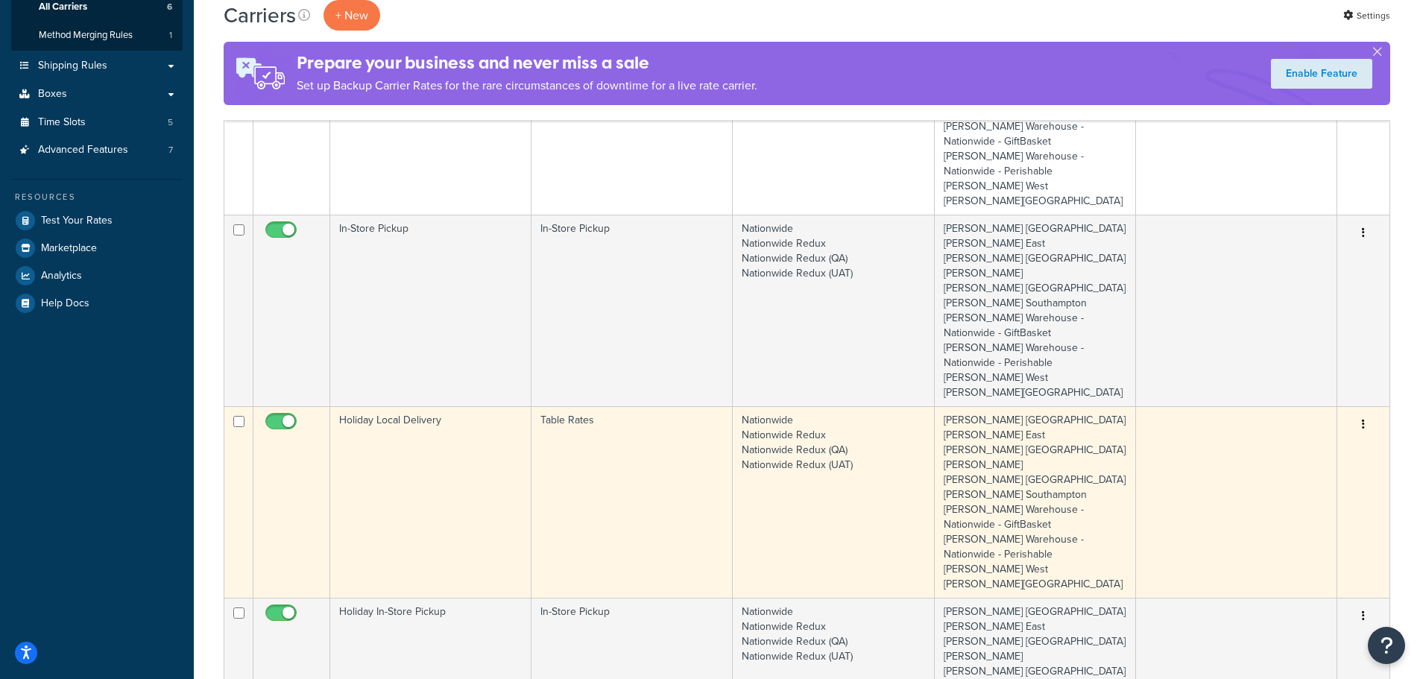
click at [434, 406] on td "Holiday Local Delivery" at bounding box center [430, 502] width 201 height 192
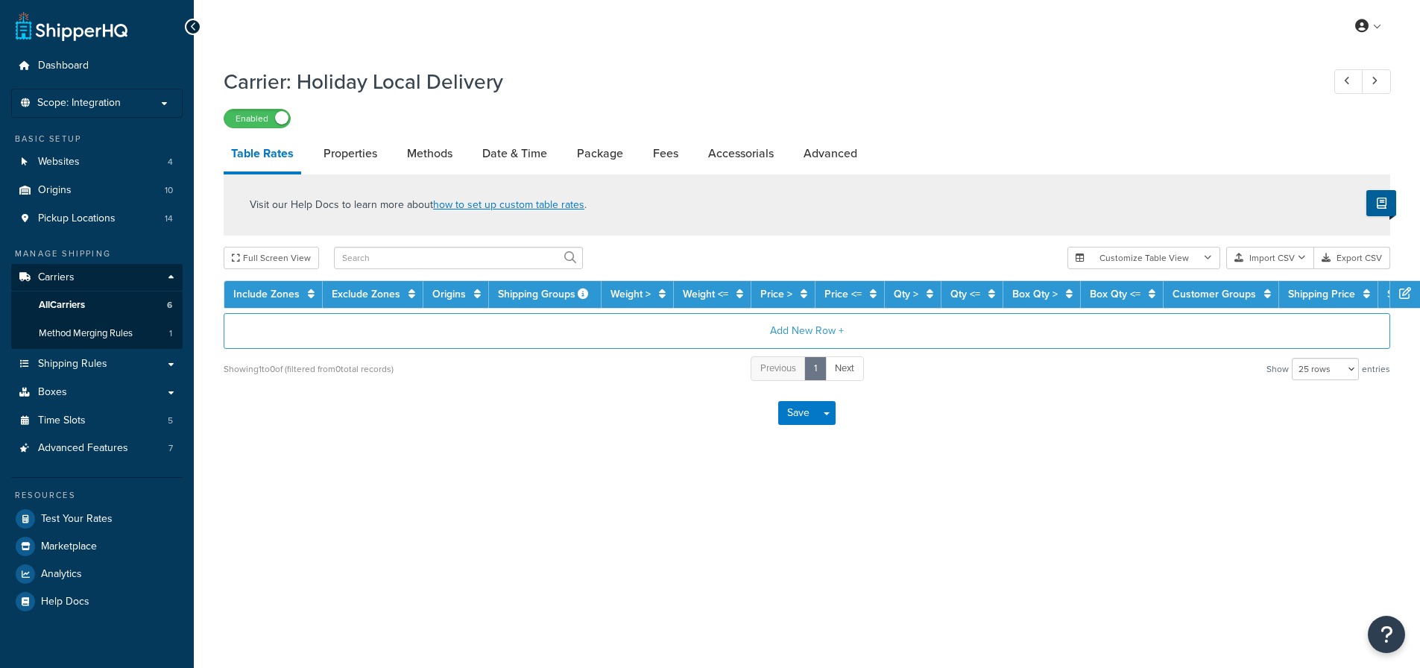
select select "25"
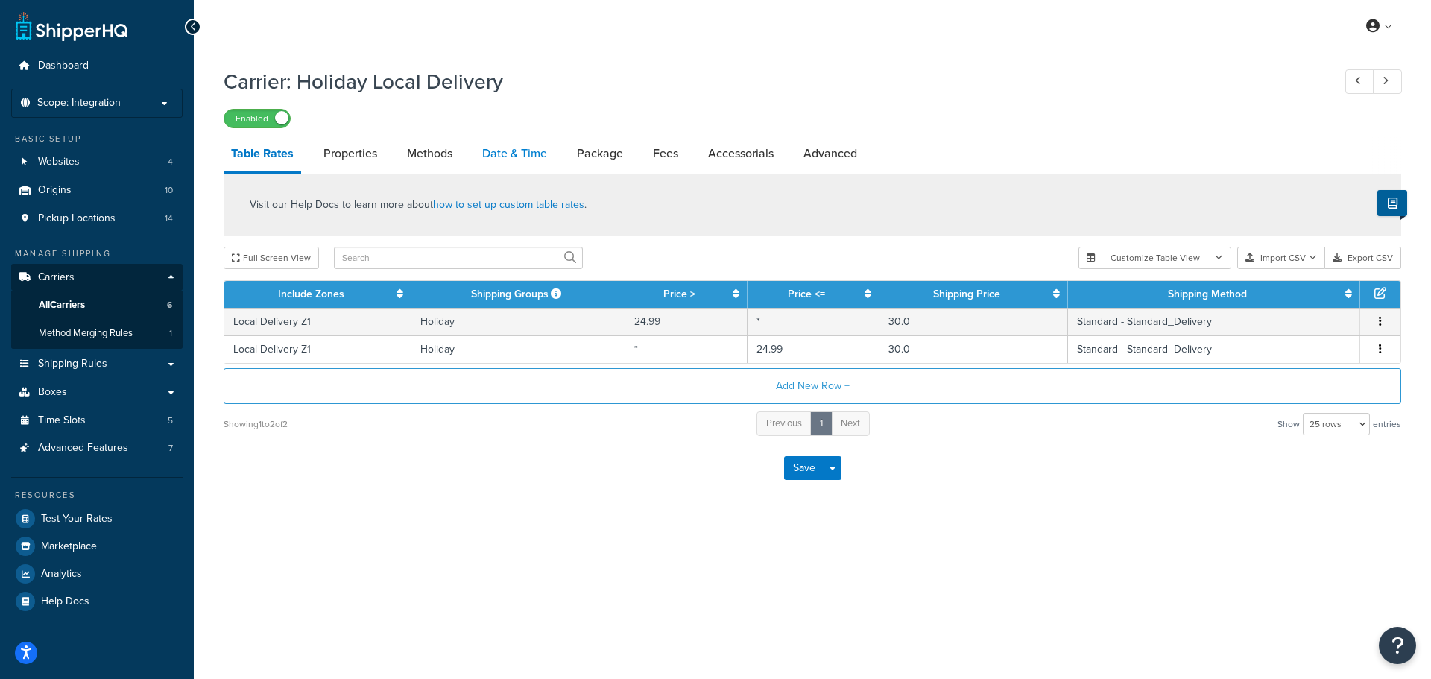
click at [527, 153] on link "Date & Time" at bounding box center [515, 154] width 80 height 36
select select "yMd"
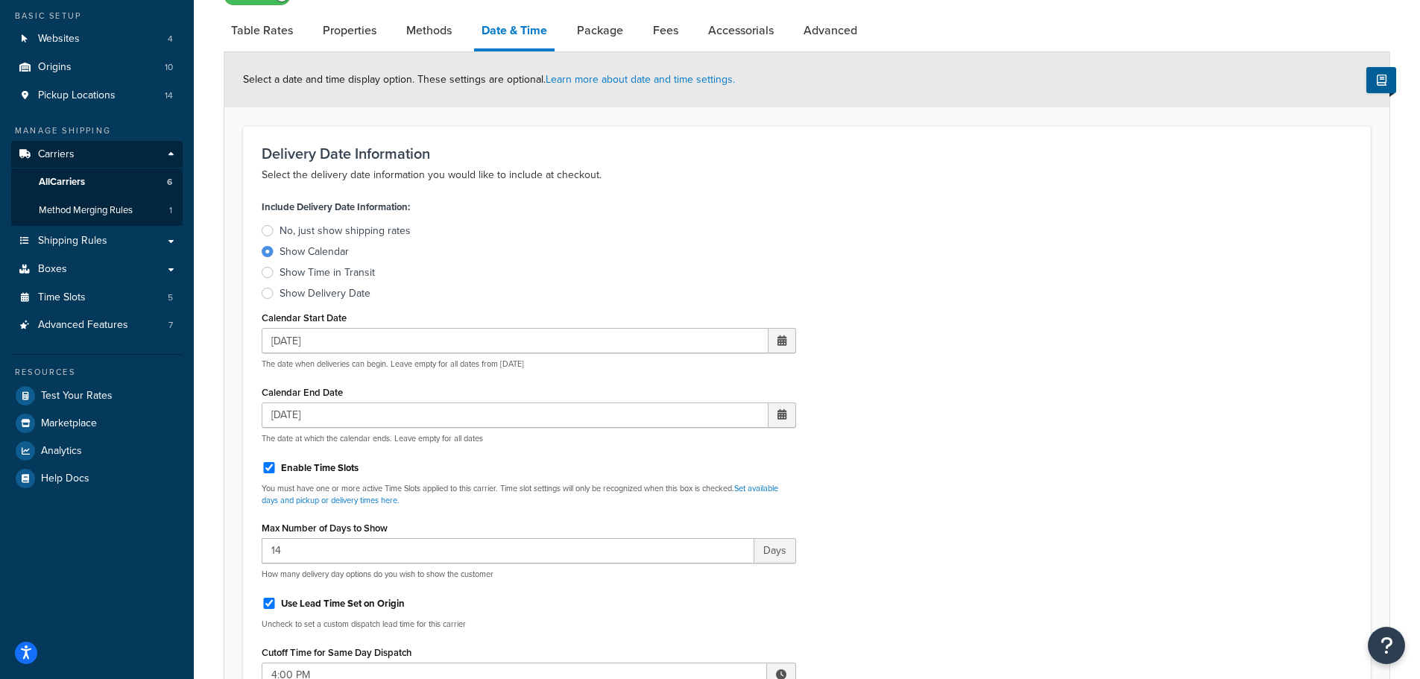
scroll to position [149, 0]
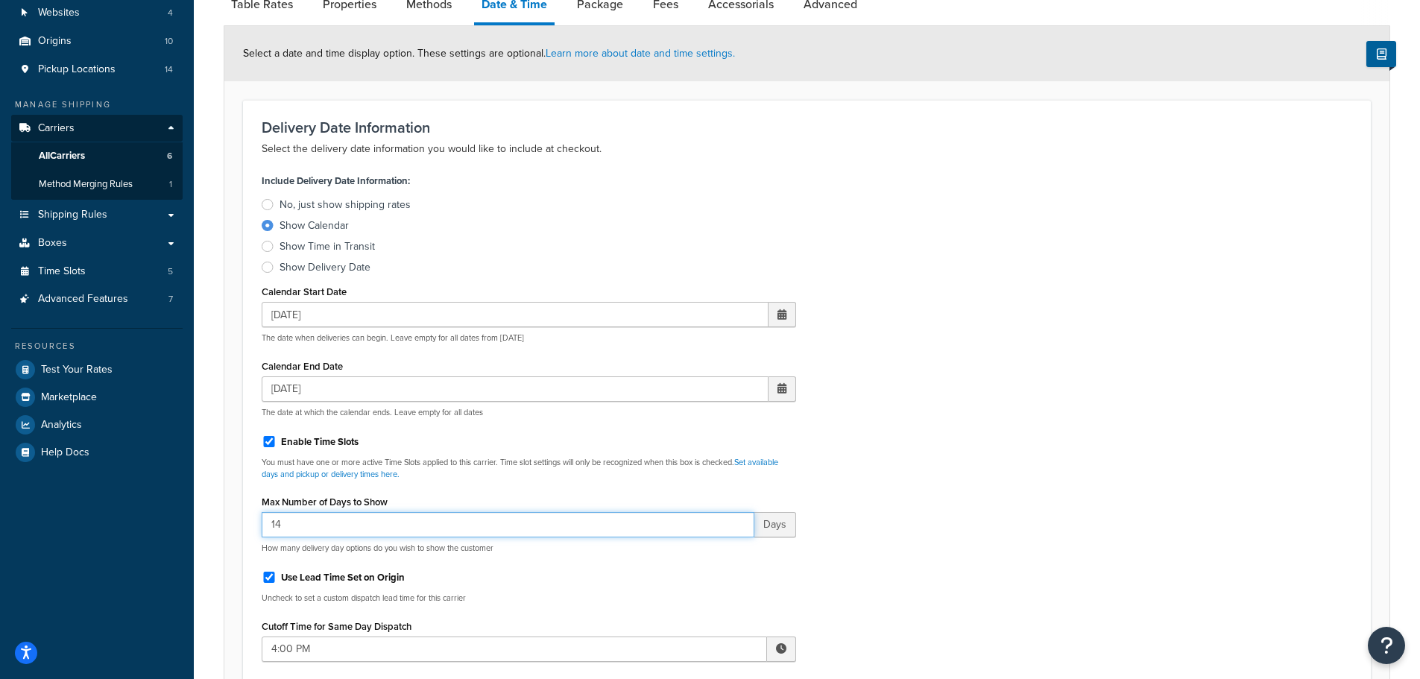
drag, startPoint x: 293, startPoint y: 520, endPoint x: 219, endPoint y: 525, distance: 73.9
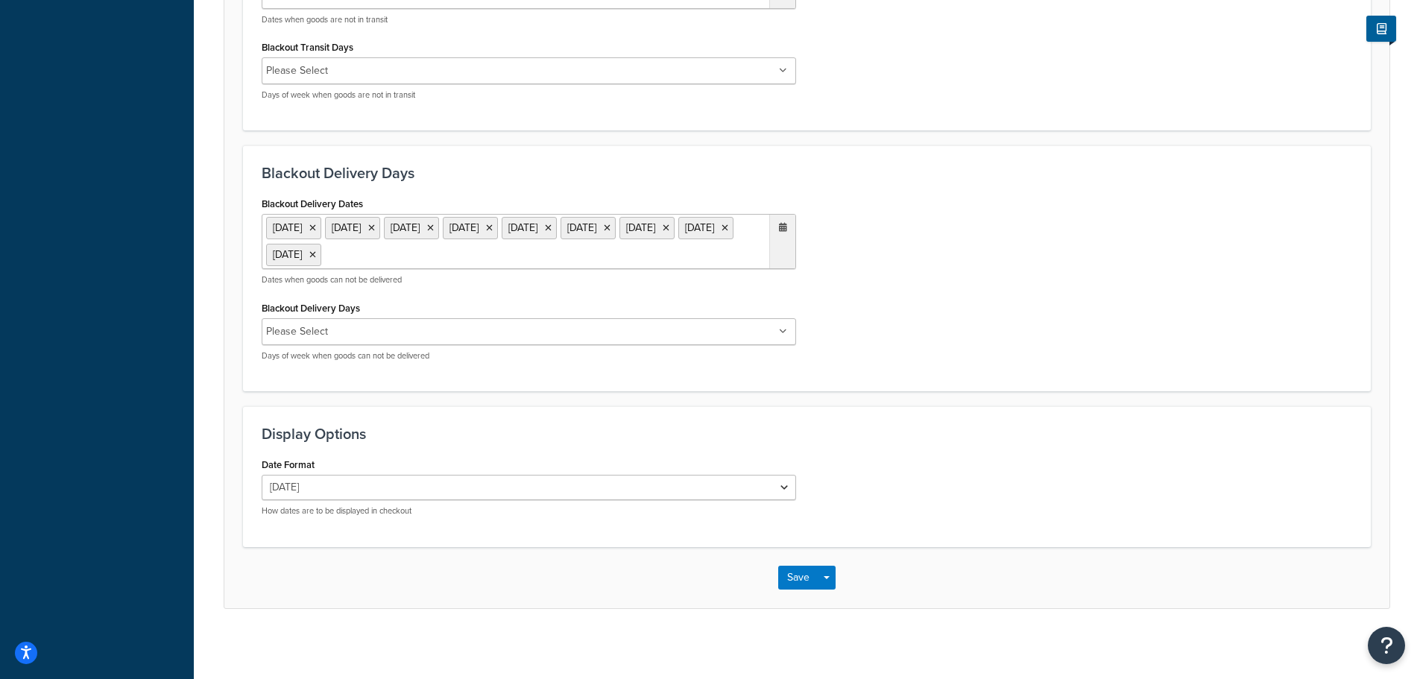
scroll to position [1071, 0]
type input "13"
click at [796, 579] on button "Save" at bounding box center [798, 573] width 40 height 24
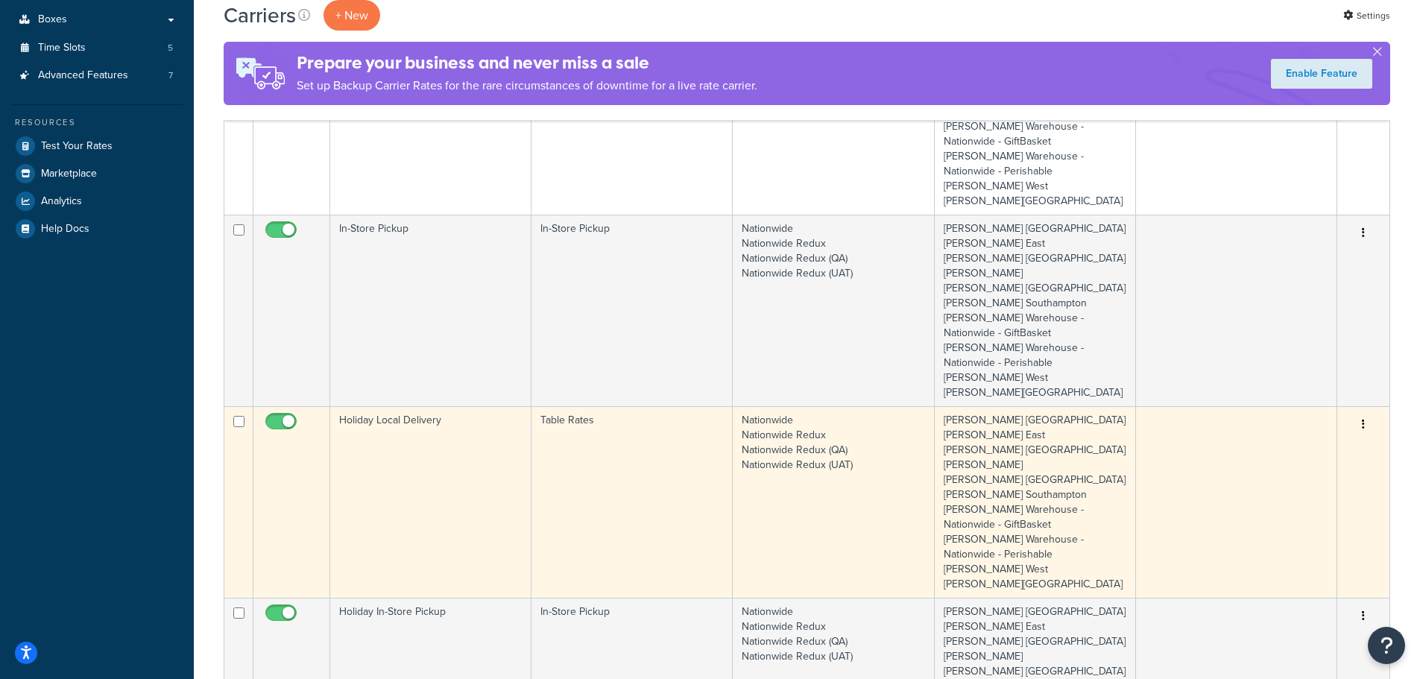
scroll to position [447, 0]
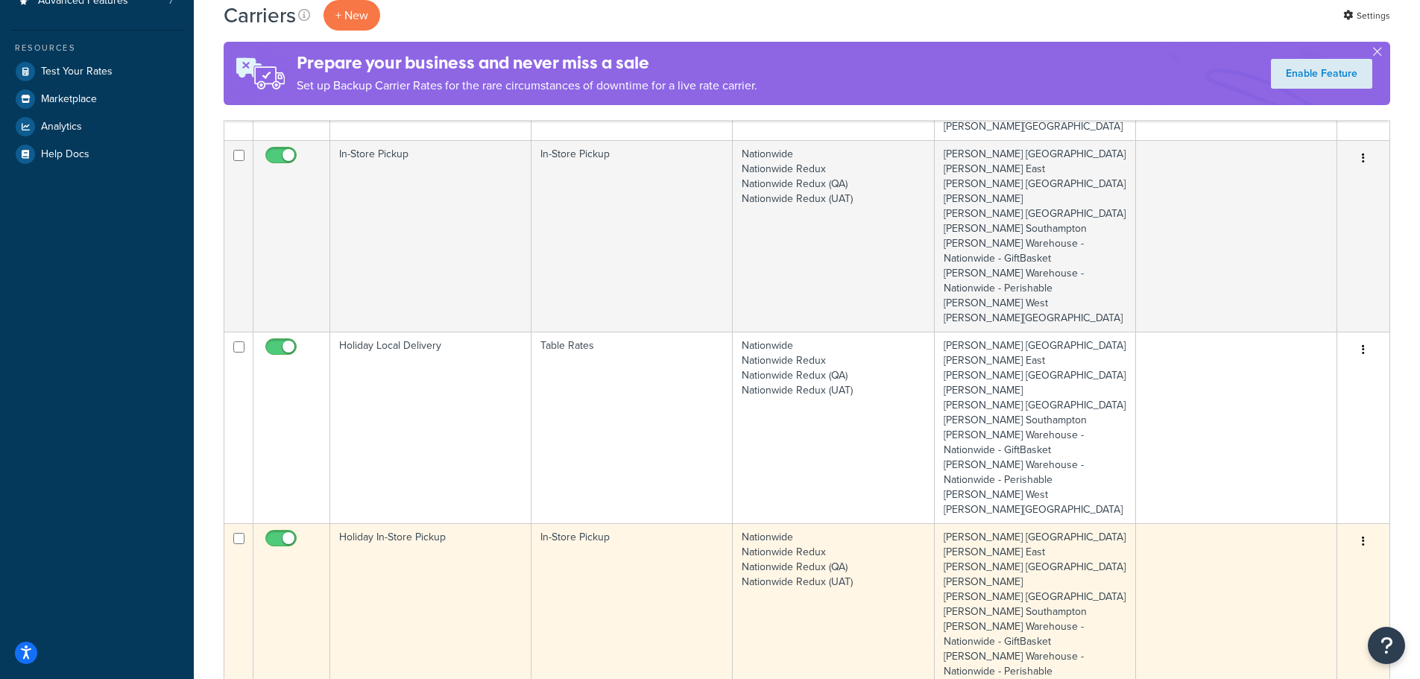
click at [418, 526] on td "Holiday In-Store Pickup" at bounding box center [430, 619] width 201 height 192
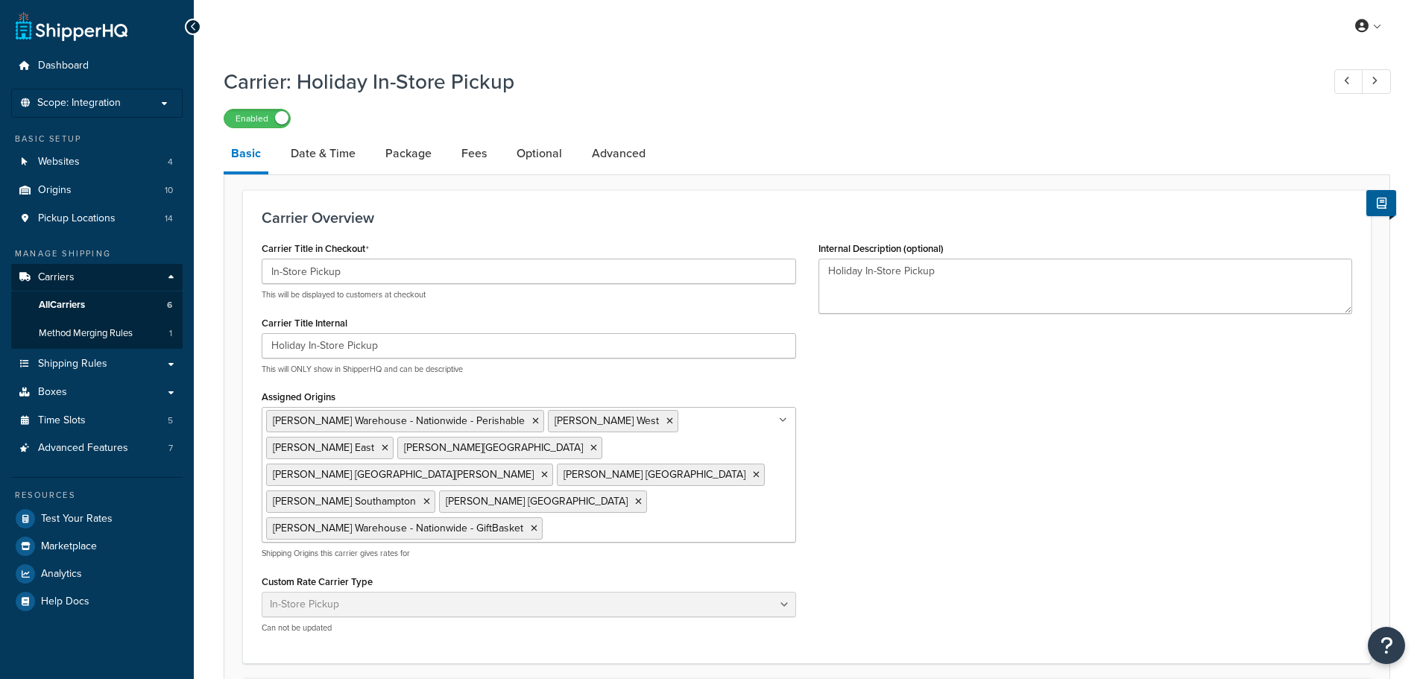
select select "pickup"
click at [318, 157] on link "Date & Time" at bounding box center [323, 154] width 80 height 36
select select "calendar"
select select "yMd"
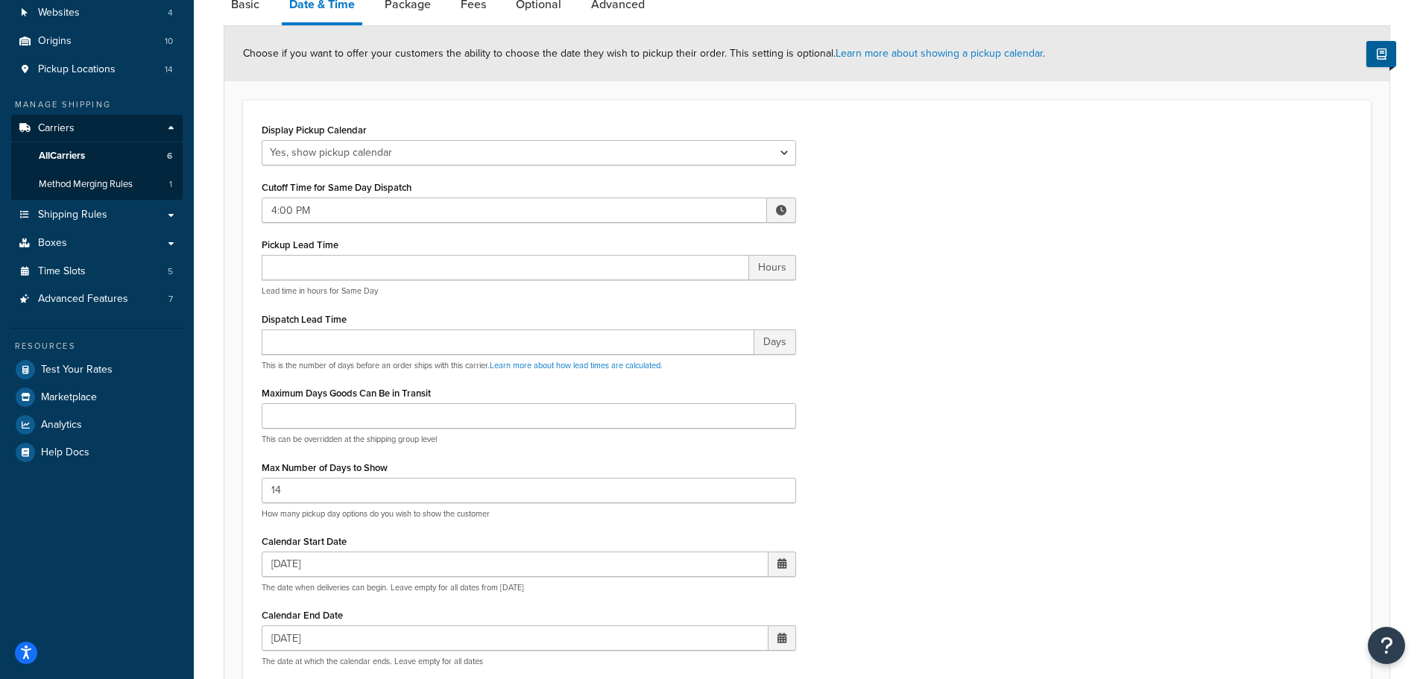
scroll to position [224, 0]
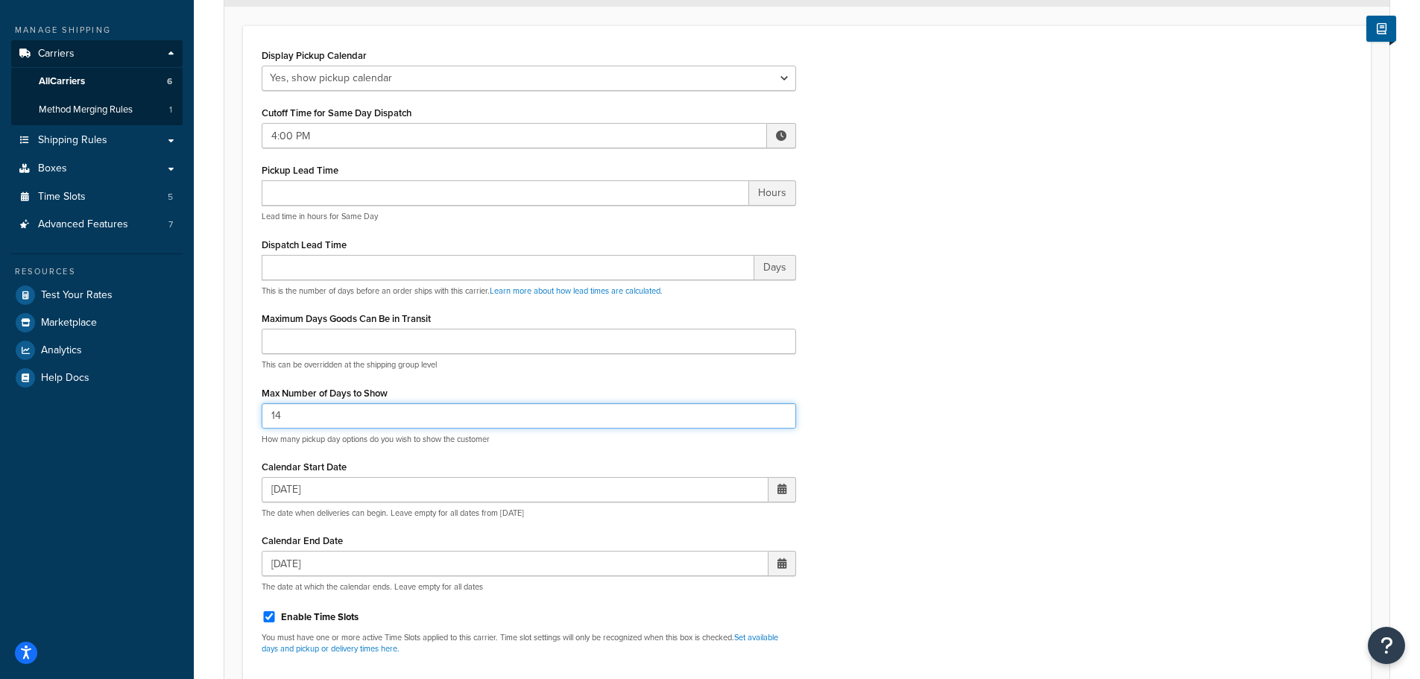
drag, startPoint x: 262, startPoint y: 414, endPoint x: 242, endPoint y: 414, distance: 19.4
click at [242, 414] on form "Choose if you want to offer your customers the ability to choose the date they …" at bounding box center [806, 427] width 1165 height 950
drag, startPoint x: 289, startPoint y: 417, endPoint x: 233, endPoint y: 416, distance: 55.9
click at [233, 416] on form "Choose if you want to offer your customers the ability to choose the date they …" at bounding box center [806, 427] width 1165 height 950
type input "12"
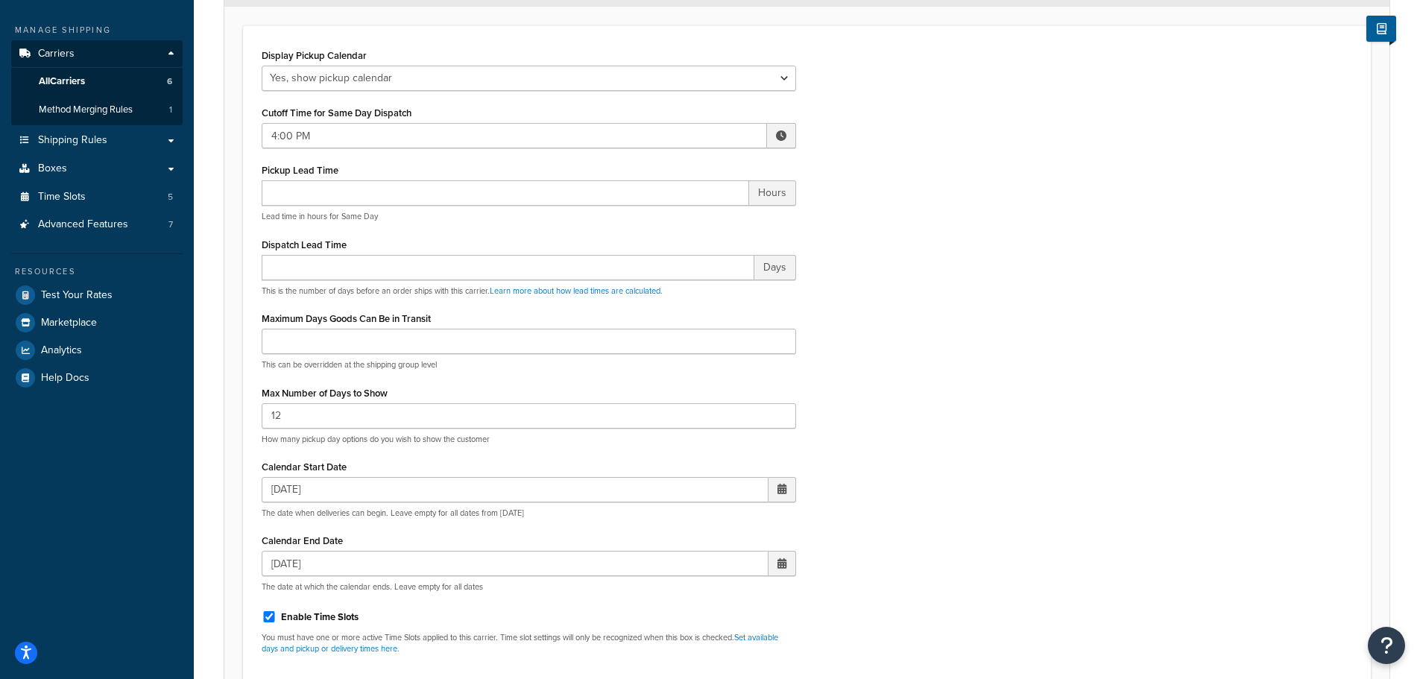
click at [782, 492] on span at bounding box center [782, 489] width 9 height 10
click at [655, 631] on td "22" at bounding box center [651, 631] width 25 height 22
type input "09/22/2025"
click at [1046, 370] on div "Display Pickup Calendar No, just show shipping rates Yes, show pickup calendar …" at bounding box center [807, 355] width 1113 height 621
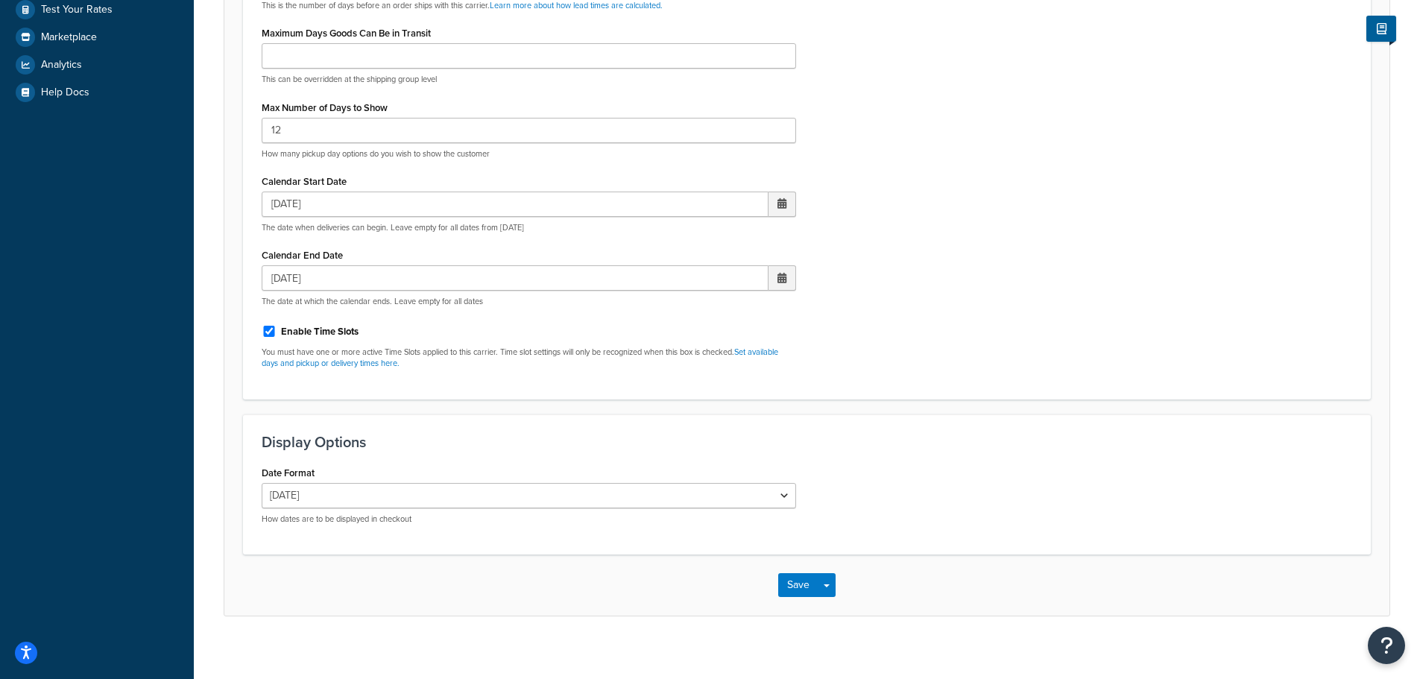
scroll to position [521, 0]
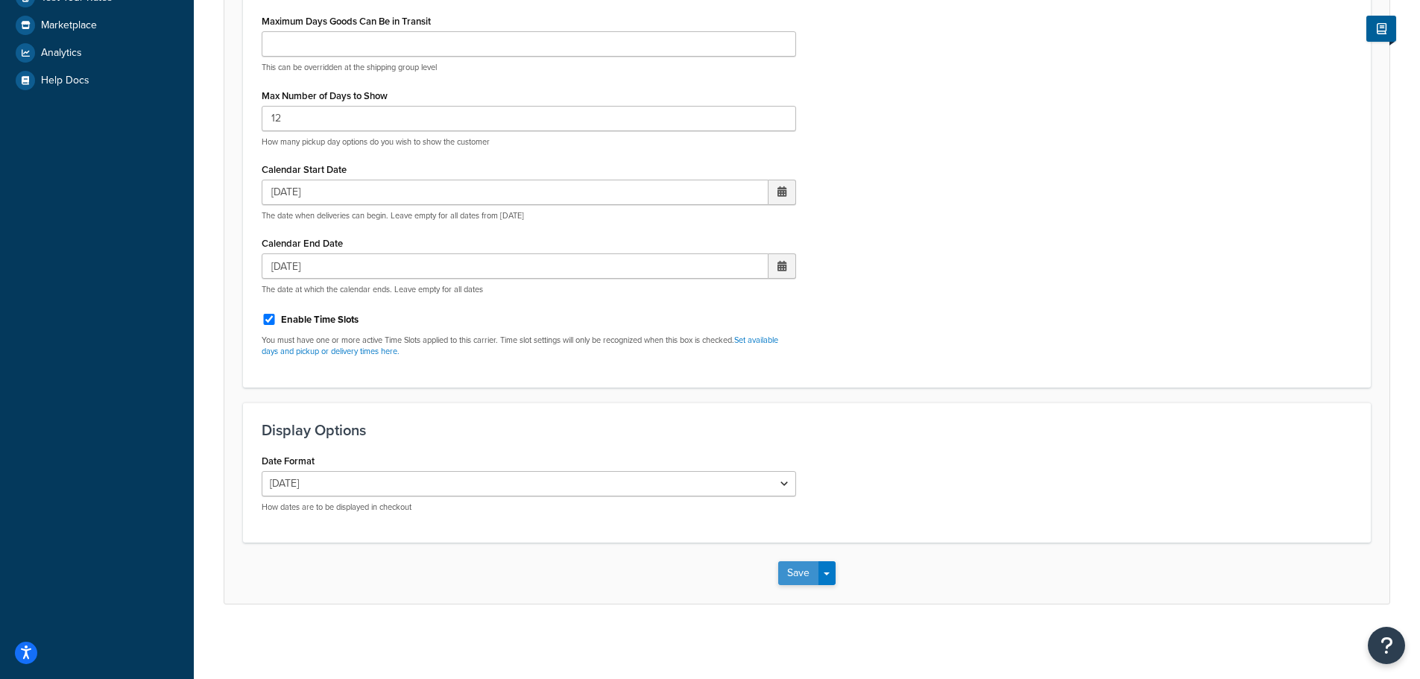
click at [812, 583] on button "Save" at bounding box center [798, 573] width 40 height 24
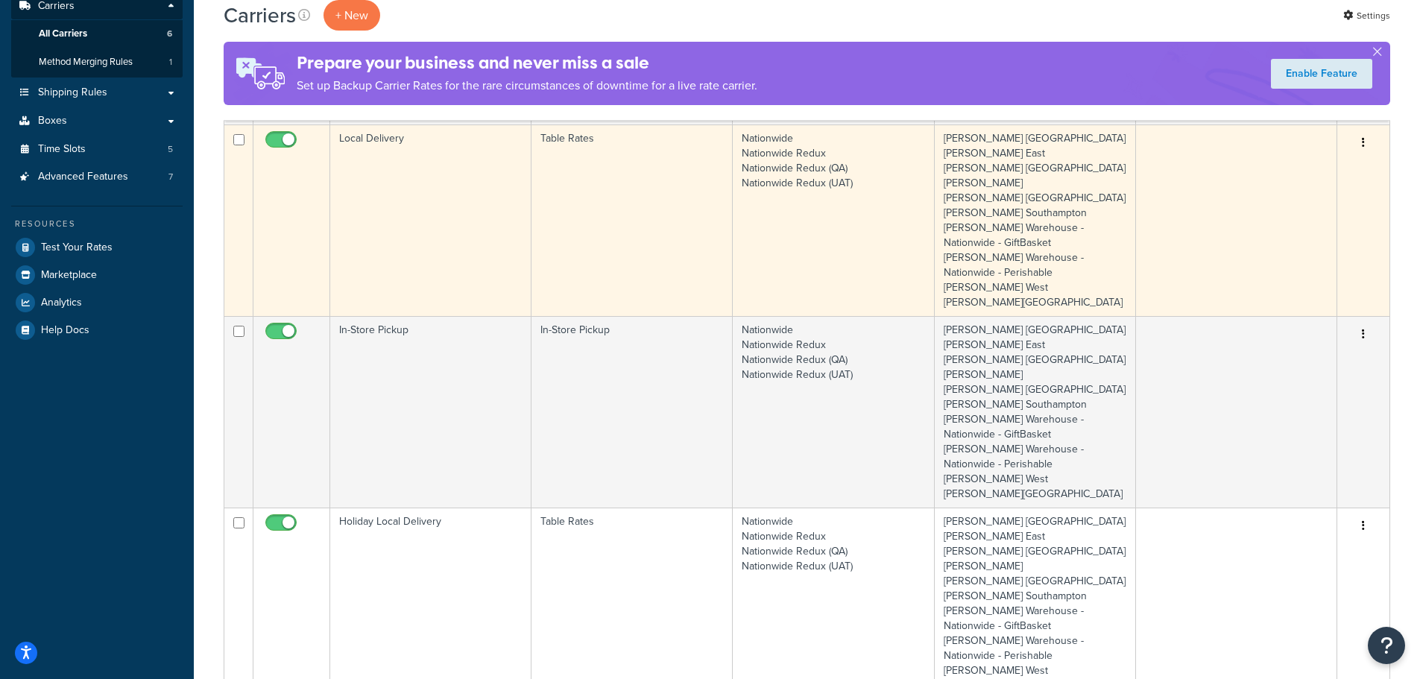
scroll to position [298, 0]
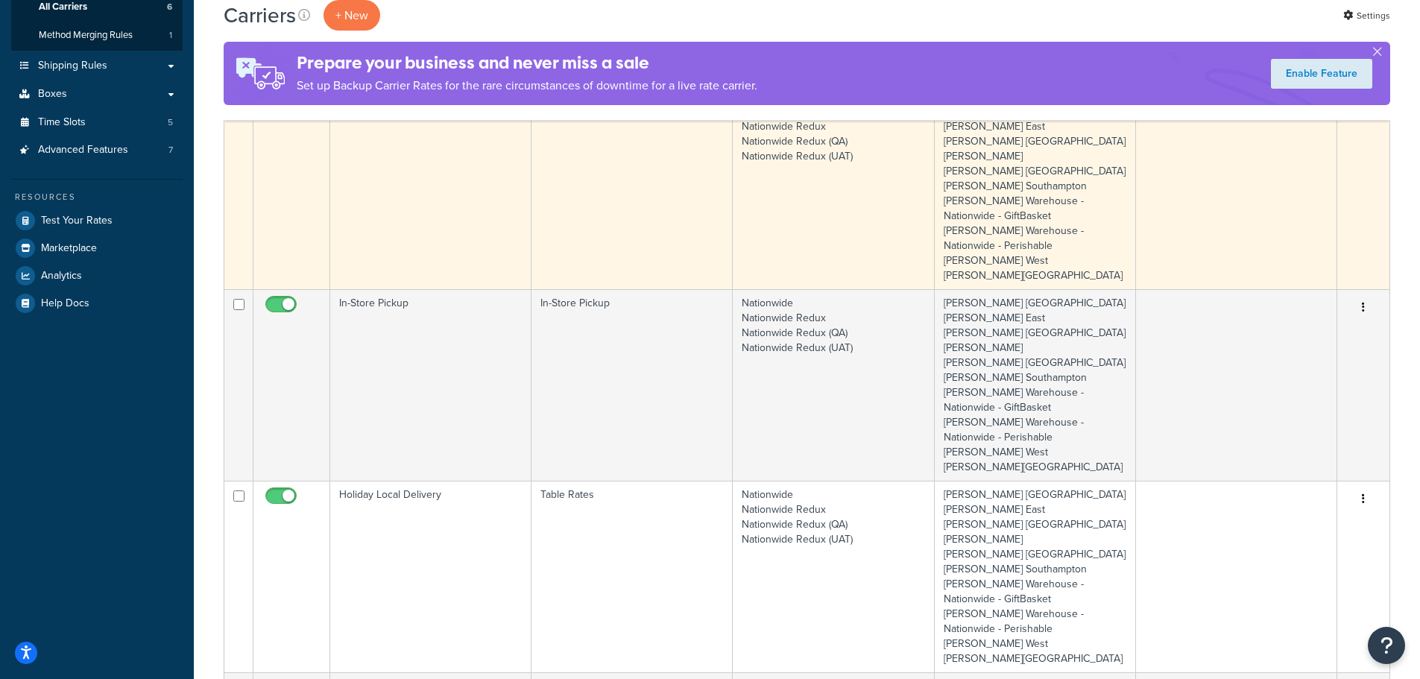
click at [397, 497] on td "Holiday Local Delivery" at bounding box center [430, 577] width 201 height 192
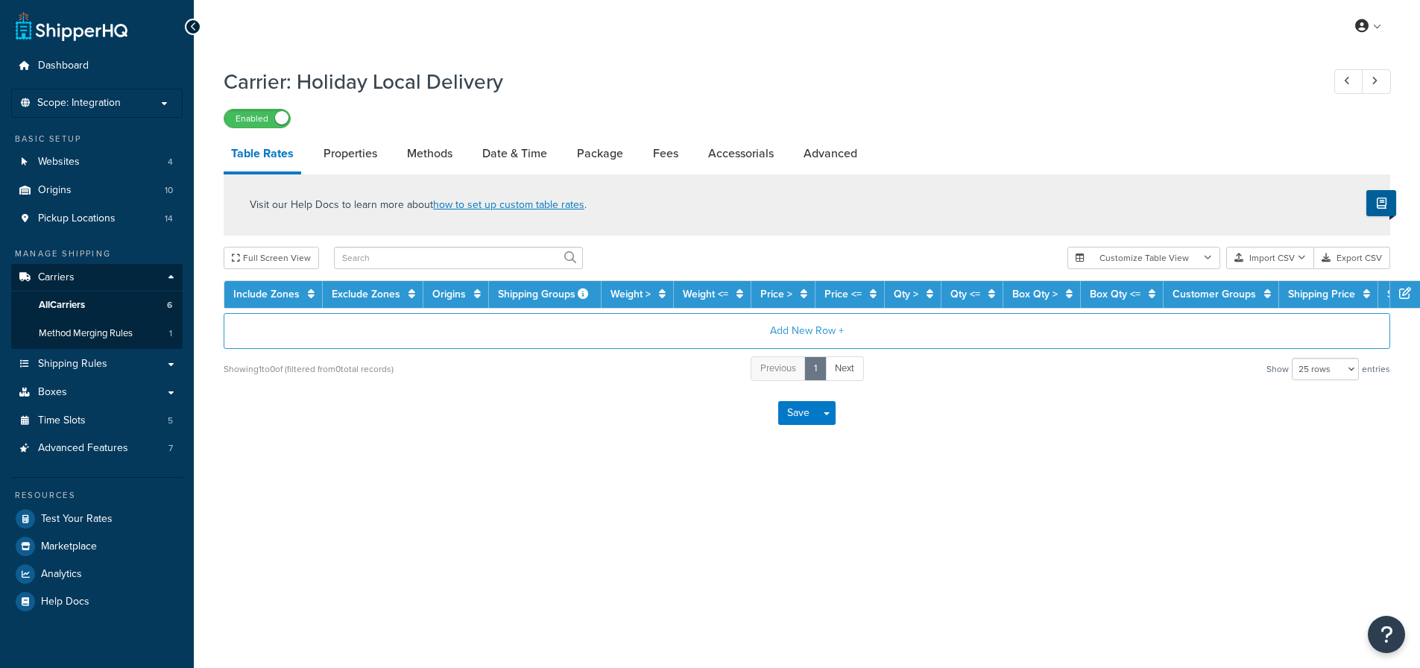
select select "25"
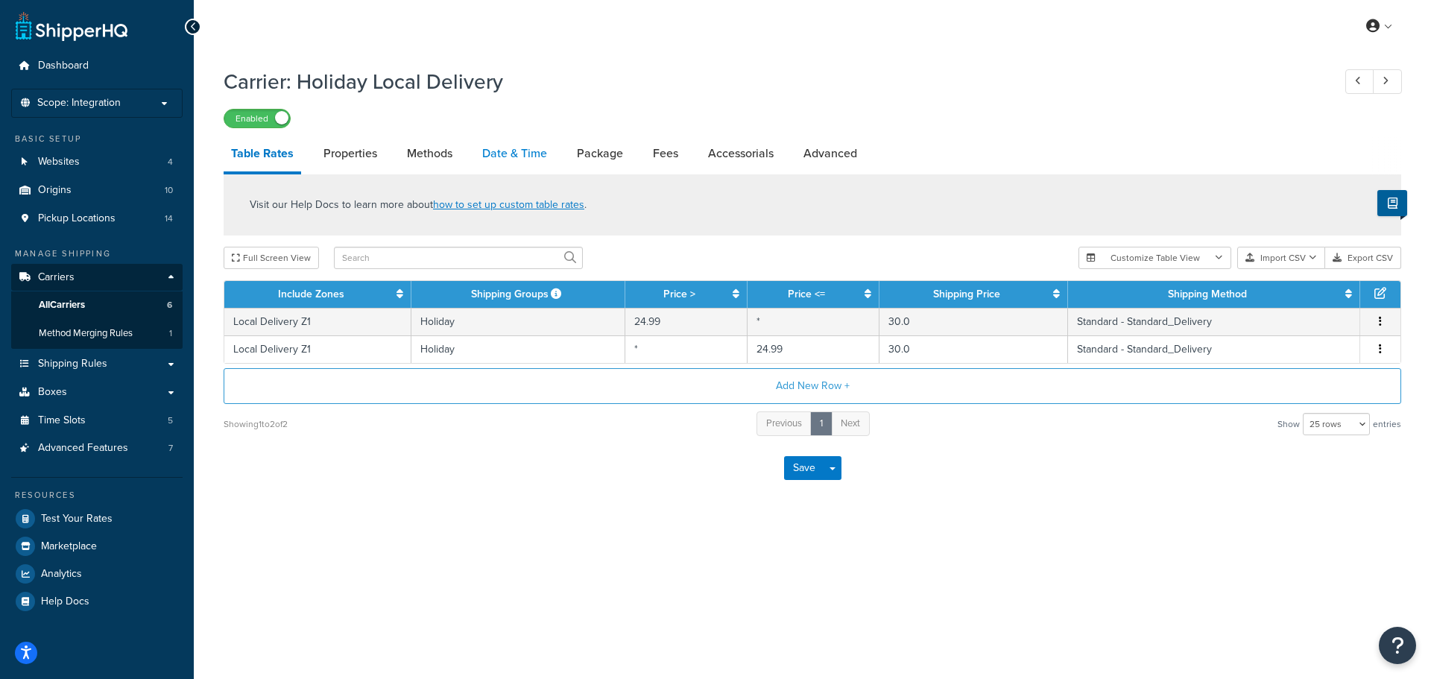
click at [526, 151] on link "Date & Time" at bounding box center [515, 154] width 80 height 36
select select "yMd"
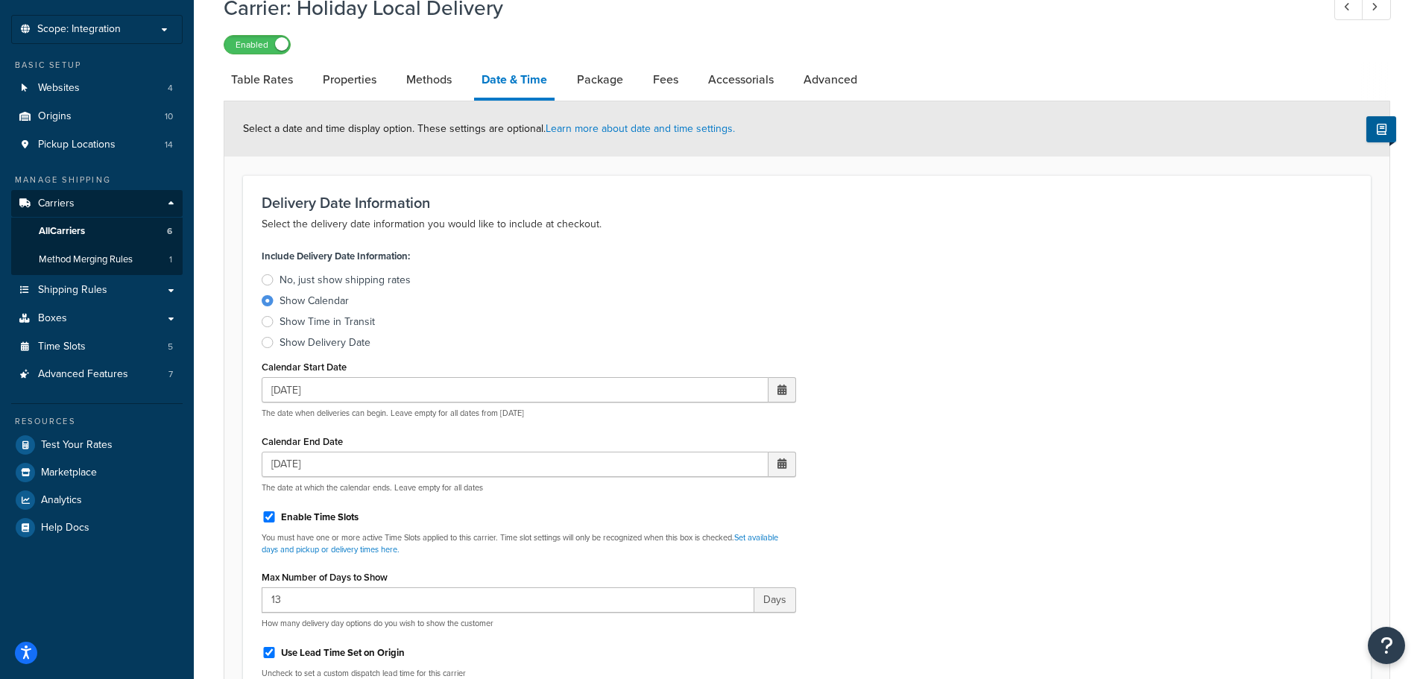
scroll to position [75, 0]
click at [784, 389] on span at bounding box center [782, 389] width 9 height 10
click at [653, 529] on td "22" at bounding box center [651, 530] width 25 height 22
type input "[DATE]"
drag, startPoint x: 329, startPoint y: 590, endPoint x: 247, endPoint y: 592, distance: 82.0
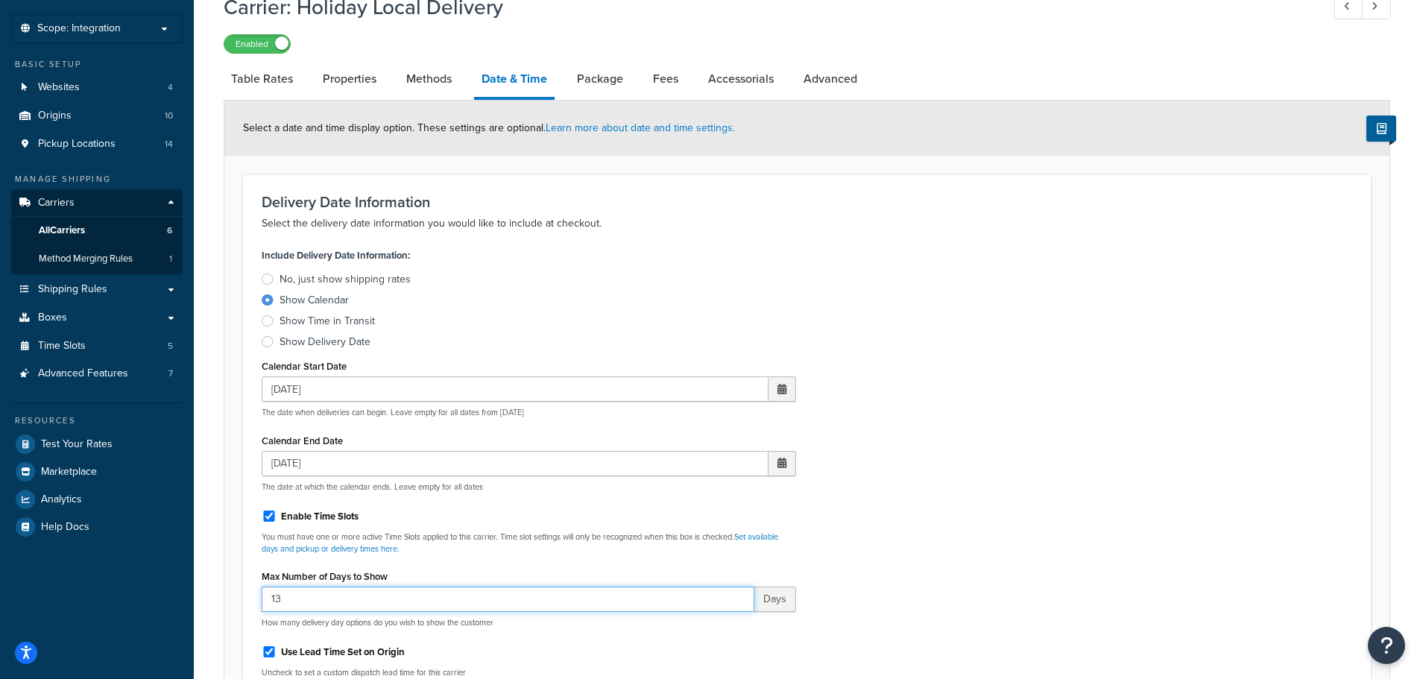
click at [247, 592] on div "Delivery Date Information Select the delivery date information you would like t…" at bounding box center [807, 532] width 1128 height 716
type input "12"
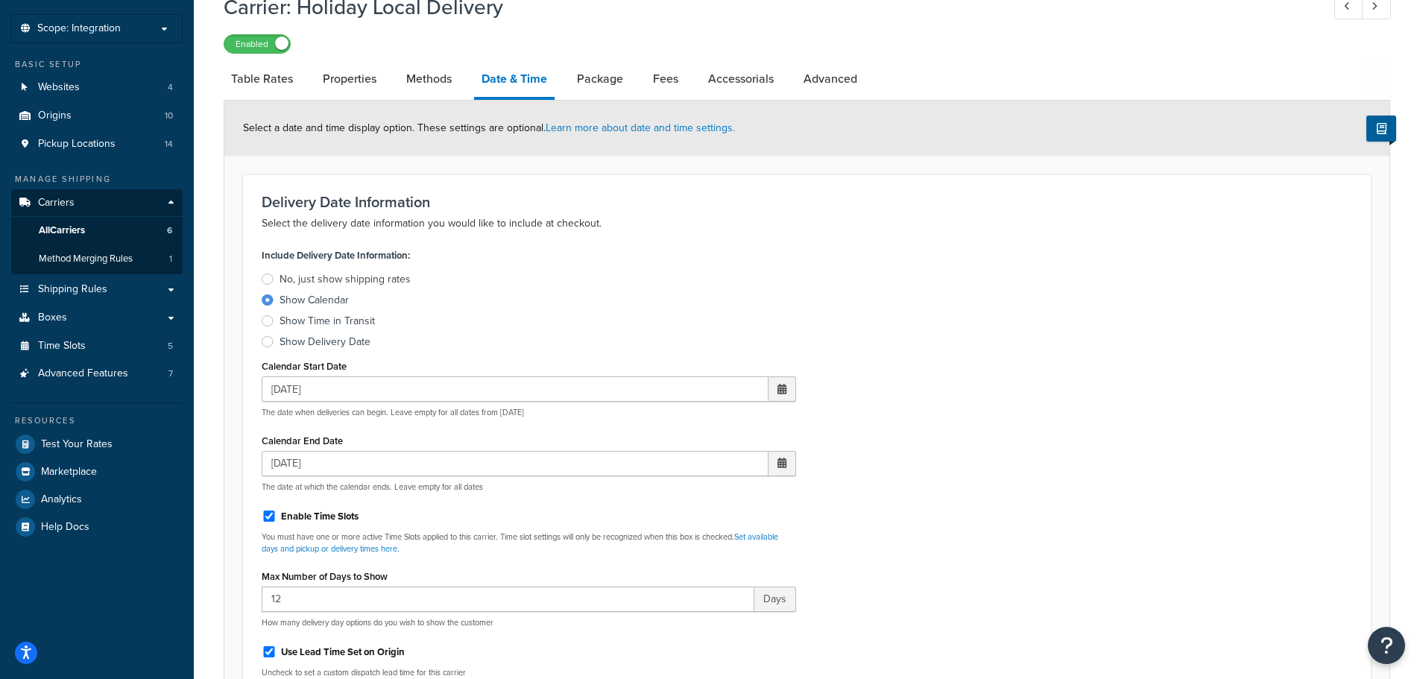
click at [991, 434] on div "Include Delivery Date Information: No, just show shipping rates Show Calendar S…" at bounding box center [807, 558] width 1113 height 627
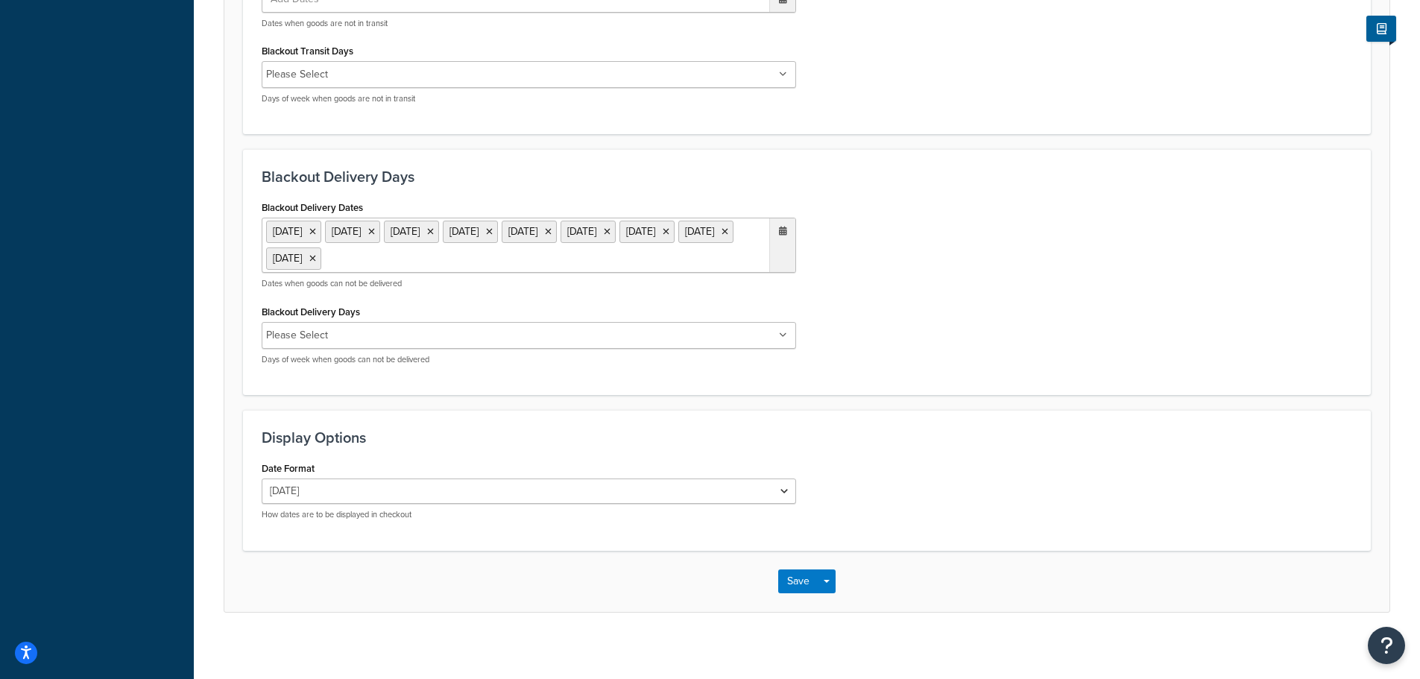
scroll to position [1071, 0]
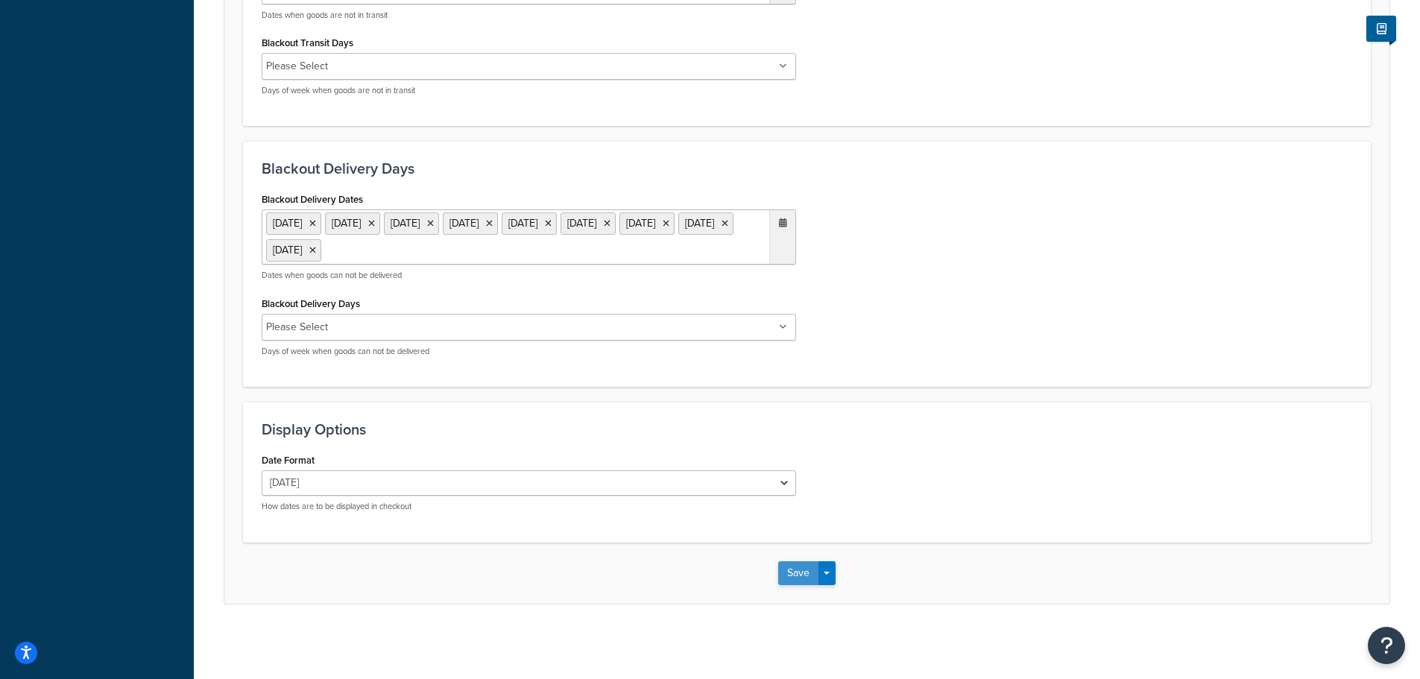
click at [798, 572] on button "Save" at bounding box center [798, 573] width 40 height 24
